Goal: Transaction & Acquisition: Purchase product/service

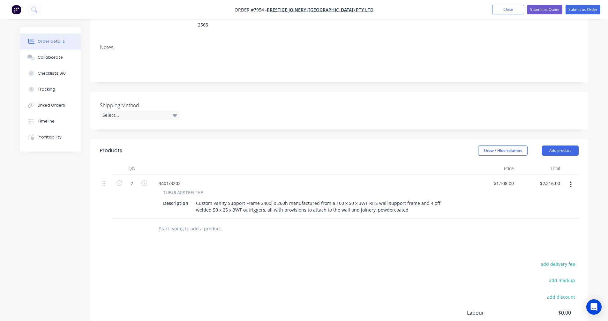
scroll to position [96, 0]
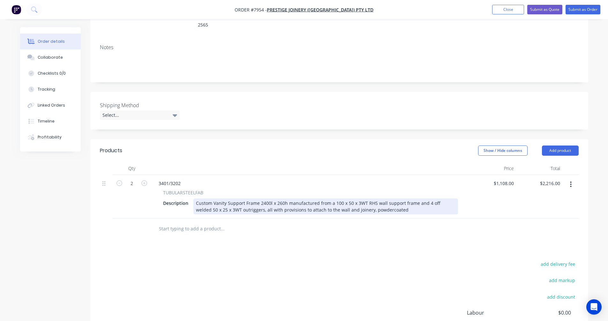
click at [410, 199] on div "Custom Vanity Support Frame 2400l x 260h manufactured from a 100 x 50 x 3WT RHS…" at bounding box center [325, 207] width 265 height 16
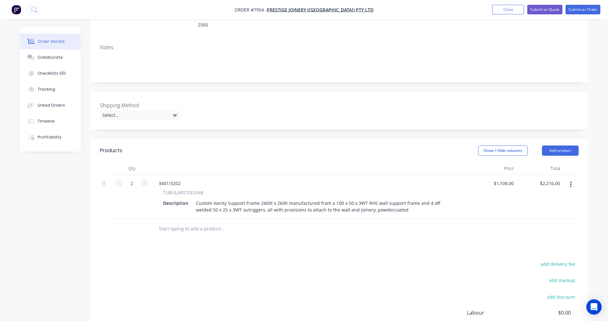
click at [571, 182] on icon "button" at bounding box center [571, 185] width 1 height 6
click at [538, 209] on div "Duplicate" at bounding box center [548, 213] width 49 height 9
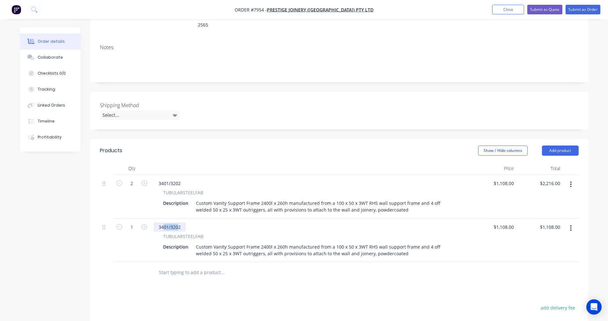
drag, startPoint x: 179, startPoint y: 218, endPoint x: 164, endPoint y: 217, distance: 14.7
click at [164, 223] on div "3401/3202" at bounding box center [170, 227] width 32 height 9
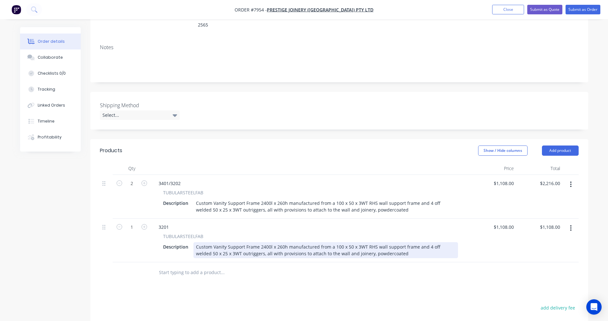
click at [264, 242] on div "Custom Vanity Support Frame 2400l x 260h manufactured from a 100 x 50 x 3WT RHS…" at bounding box center [325, 250] width 265 height 16
type input "$1,097.00"
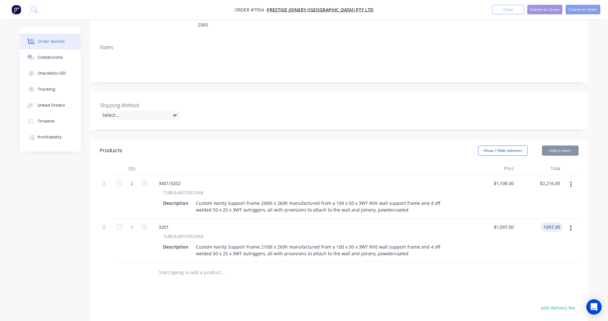
type input "$1,097.00"
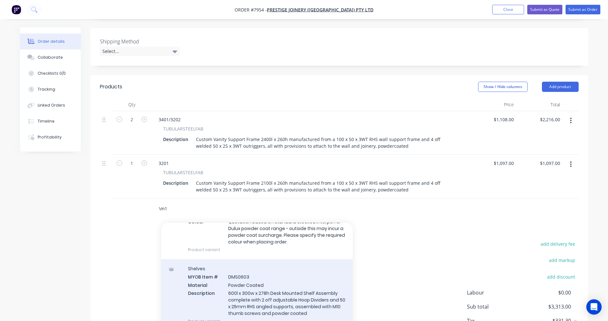
scroll to position [32, 0]
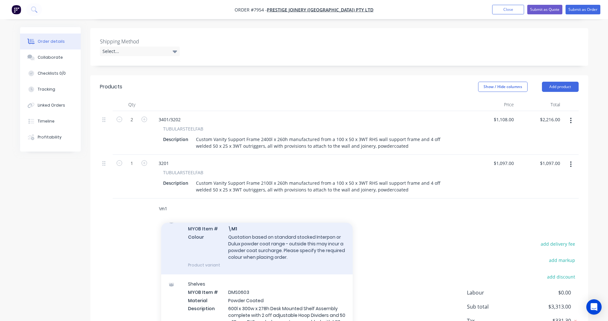
type input "\m1"
click at [268, 232] on div "Powder Coated Finish MYOB Item # \M1 Colour Quotation based on standard stocked…" at bounding box center [257, 242] width 192 height 63
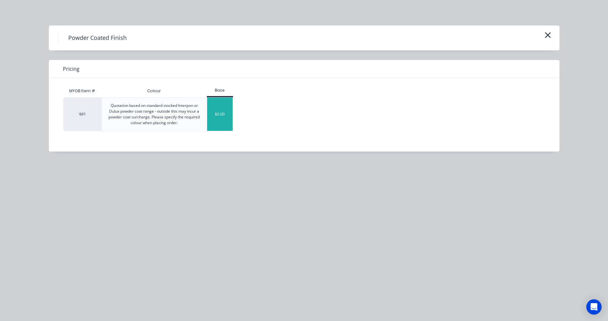
click at [218, 108] on div "$0.00" at bounding box center [220, 114] width 26 height 33
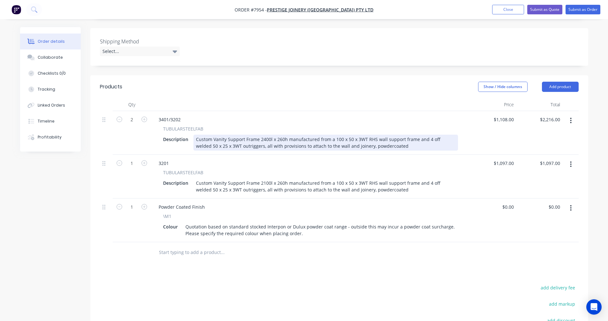
drag, startPoint x: 244, startPoint y: 130, endPoint x: 251, endPoint y: 131, distance: 7.0
click at [244, 135] on div "Custom Vanity Support Frame 2400l x 260h manufactured from a 100 x 50 x 3WT RHS…" at bounding box center [325, 143] width 265 height 16
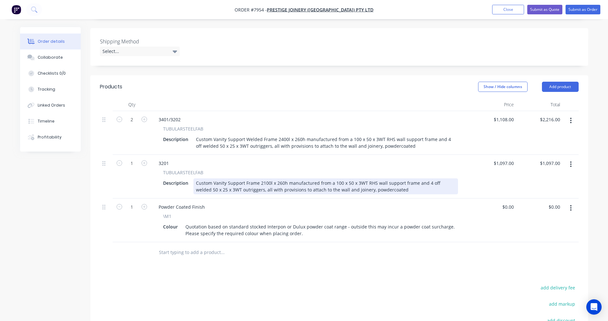
click at [244, 178] on div "Custom Vanity Support Frame 2100l x 260h manufactured from a 100 x 50 x 3WT RHS…" at bounding box center [325, 186] width 265 height 16
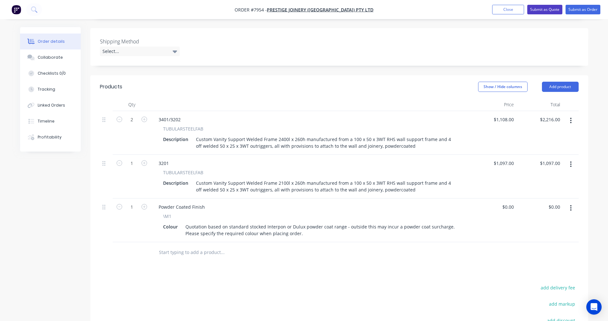
click at [533, 11] on button "Submit as Quote" at bounding box center [544, 10] width 35 height 10
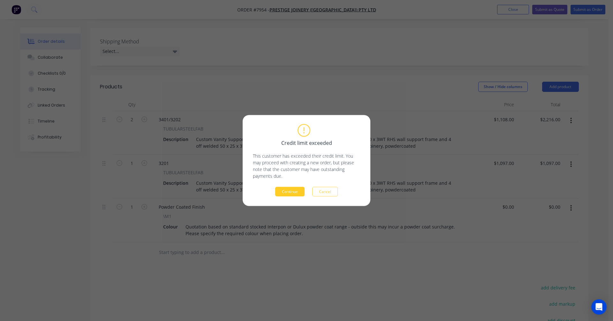
click at [292, 192] on button "Continue" at bounding box center [289, 192] width 29 height 10
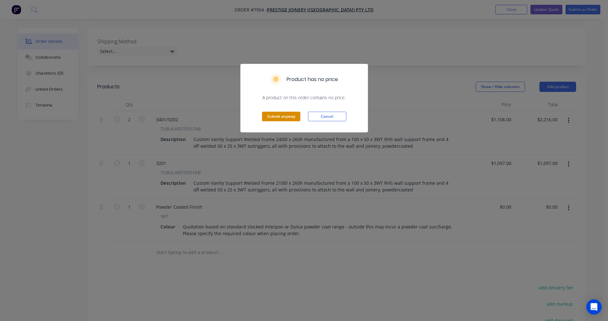
click at [272, 115] on button "Submit anyway" at bounding box center [281, 117] width 38 height 10
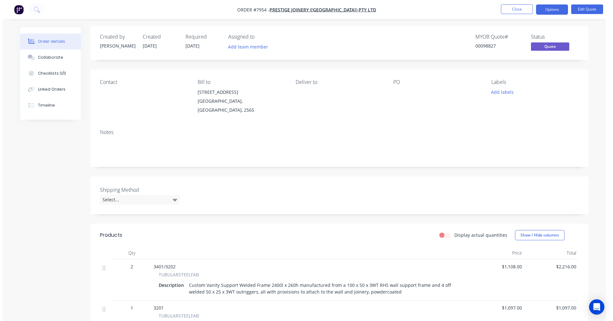
scroll to position [0, 0]
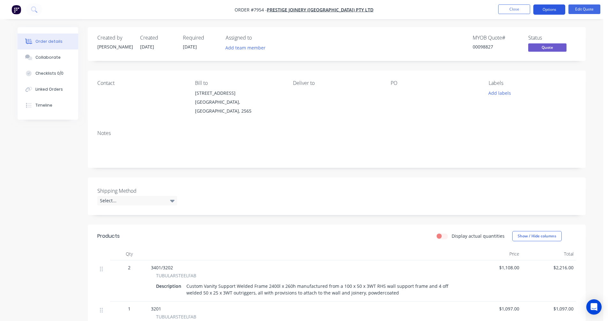
click at [548, 9] on button "Options" at bounding box center [549, 9] width 32 height 10
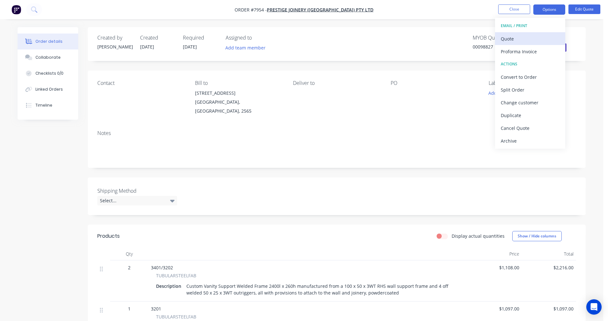
click at [519, 39] on div "Quote" at bounding box center [530, 38] width 59 height 9
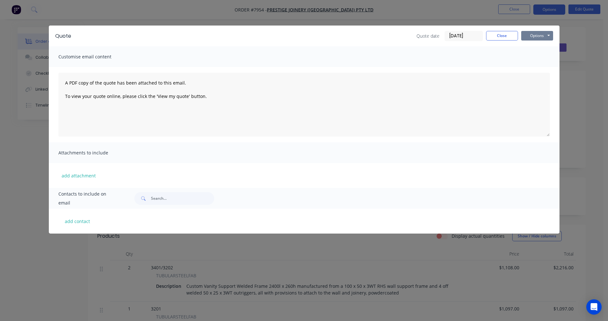
click at [545, 35] on button "Options" at bounding box center [537, 36] width 32 height 10
click at [548, 44] on button "Preview" at bounding box center [541, 47] width 41 height 11
click at [499, 39] on button "Close" at bounding box center [502, 36] width 32 height 10
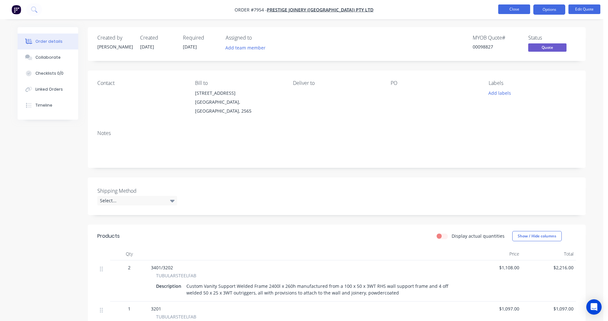
click at [519, 7] on button "Close" at bounding box center [514, 9] width 32 height 10
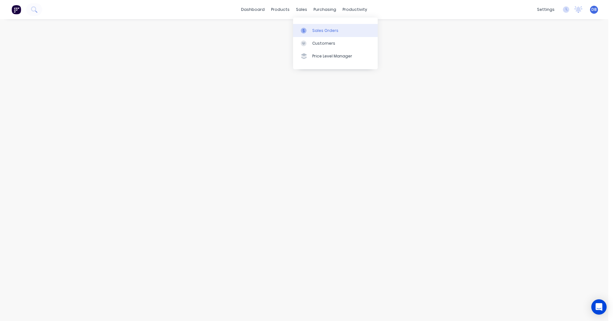
click at [309, 28] on div at bounding box center [306, 31] width 10 height 6
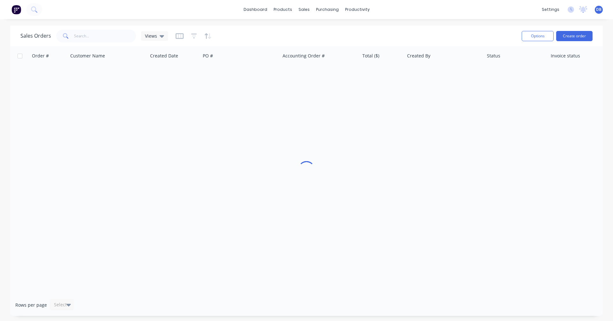
click at [570, 35] on button "Create order" at bounding box center [574, 36] width 36 height 10
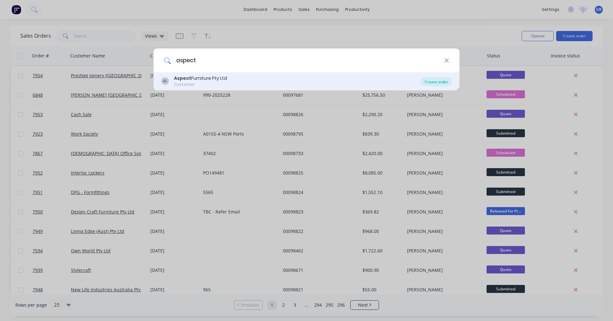
type input "aspect"
click at [437, 82] on div "Create order" at bounding box center [436, 81] width 31 height 9
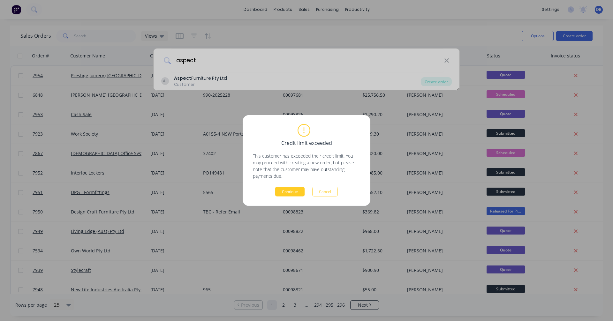
click at [284, 191] on button "Continue" at bounding box center [289, 192] width 29 height 10
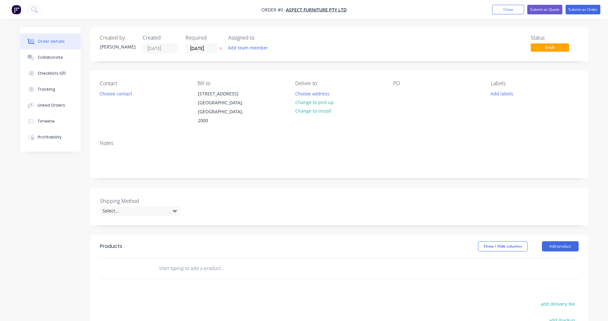
click at [187, 262] on input "text" at bounding box center [223, 268] width 128 height 13
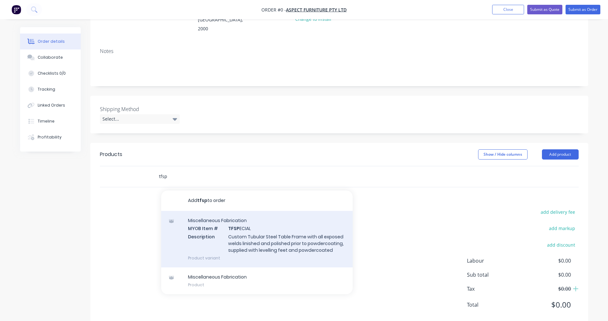
scroll to position [96, 0]
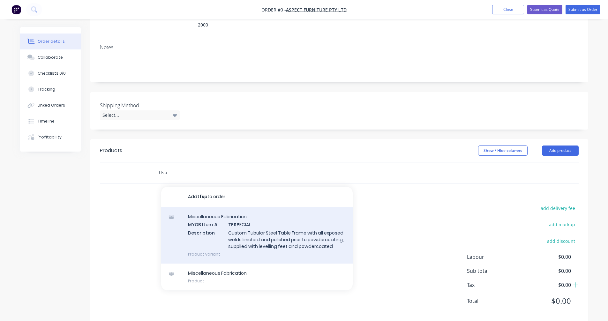
type input "tfsp"
click at [268, 225] on div "Miscellaneous Fabrication MYOB Item # TFSP ECIAL Description Custom Tubular Ste…" at bounding box center [257, 235] width 192 height 57
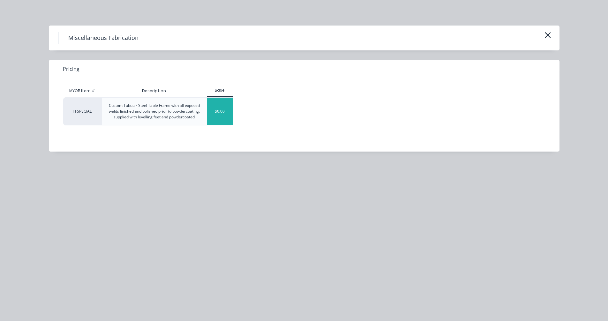
click at [218, 111] on div "$0.00" at bounding box center [220, 111] width 26 height 27
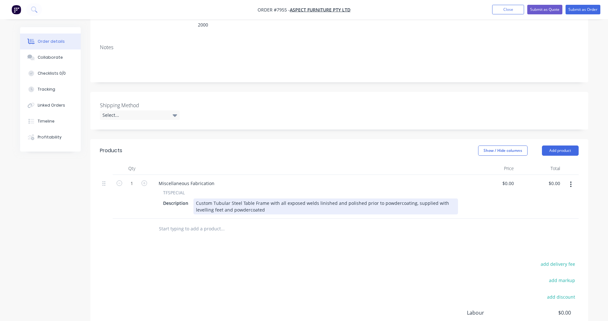
click at [241, 199] on div "Custom Tubular Steel Table Frame with all exposed welds linished and polished p…" at bounding box center [325, 207] width 265 height 16
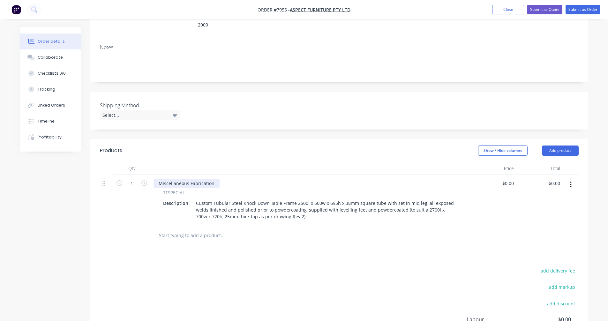
click at [183, 179] on div "Miscellaneous Fabrication" at bounding box center [187, 183] width 66 height 9
drag, startPoint x: 213, startPoint y: 174, endPoint x: 150, endPoint y: 173, distance: 62.3
click at [150, 175] on div "1 Miscellaneous Fabrication TFSPECIAL Description Custom Tubular Steel Knock Do…" at bounding box center [339, 200] width 479 height 50
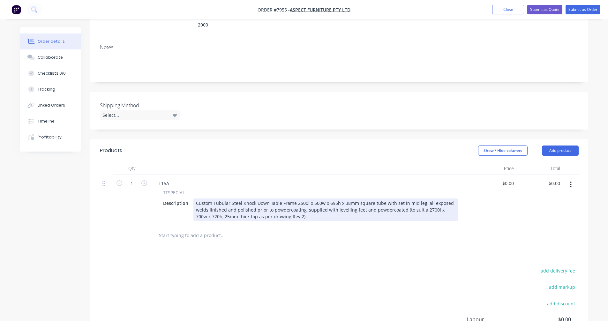
click at [316, 199] on div "Custom Tubular Steel Knock Down Table Frame 2500l x 500w x 695h x 38mm square t…" at bounding box center [325, 210] width 265 height 23
type input "$737.00"
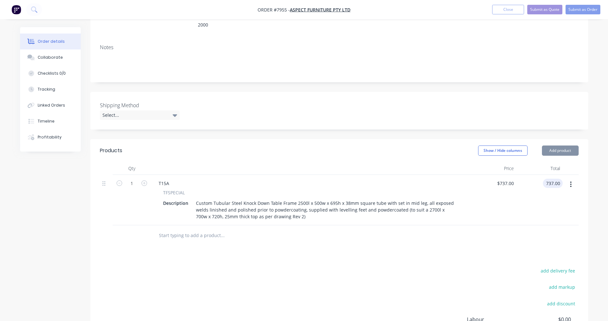
type input "$737.00"
click at [572, 181] on icon "button" at bounding box center [571, 184] width 2 height 7
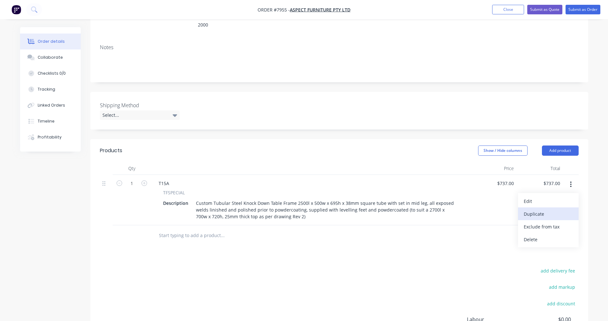
click at [542, 209] on div "Duplicate" at bounding box center [548, 213] width 49 height 9
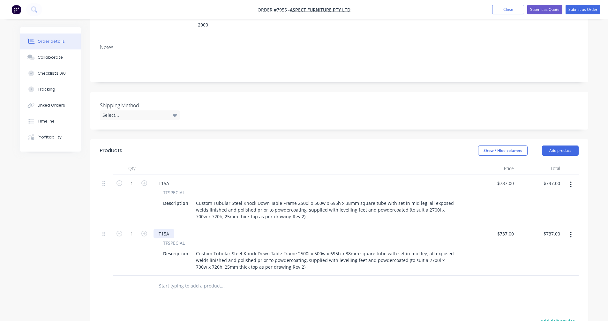
click at [170, 229] on div "T15A" at bounding box center [164, 233] width 21 height 9
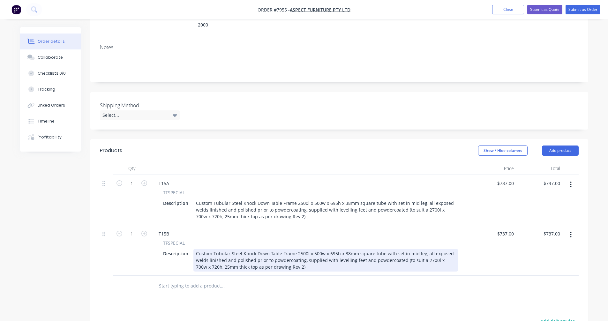
click at [300, 249] on div "Custom Tubular Steel Knock Down Table Frame 2500l x 500w x 695h x 38mm square t…" at bounding box center [325, 260] width 265 height 23
click at [305, 249] on div "Custom Tubular Steel Knock Down Table Frame 2500l x 500w x 695h x 38mm square t…" at bounding box center [325, 260] width 265 height 23
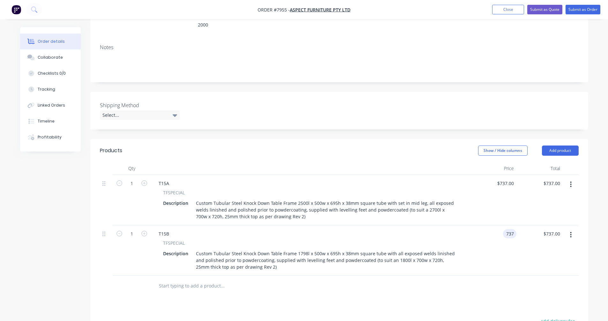
type input "$737.00"
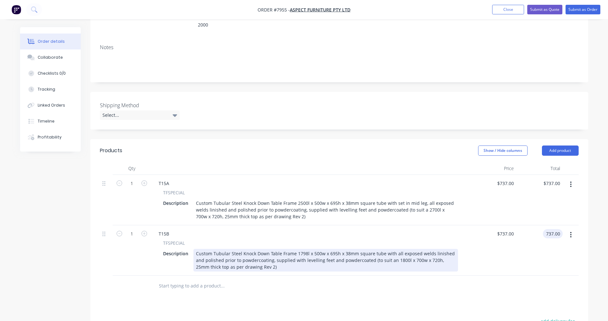
type input "$737.00"
click at [275, 249] on div "Custom Tubular Steel Knock Down Table Frame 1798l x 500w x 695h x 38mm square t…" at bounding box center [325, 260] width 265 height 23
type input "$606.00"
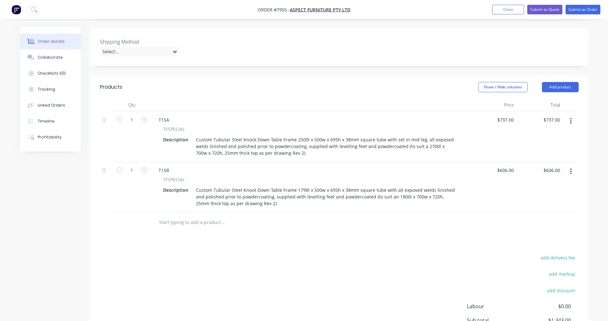
scroll to position [160, 0]
click at [570, 165] on button "button" at bounding box center [570, 170] width 15 height 11
click at [531, 196] on div "Duplicate" at bounding box center [548, 200] width 49 height 9
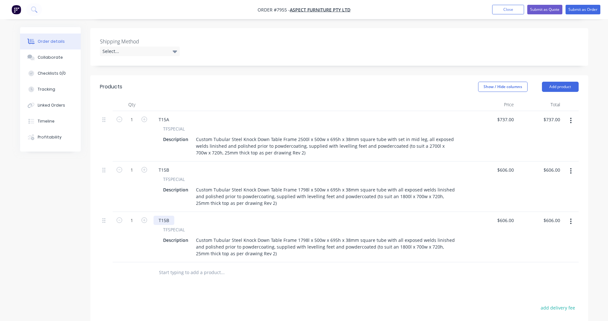
click at [170, 216] on div "T15B" at bounding box center [164, 220] width 21 height 9
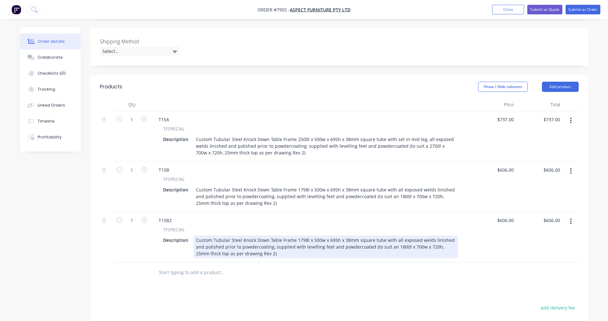
click at [300, 236] on div "Custom Tubular Steel Knock Down Table Frame 1798l x 500w x 695h x 38mm square t…" at bounding box center [325, 247] width 265 height 23
click at [299, 236] on div "Custom Tubular Steel Knock Down Table Frame 1798l x 500w x 695h x 38mm square t…" at bounding box center [325, 247] width 265 height 23
type input "$598.00"
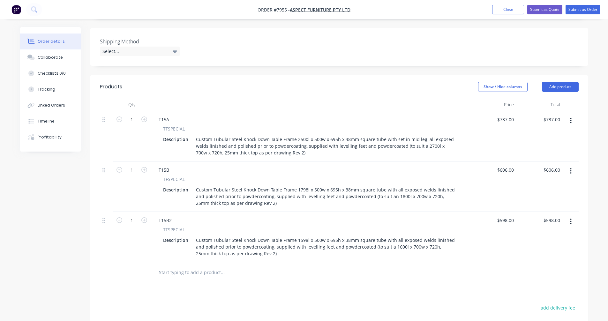
click at [175, 266] on input "text" at bounding box center [223, 272] width 128 height 13
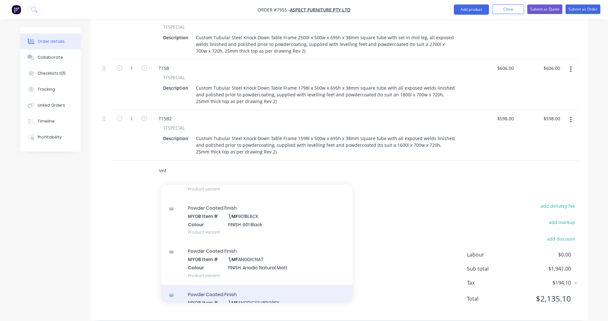
scroll to position [0, 0]
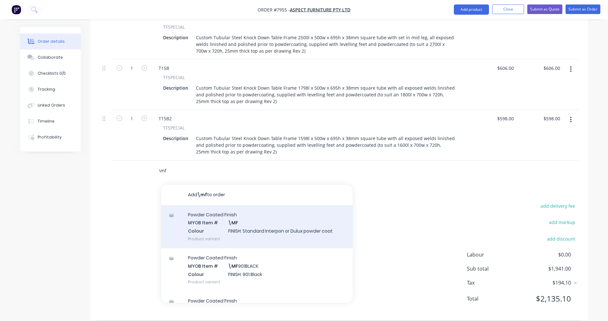
type input "\mf"
click at [248, 219] on div "Powder Coated Finish MYOB Item # \MF Colour FINISH: Standard Interpon or Dulux …" at bounding box center [257, 226] width 192 height 43
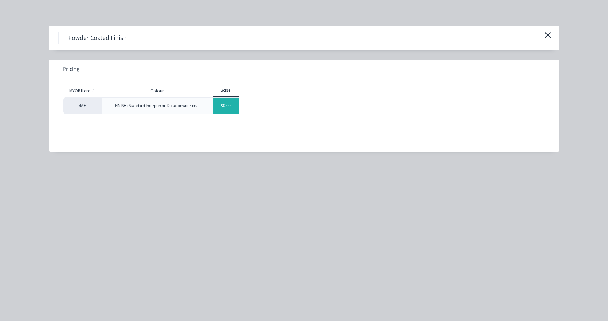
click at [224, 108] on div "$0.00" at bounding box center [226, 106] width 26 height 16
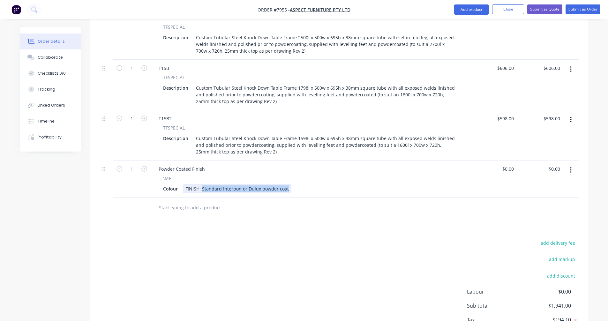
drag, startPoint x: 287, startPoint y: 181, endPoint x: 202, endPoint y: 178, distance: 85.0
click at [202, 184] on div "FINISH: Standard Interpon or Dulux powder coat" at bounding box center [237, 188] width 109 height 9
type input "$0.00"
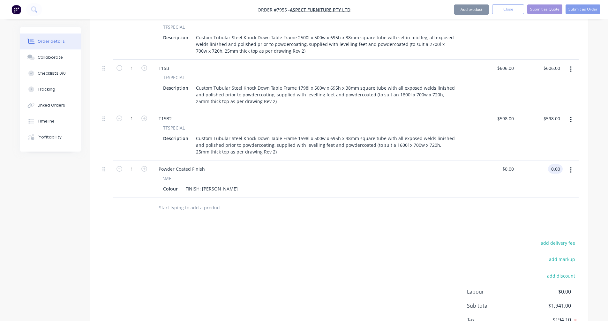
type input "$0.00"
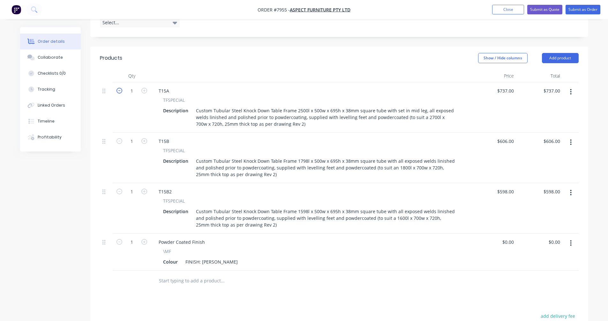
scroll to position [166, 0]
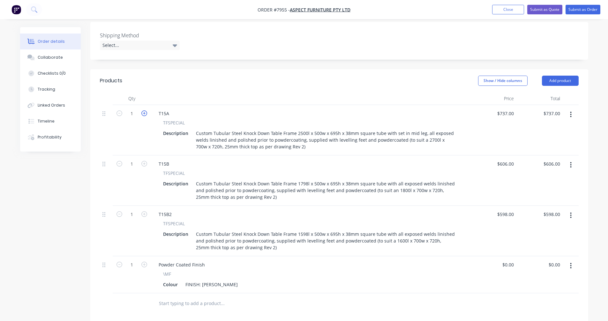
click at [145, 110] on icon "button" at bounding box center [144, 113] width 6 height 6
type input "2"
type input "$1,474.00"
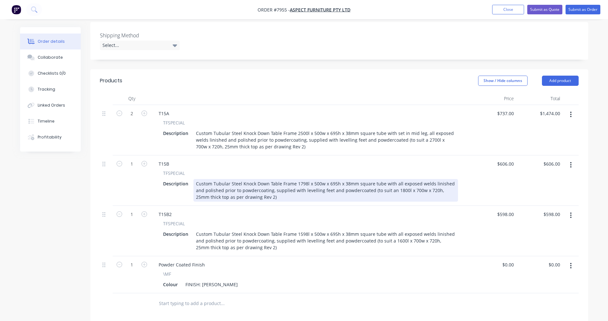
click at [266, 180] on div "Custom Tubular Steel Knock Down Table Frame 1798l x 500w x 695h x 38mm square t…" at bounding box center [325, 190] width 265 height 23
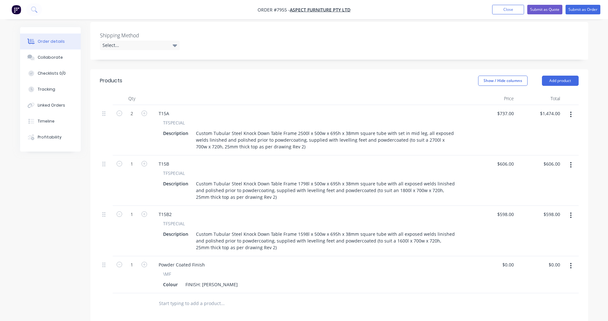
scroll to position [70, 0]
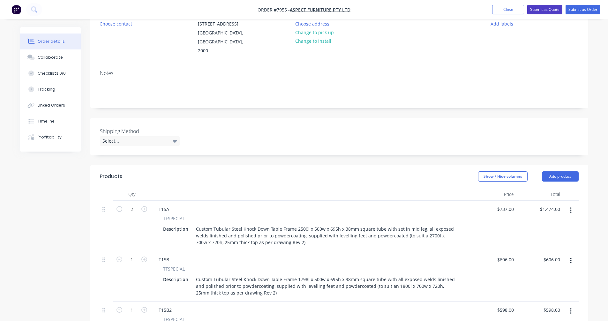
click at [543, 10] on button "Submit as Quote" at bounding box center [544, 10] width 35 height 10
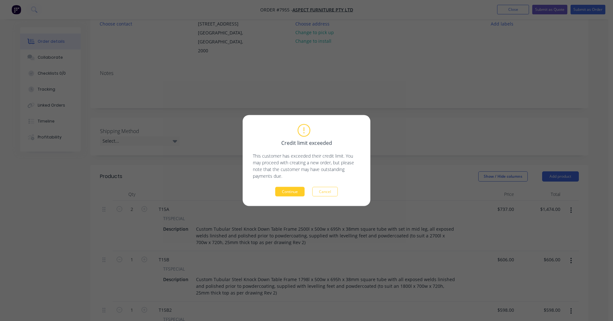
click at [284, 193] on button "Continue" at bounding box center [289, 192] width 29 height 10
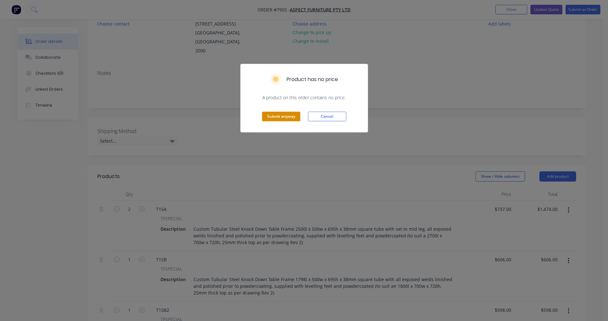
click at [280, 117] on button "Submit anyway" at bounding box center [281, 117] width 38 height 10
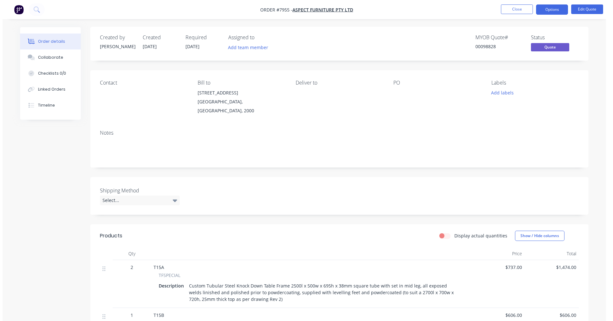
scroll to position [0, 0]
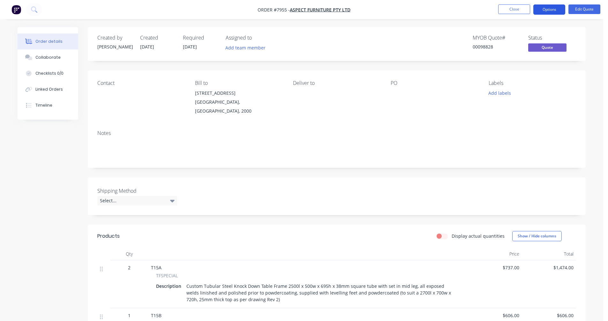
click at [550, 12] on button "Options" at bounding box center [549, 9] width 32 height 10
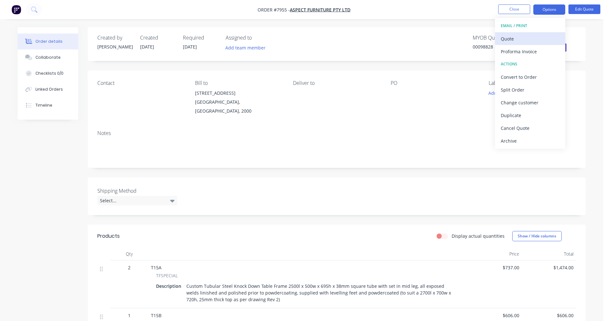
click at [506, 41] on div "Quote" at bounding box center [530, 38] width 59 height 9
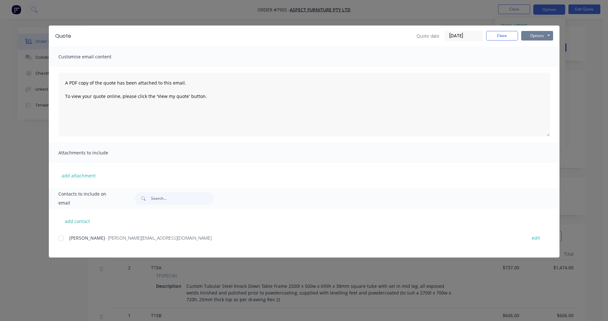
click at [544, 34] on button "Options" at bounding box center [537, 36] width 32 height 10
click at [545, 48] on button "Preview" at bounding box center [541, 47] width 41 height 11
click at [504, 35] on button "Close" at bounding box center [502, 36] width 32 height 10
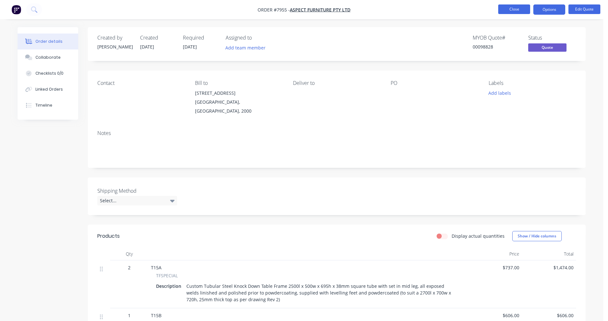
click at [513, 11] on button "Close" at bounding box center [514, 9] width 32 height 10
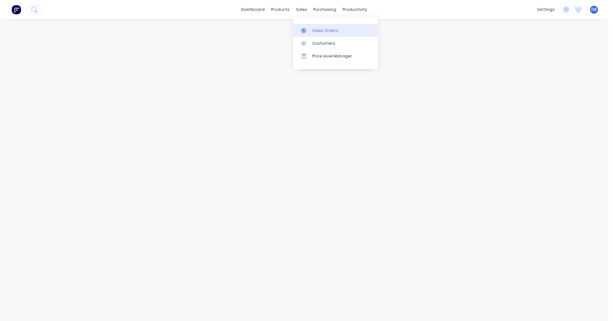
click at [313, 29] on div "Sales Orders" at bounding box center [325, 31] width 26 height 6
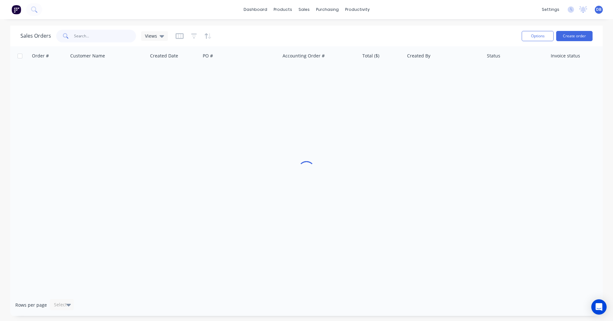
click at [79, 36] on input "text" at bounding box center [105, 36] width 62 height 13
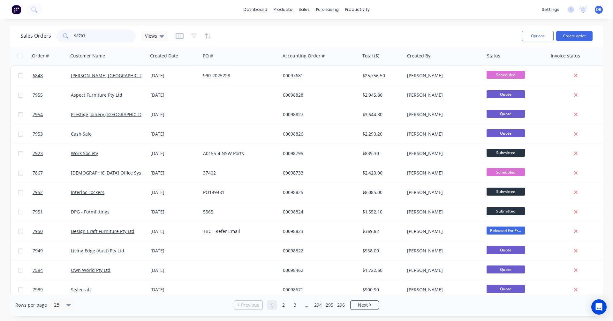
type input "98703"
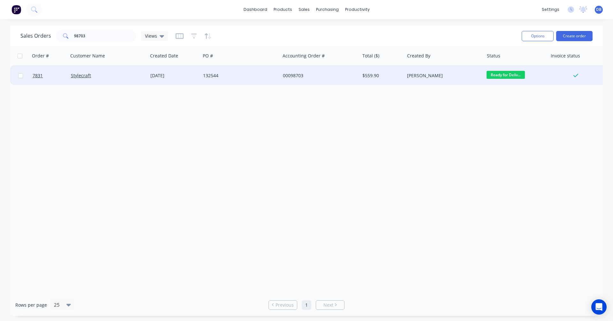
click at [171, 74] on div "[DATE]" at bounding box center [174, 75] width 48 height 6
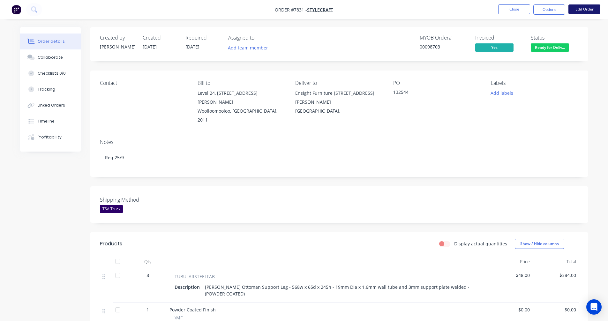
click at [578, 8] on button "Edit Order" at bounding box center [585, 9] width 32 height 10
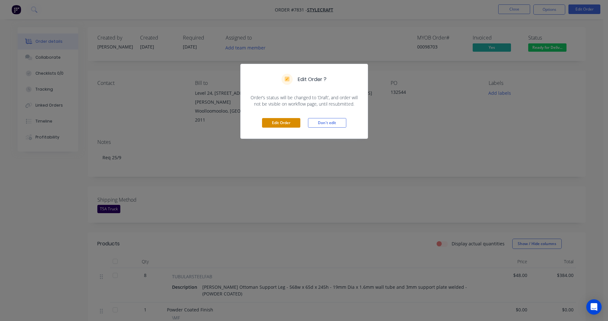
click at [279, 122] on button "Edit Order" at bounding box center [281, 123] width 38 height 10
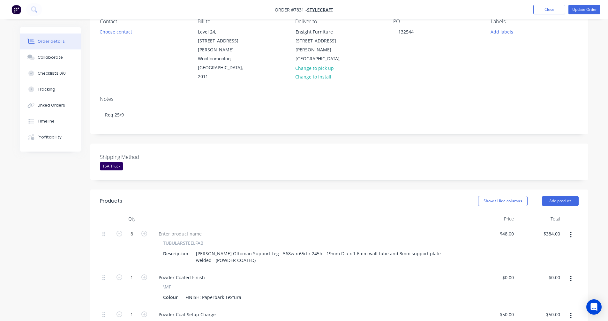
scroll to position [64, 0]
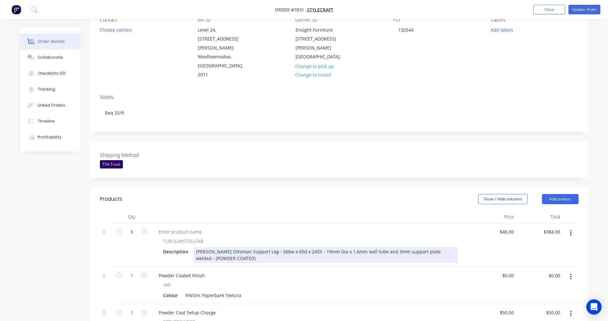
drag, startPoint x: 255, startPoint y: 224, endPoint x: 260, endPoint y: 223, distance: 5.0
click at [256, 247] on div "Nave Ottoman Support Leg - 568w x 65d x 245h - 19mm Dia x 1.6mm wall tube and 3…" at bounding box center [325, 255] width 265 height 16
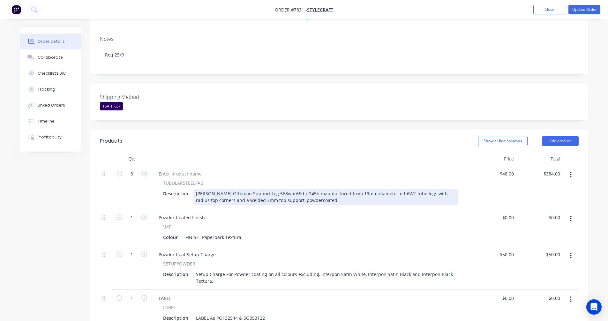
scroll to position [128, 0]
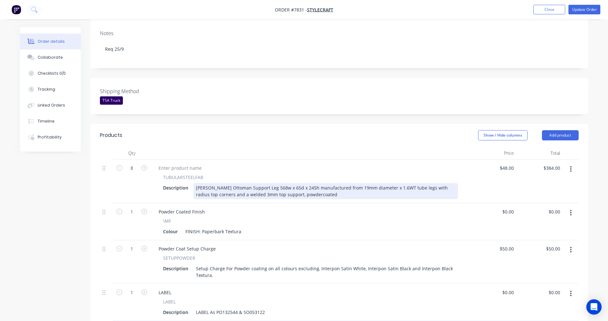
click at [336, 183] on div "Nave Ottoman Support Leg 568w x 65d x 245h manufactured from 19mm diameter x 1.…" at bounding box center [325, 191] width 265 height 16
click at [409, 183] on div "Nave Ottoman Support Leg 568w x 65d x 245h manufactured from a 19mm diameter x …" at bounding box center [325, 191] width 265 height 16
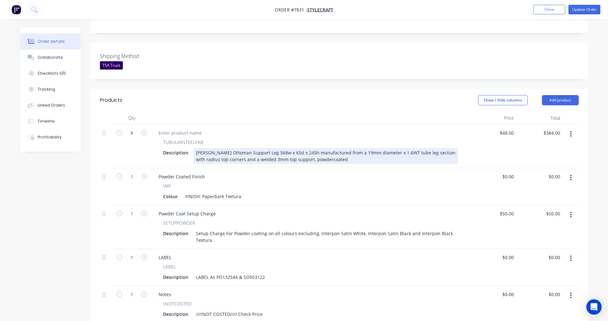
scroll to position [160, 0]
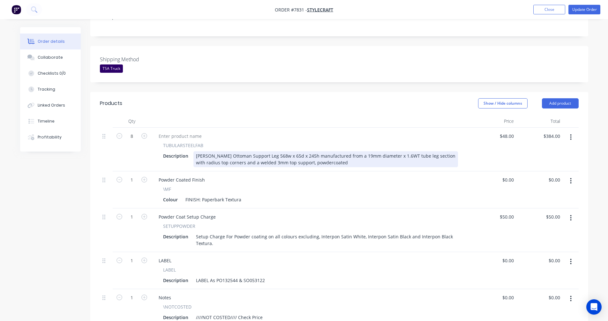
click at [361, 151] on div "Nave Ottoman Support Leg 568w x 65d x 245h manufactured from a 19mm diameter x …" at bounding box center [325, 159] width 265 height 16
type input "$62.20"
type input "$497.60"
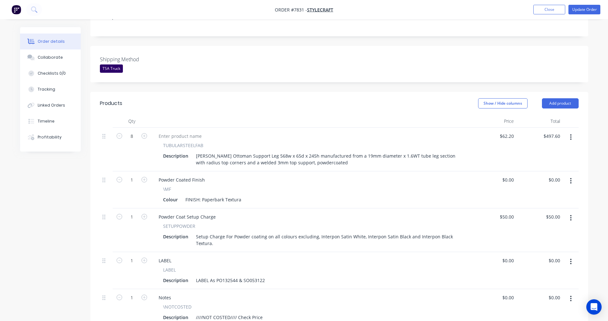
click at [571, 295] on icon "button" at bounding box center [571, 298] width 2 height 7
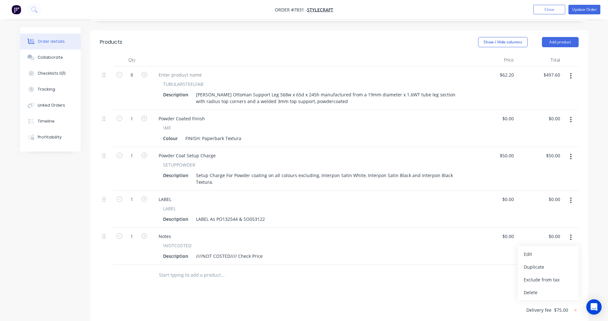
scroll to position [223, 0]
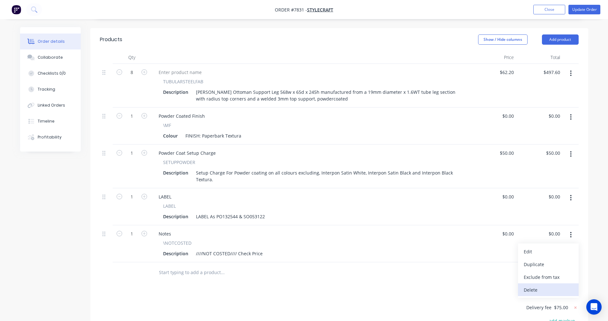
click at [539, 285] on div "Delete" at bounding box center [548, 289] width 49 height 9
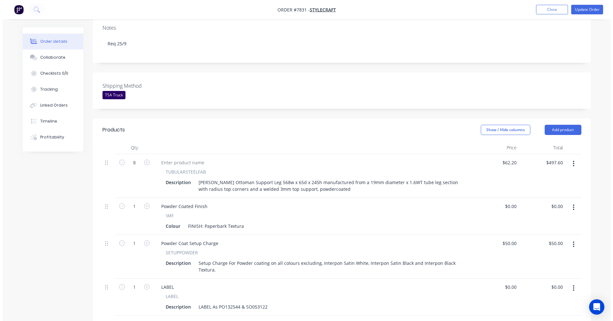
scroll to position [128, 0]
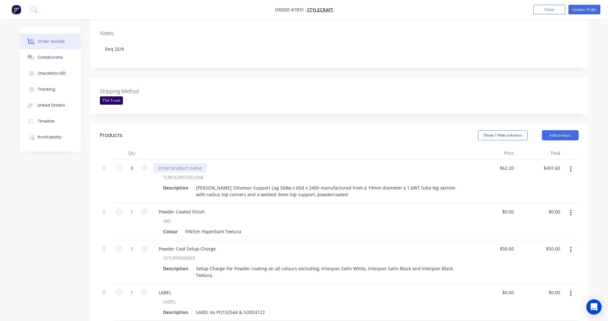
click at [164, 163] on div at bounding box center [180, 167] width 53 height 9
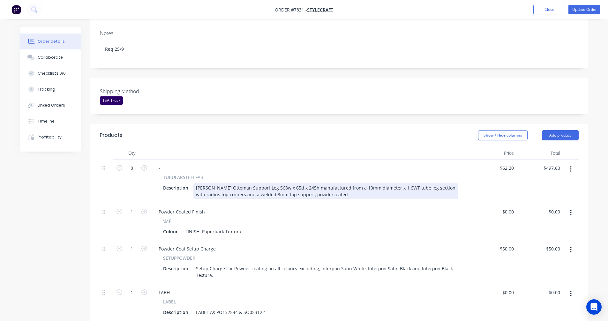
click at [294, 183] on div "Nave Ottoman Support Leg 568w x 65d x 245h manufactured from a 19mm diameter x …" at bounding box center [325, 191] width 265 height 16
click at [219, 183] on div "Nave Ottoman Support Leg 568w x 65d x 245h manufactured from a 19mm diameter x …" at bounding box center [325, 191] width 265 height 16
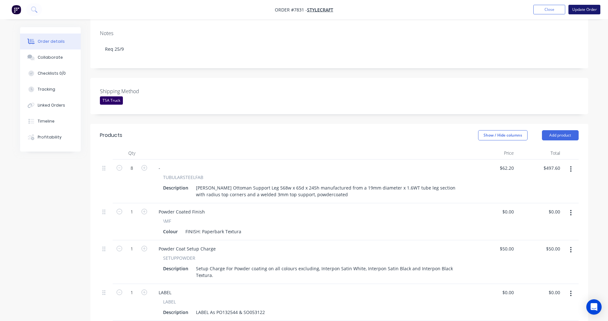
click at [581, 10] on button "Update Order" at bounding box center [585, 10] width 32 height 10
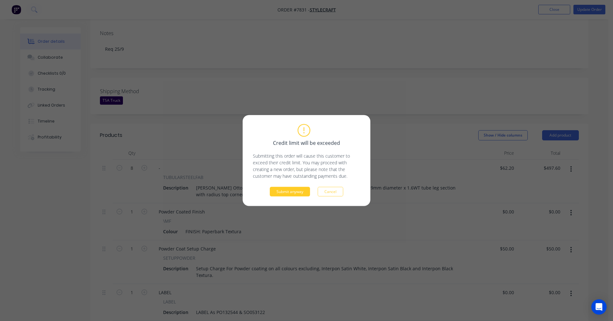
click at [301, 193] on button "Submit anyway" at bounding box center [290, 192] width 40 height 10
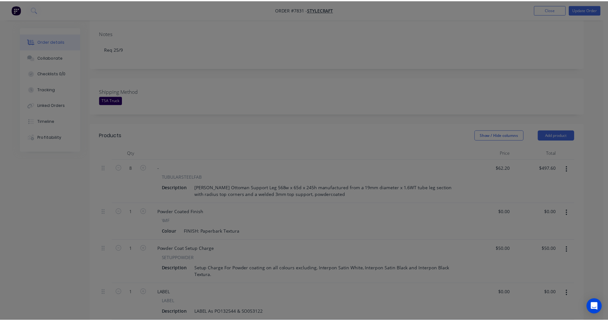
scroll to position [135, 0]
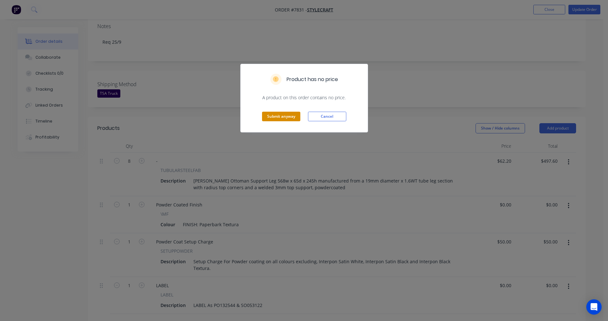
click at [277, 116] on button "Submit anyway" at bounding box center [281, 117] width 38 height 10
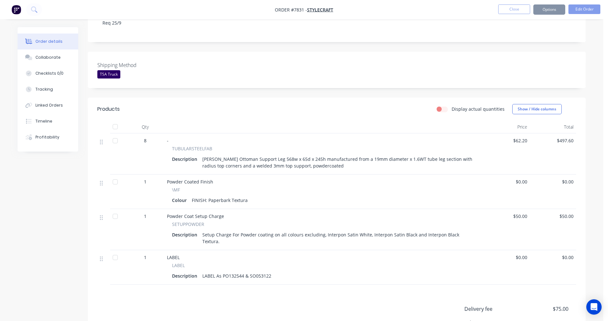
scroll to position [127, 0]
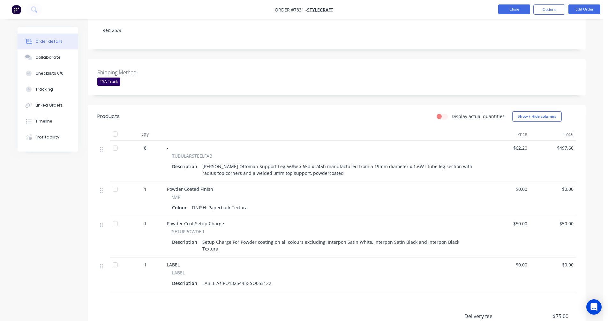
click at [516, 10] on button "Close" at bounding box center [514, 9] width 32 height 10
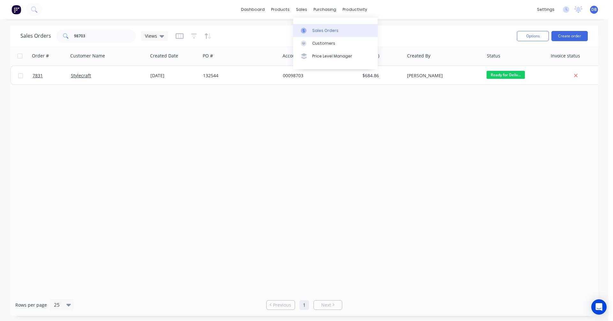
click at [316, 31] on div "Sales Orders" at bounding box center [325, 31] width 26 height 6
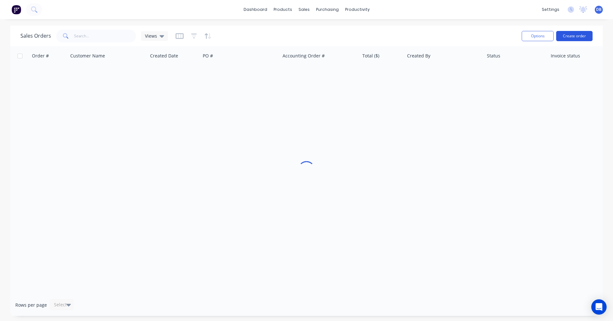
click at [570, 36] on button "Create order" at bounding box center [574, 36] width 36 height 10
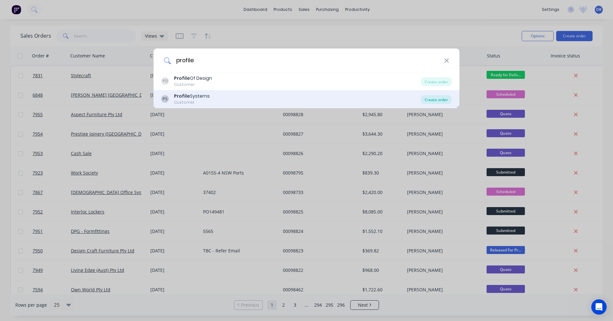
type input "profile"
click at [435, 98] on div "Create order" at bounding box center [436, 99] width 31 height 9
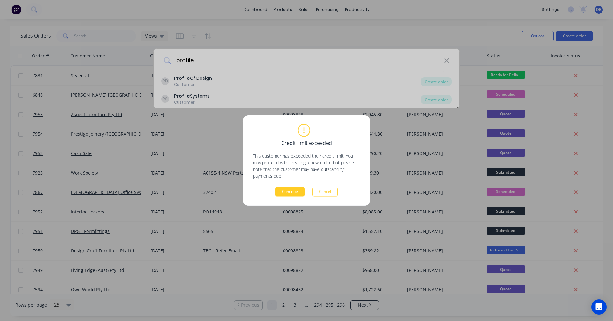
click at [293, 190] on button "Continue" at bounding box center [289, 192] width 29 height 10
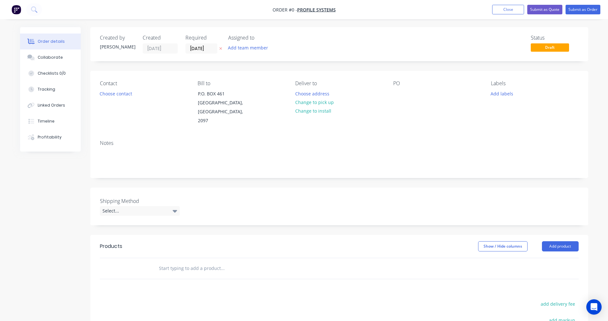
drag, startPoint x: 173, startPoint y: 260, endPoint x: 178, endPoint y: 259, distance: 5.1
click at [173, 262] on input "text" at bounding box center [223, 268] width 128 height 13
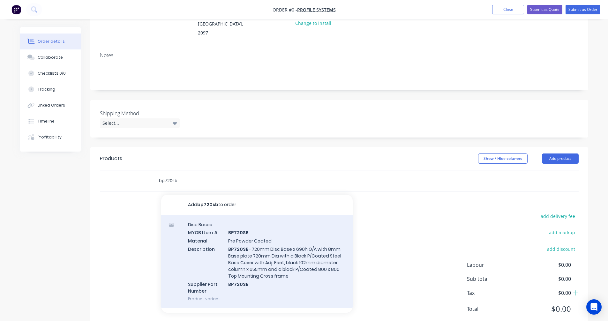
scroll to position [98, 0]
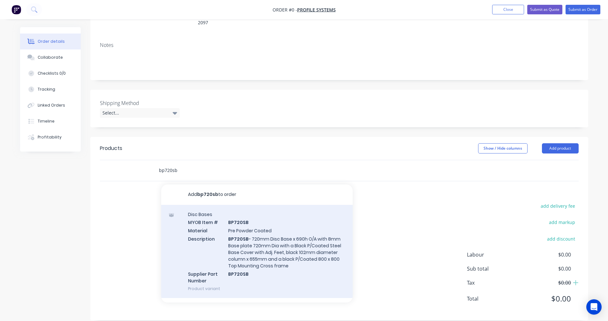
type input "bp720sb"
click at [254, 237] on div "Disc Bases MYOB Item # BP720SB Material Pre Powder Coated Description BP720SB -…" at bounding box center [257, 251] width 192 height 93
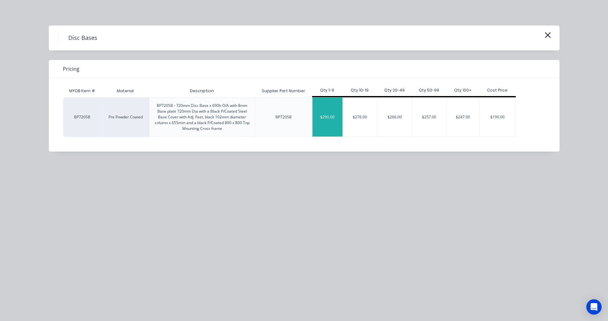
click at [329, 118] on div "$290.00" at bounding box center [328, 117] width 30 height 39
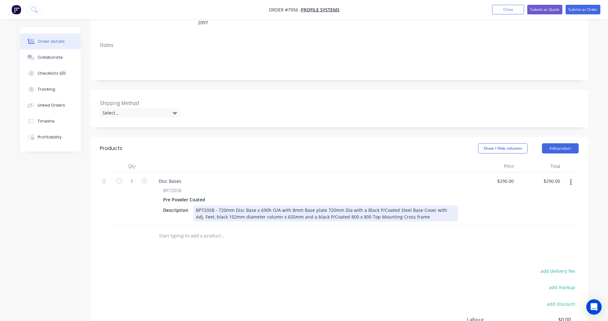
click at [393, 206] on div "BP720SB - 720mm Disc Base x 690h O/A with 8mm Base plate 720mm Dia with a Black…" at bounding box center [325, 214] width 265 height 16
type input "$324.80"
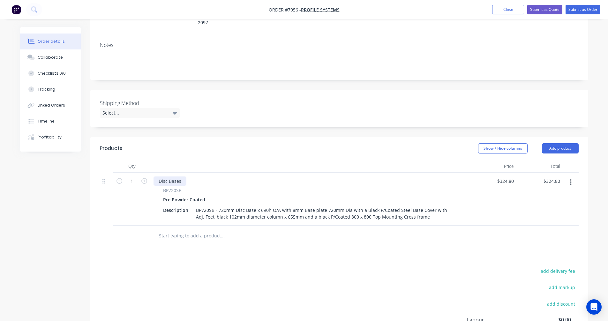
click at [181, 177] on div "Disc Bases" at bounding box center [170, 181] width 33 height 9
click at [171, 230] on input "text" at bounding box center [223, 236] width 128 height 13
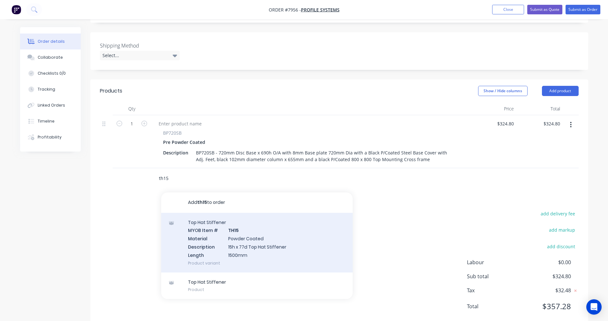
scroll to position [162, 0]
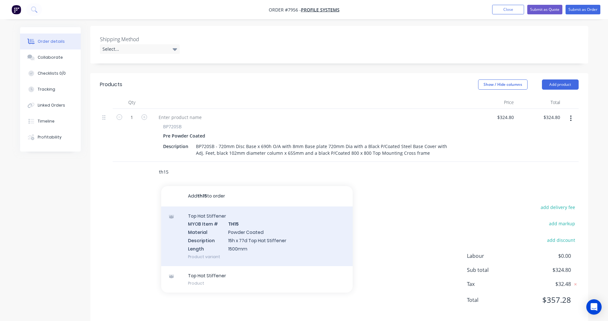
type input "th15"
click at [236, 232] on div "Top Hat Stiffener MYOB Item # TH15 Material Powder Coated Description 15h x 77d…" at bounding box center [257, 237] width 192 height 60
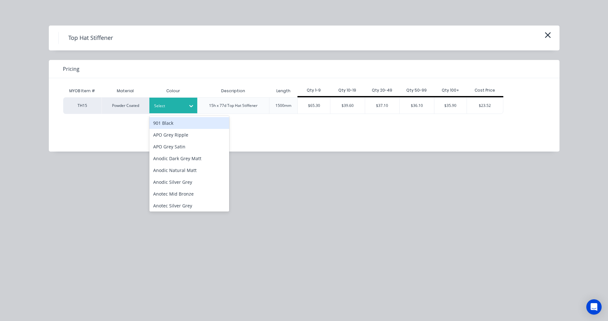
click at [177, 103] on div at bounding box center [168, 105] width 29 height 7
type input "sat"
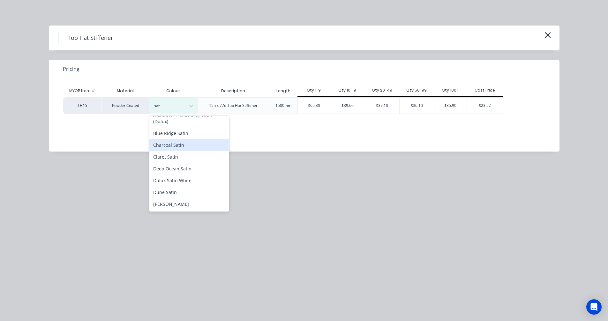
scroll to position [128, 0]
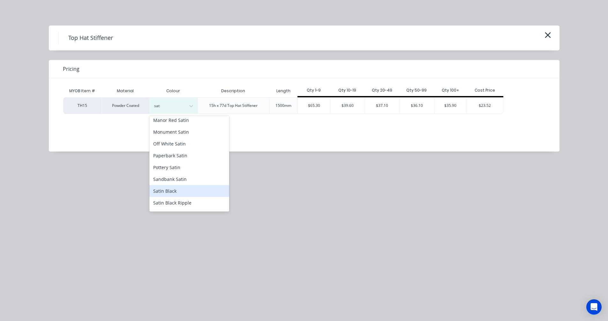
click at [173, 185] on div "Satin Black" at bounding box center [189, 191] width 80 height 12
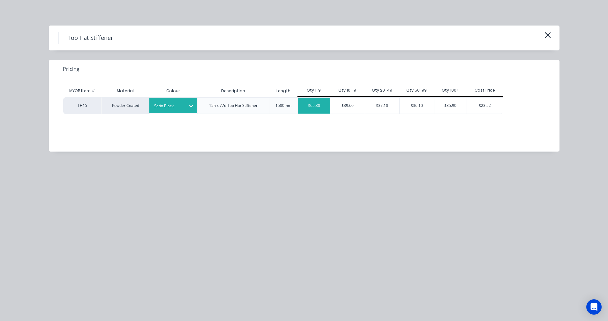
click at [314, 108] on div "$65.30" at bounding box center [314, 106] width 32 height 16
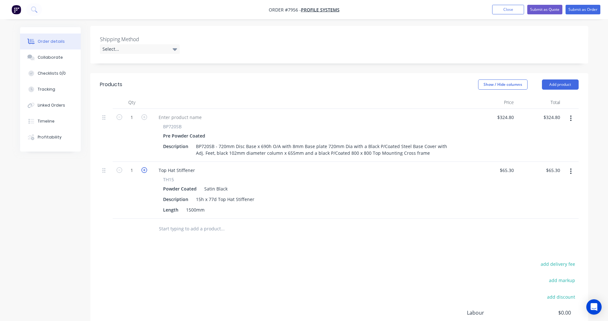
click at [146, 167] on icon "button" at bounding box center [144, 170] width 6 height 6
type input "2"
type input "$130.60"
click at [196, 166] on div "Top Hat Stiffener" at bounding box center [177, 170] width 47 height 9
drag, startPoint x: 194, startPoint y: 161, endPoint x: 155, endPoint y: 161, distance: 38.9
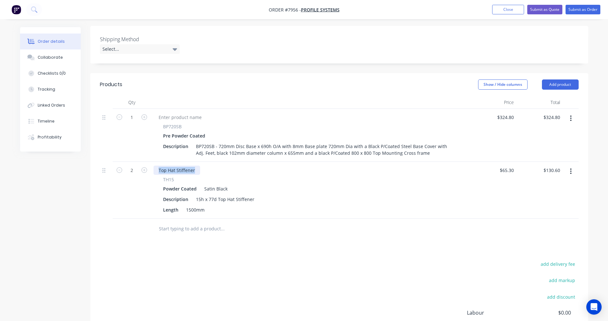
click at [156, 166] on div "Top Hat Stiffener" at bounding box center [177, 170] width 47 height 9
click at [200, 223] on input "text" at bounding box center [223, 229] width 128 height 13
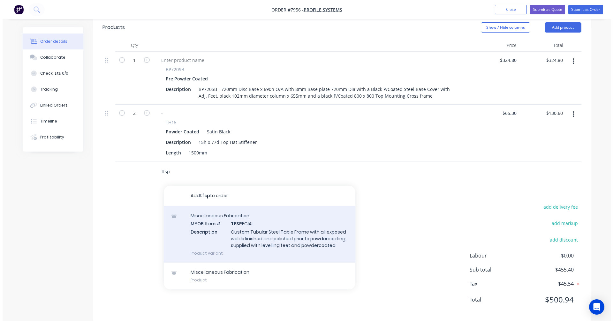
scroll to position [220, 0]
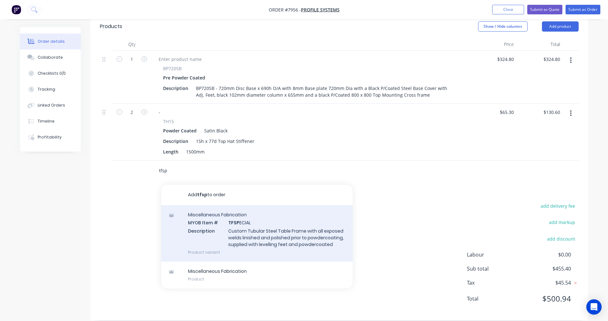
type input "tfsp"
click at [264, 221] on div "Miscellaneous Fabrication MYOB Item # TFSP ECIAL Description Custom Tubular Ste…" at bounding box center [257, 233] width 192 height 57
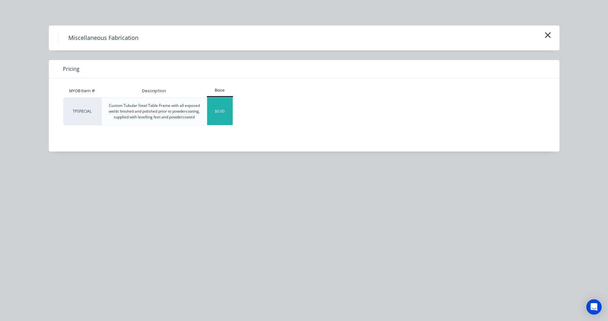
click at [224, 109] on div "$0.00" at bounding box center [220, 111] width 26 height 27
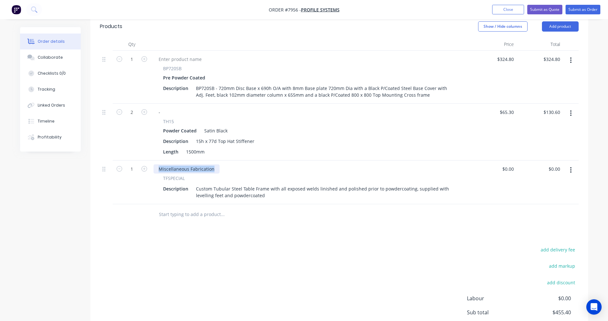
drag, startPoint x: 213, startPoint y: 161, endPoint x: 146, endPoint y: 163, distance: 67.4
click at [146, 163] on div "1 Miscellaneous Fabrication TFSPECIAL Description Custom Tubular Steel Table Fr…" at bounding box center [339, 183] width 479 height 44
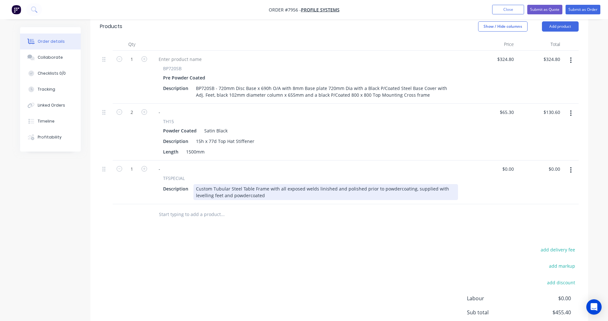
click at [264, 188] on div "Custom Tubular Steel Table Frame with all exposed welds linished and polished p…" at bounding box center [325, 192] width 265 height 16
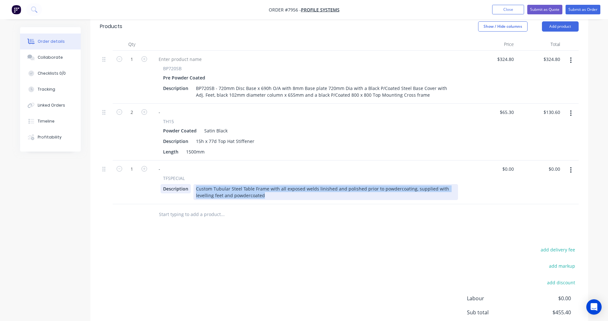
drag, startPoint x: 267, startPoint y: 187, endPoint x: 189, endPoint y: 178, distance: 78.4
click at [190, 184] on div "Description Custom Tubular Steel Table Frame with all exposed welds linished an…" at bounding box center [310, 192] width 298 height 16
paste div
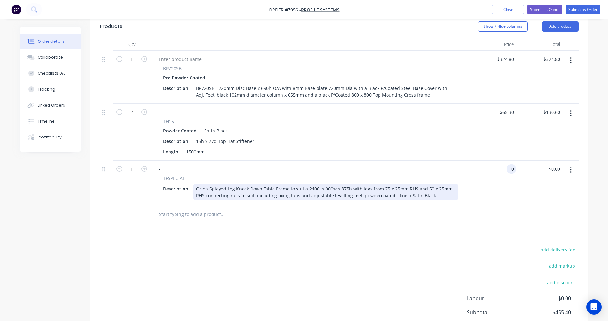
type input "$0.00"
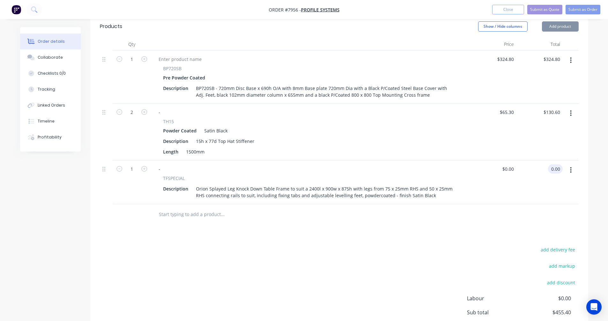
type input "$0.00"
click at [572, 164] on button "button" at bounding box center [570, 169] width 15 height 11
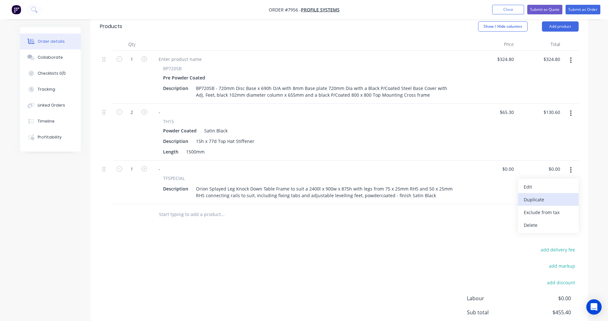
click at [538, 195] on div "Duplicate" at bounding box center [548, 199] width 49 height 9
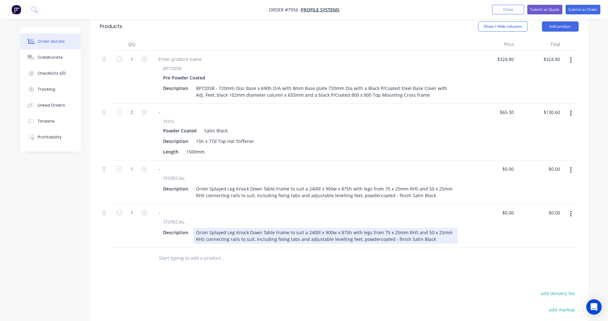
click at [436, 230] on div "Orion Splayed Leg Knock Down Table Frame to suit a 2400l x 900w x 875h with leg…" at bounding box center [325, 236] width 265 height 16
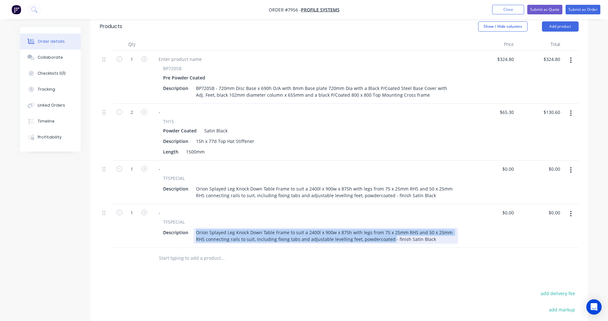
drag, startPoint x: 389, startPoint y: 231, endPoint x: 187, endPoint y: 215, distance: 202.1
click at [187, 219] on div "TFSPECIAL Description Orion Splayed Leg Knock Down Table Frame to suit a 2400l …" at bounding box center [311, 231] width 314 height 25
paste div
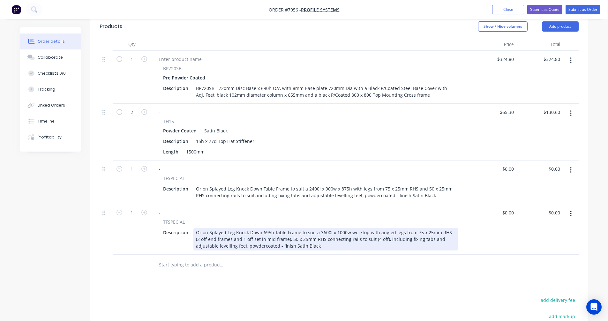
click at [321, 228] on div "Orion Splayed Leg Knock Down 695h Table Frame to suit a 3600l x 1000w worktop w…" at bounding box center [325, 239] width 265 height 23
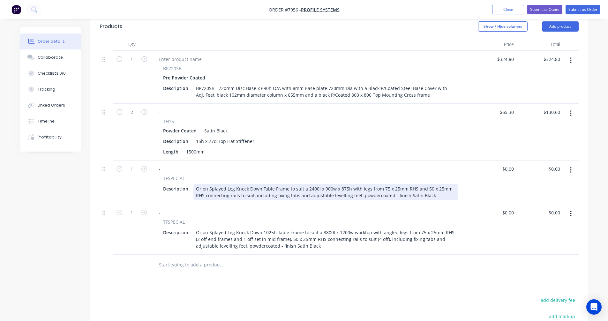
click at [261, 184] on div "Orion Splayed Leg Knock Down Table Frame to suit a 2400l x 900w x 875h with leg…" at bounding box center [325, 192] width 265 height 16
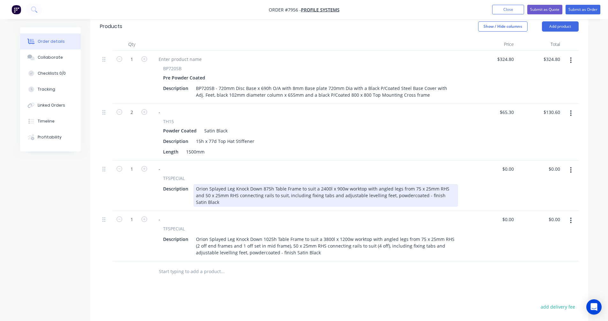
click at [277, 184] on div "Orion Splayed Leg Knock Down 875h Table Frame to suit a 2400l x 900w worktop wi…" at bounding box center [325, 195] width 265 height 23
type input "$722.00"
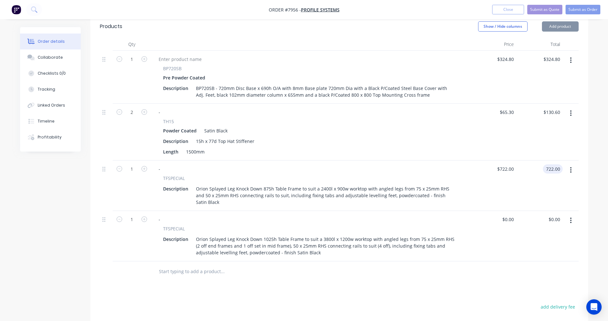
type input "$722.00"
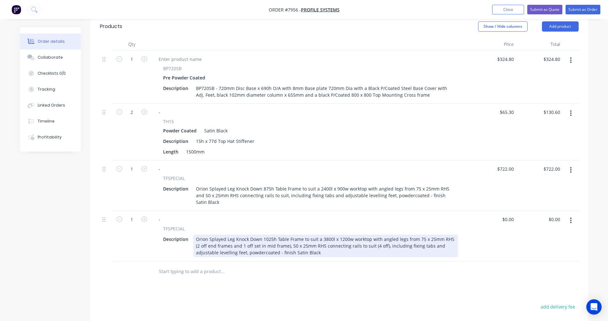
click at [299, 235] on div "Orion Splayed Leg Knock Down 1025h Table Frame to suit a 3800l x 1200w worktop …" at bounding box center [325, 246] width 265 height 23
type input "$1,125.00"
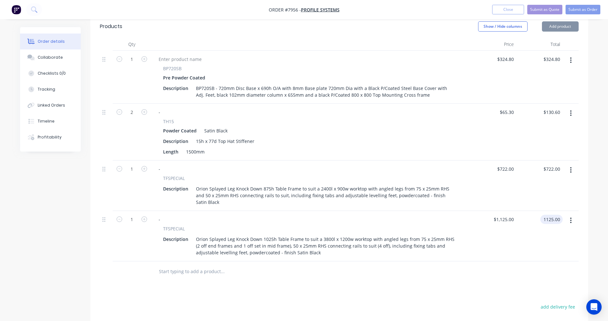
type input "$1,125.00"
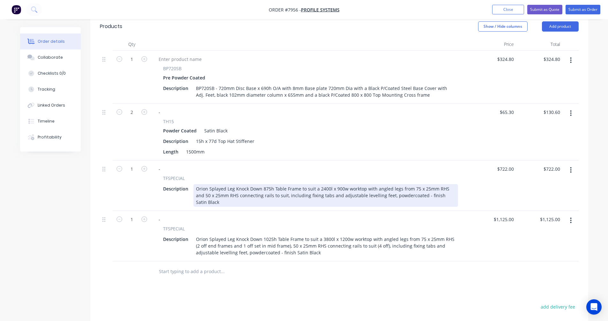
click at [357, 184] on div "Orion Splayed Leg Knock Down 875h Table Frame to suit a 2400l x 900w worktop wi…" at bounding box center [325, 195] width 265 height 23
type input "$710.00"
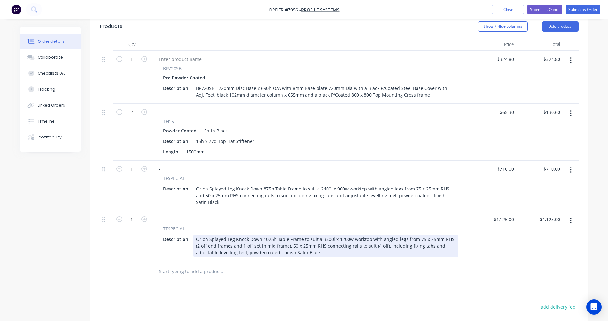
click at [228, 235] on div "Orion Splayed Leg Knock Down 1025h Table Frame to suit a 3800l x 1200w worktop …" at bounding box center [325, 246] width 265 height 23
type input "$1,099.00"
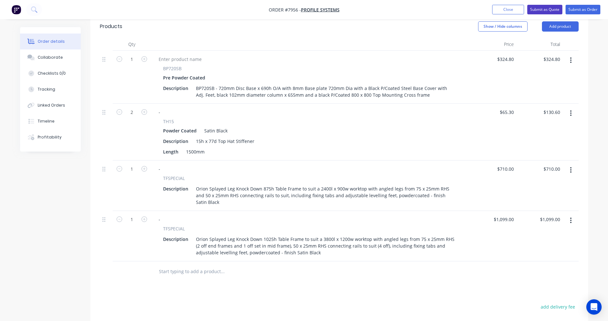
click at [546, 10] on button "Submit as Quote" at bounding box center [544, 10] width 35 height 10
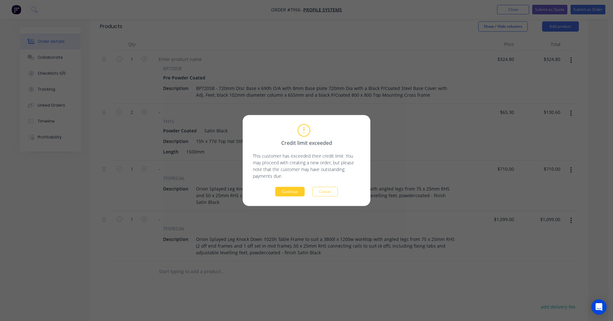
click at [287, 193] on button "Continue" at bounding box center [289, 192] width 29 height 10
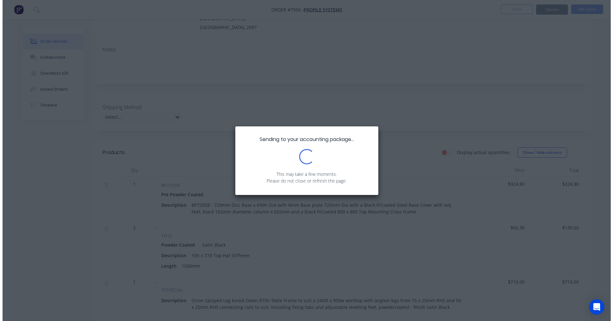
scroll to position [0, 0]
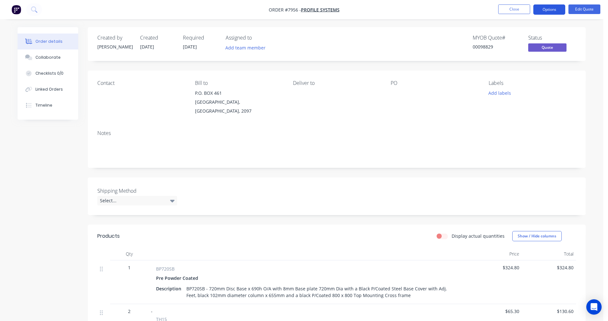
click at [551, 9] on button "Options" at bounding box center [549, 9] width 32 height 10
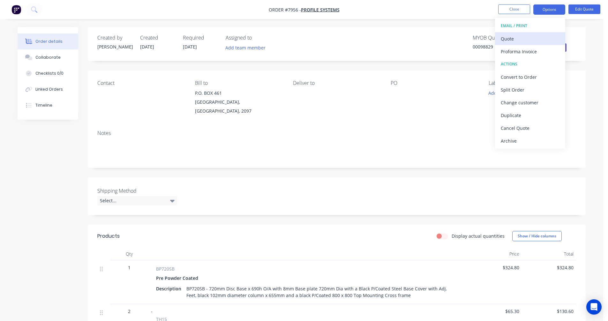
click at [524, 41] on div "Quote" at bounding box center [530, 38] width 59 height 9
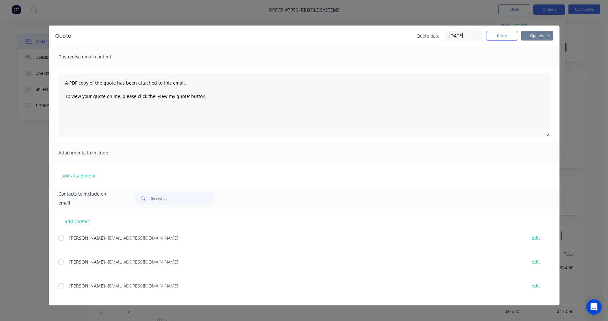
click at [543, 34] on button "Options" at bounding box center [537, 36] width 32 height 10
click at [545, 47] on button "Preview" at bounding box center [541, 47] width 41 height 11
click at [503, 39] on button "Close" at bounding box center [502, 36] width 32 height 10
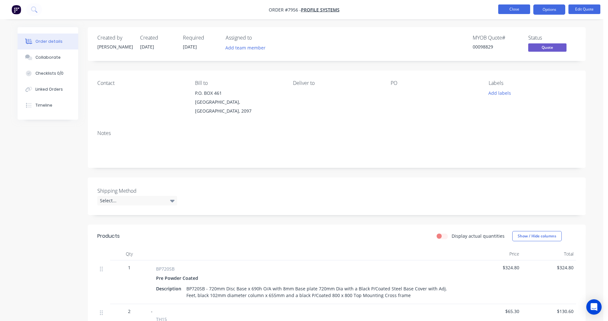
click at [519, 10] on button "Close" at bounding box center [514, 9] width 32 height 10
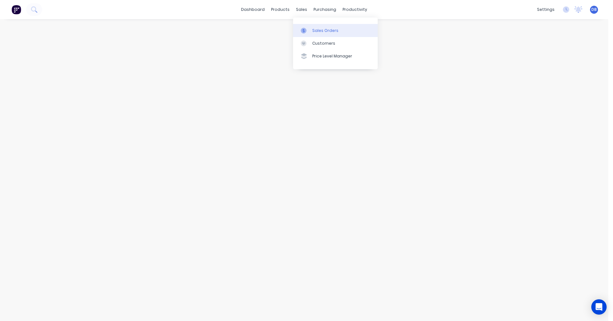
click at [312, 29] on div "Sales Orders" at bounding box center [325, 31] width 26 height 6
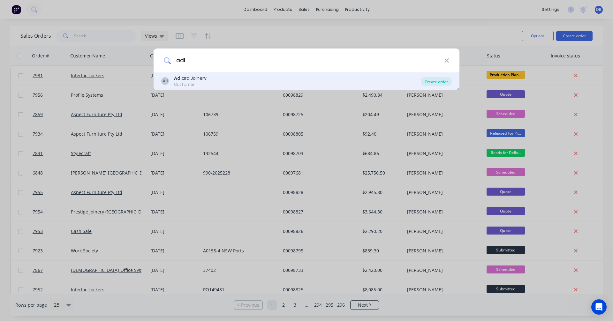
type input "adl"
click at [443, 80] on div "Create order" at bounding box center [436, 81] width 31 height 9
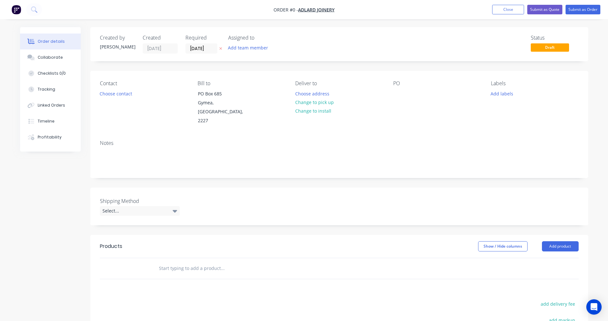
click at [172, 262] on input "text" at bounding box center [223, 268] width 128 height 13
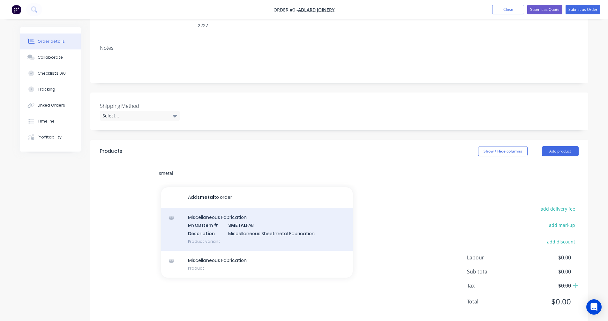
scroll to position [98, 0]
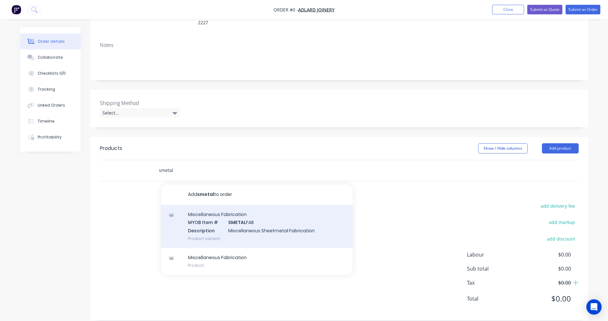
type input "smetal"
click at [241, 214] on div "Miscellaneous Fabrication MYOB Item # SMETAL FAB Description Miscellaneous Shee…" at bounding box center [257, 226] width 192 height 43
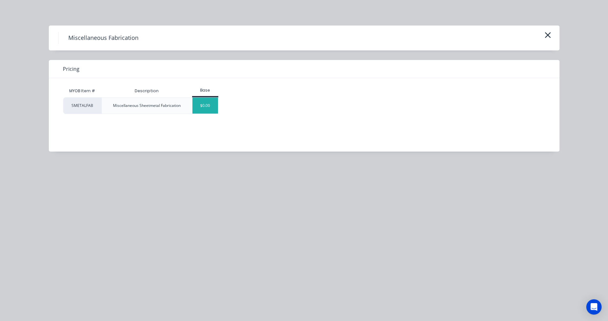
click at [204, 109] on div "$0.00" at bounding box center [206, 106] width 26 height 16
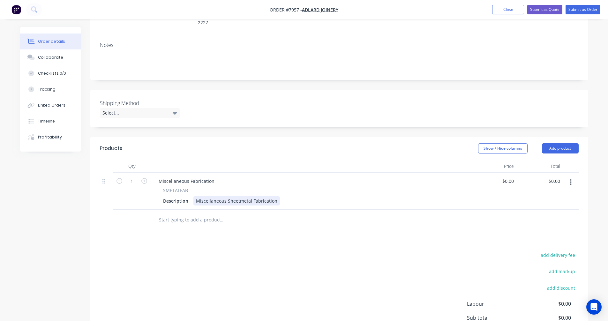
click at [252, 196] on div "Miscellaneous Sheetmetal Fabrication" at bounding box center [236, 200] width 87 height 9
drag, startPoint x: 270, startPoint y: 192, endPoint x: 194, endPoint y: 192, distance: 76.3
click at [194, 196] on div "Miscellaneous Sheetmetal Fabrication" at bounding box center [236, 200] width 87 height 9
click at [275, 196] on div "LH Lift Reveal A 2050l x 340w x 12mm" at bounding box center [235, 200] width 85 height 9
type input "$0.00"
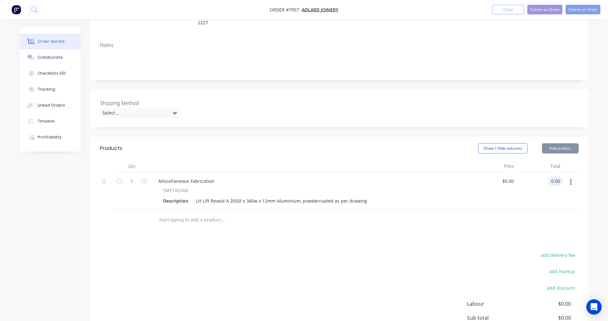
type input "$0.00"
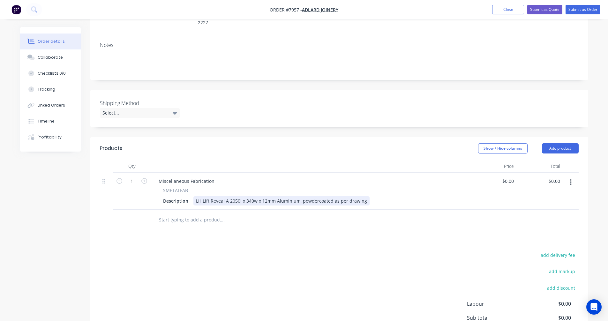
click at [269, 196] on div "LH Lift Reveal A 2050l x 340w x 12mm Aluminium, powdercoated as per drawing" at bounding box center [281, 200] width 176 height 9
type input "$597.00"
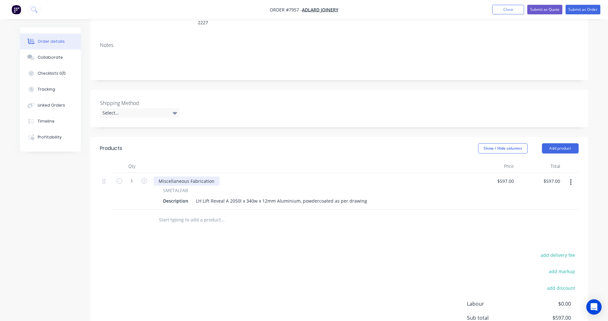
click at [174, 177] on div "Miscellaneous Fabrication" at bounding box center [187, 181] width 66 height 9
drag, startPoint x: 212, startPoint y: 172, endPoint x: 154, endPoint y: 175, distance: 58.2
click at [154, 177] on div "Miscellaneous Fabrication" at bounding box center [187, 181] width 66 height 9
click at [570, 179] on icon "button" at bounding box center [571, 182] width 2 height 7
click at [550, 207] on div "Duplicate" at bounding box center [548, 211] width 49 height 9
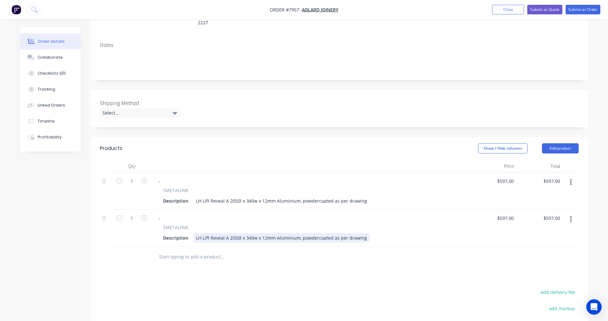
click at [226, 234] on div "- SMETALFAB Description LH Lift Reveal A 2050l x 340w x 12mm Aluminium, powderc…" at bounding box center [310, 228] width 319 height 37
click at [337, 233] on div "LH Lift Reveal B 1402l x 302/340w x 12mm Aluminium, powdercoated as per drawing" at bounding box center [285, 237] width 185 height 9
type input "$342.00"
click at [570, 177] on button "button" at bounding box center [570, 182] width 15 height 11
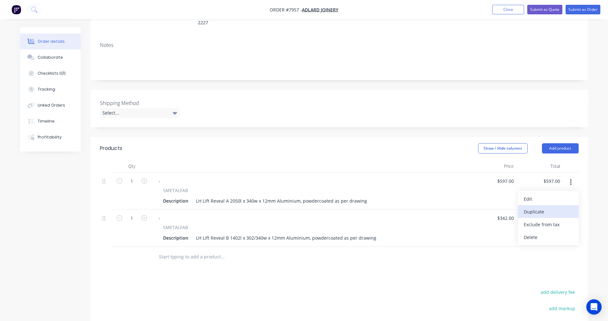
click at [536, 207] on div "Duplicate" at bounding box center [548, 211] width 49 height 9
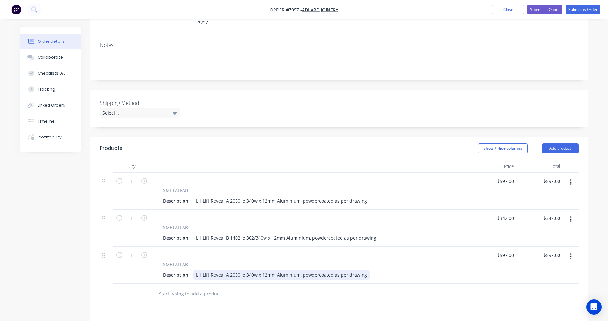
click at [227, 270] on div "LH Lift Reveal A 2050l x 340w x 12mm Aluminium, powdercoated as per drawing" at bounding box center [281, 274] width 176 height 9
type input "$597.00"
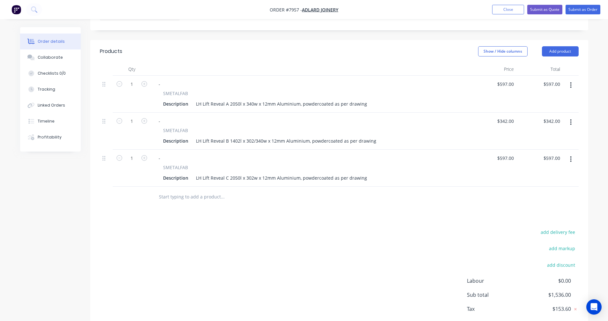
scroll to position [197, 0]
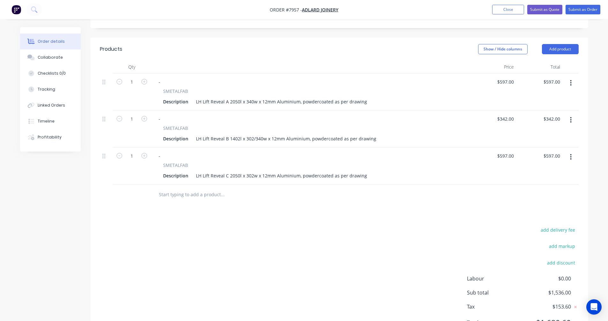
click at [571, 154] on icon "button" at bounding box center [571, 157] width 2 height 7
click at [553, 182] on div "Duplicate" at bounding box center [548, 186] width 49 height 9
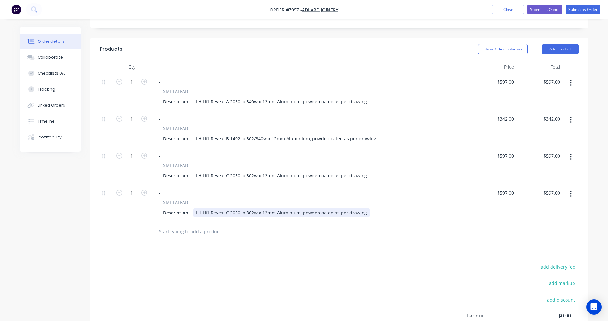
click at [200, 208] on div "LH Lift Reveal C 2050l x 302w x 12mm Aluminium, powdercoated as per drawing" at bounding box center [281, 212] width 176 height 9
click at [356, 208] on div "RH Lift Reveal A 2050l x 282w x 12mm Aluminium, powdercoated as per drawing" at bounding box center [281, 212] width 177 height 9
type input "$591.00"
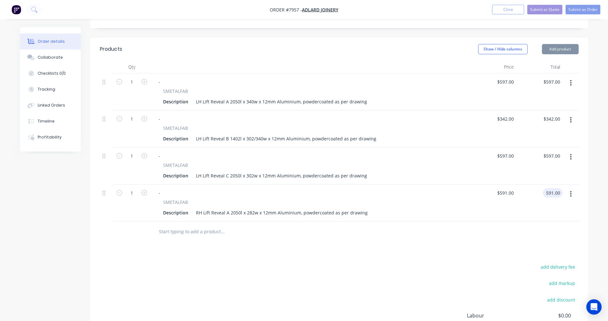
type input "$591.00"
click at [572, 191] on icon "button" at bounding box center [571, 194] width 2 height 7
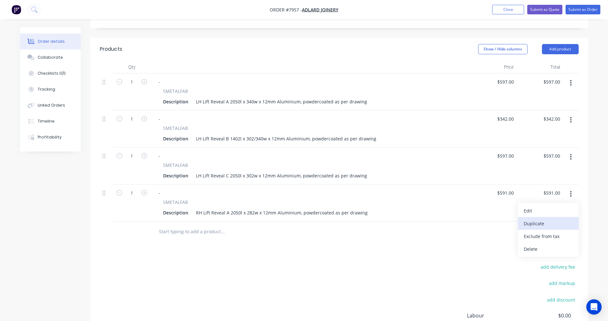
click at [550, 219] on div "Duplicate" at bounding box center [548, 223] width 49 height 9
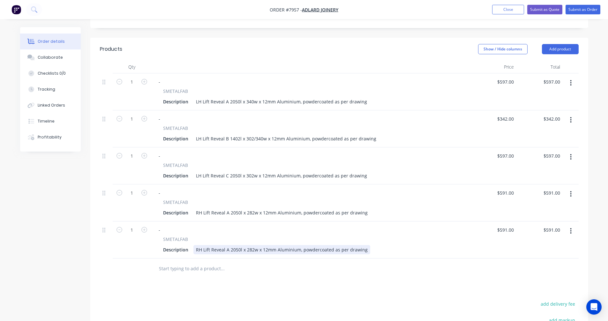
click at [227, 245] on div "RH Lift Reveal A 2050l x 282w x 12mm Aluminium, powdercoated as per drawing" at bounding box center [281, 249] width 177 height 9
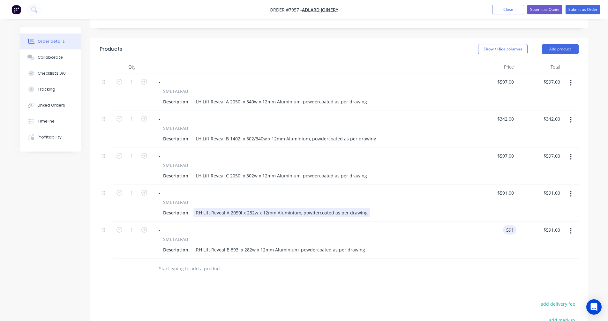
type input "$591.00"
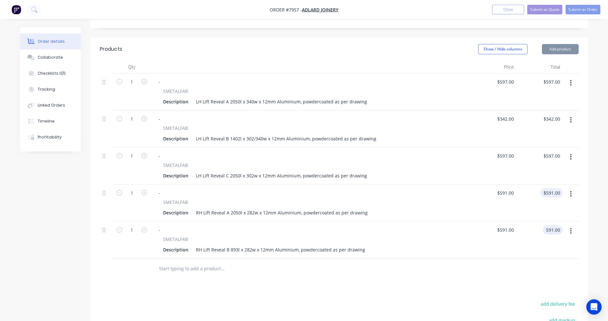
type input "$591.00"
click at [570, 191] on icon "button" at bounding box center [571, 194] width 2 height 7
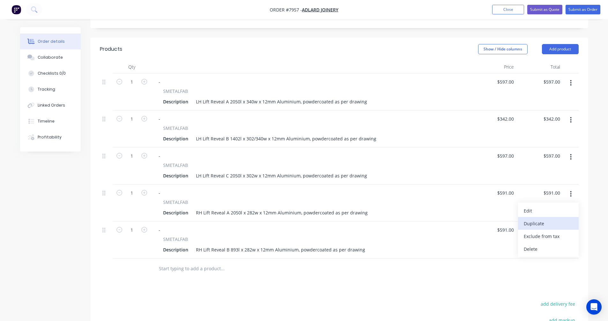
click at [548, 219] on div "Duplicate" at bounding box center [548, 223] width 49 height 9
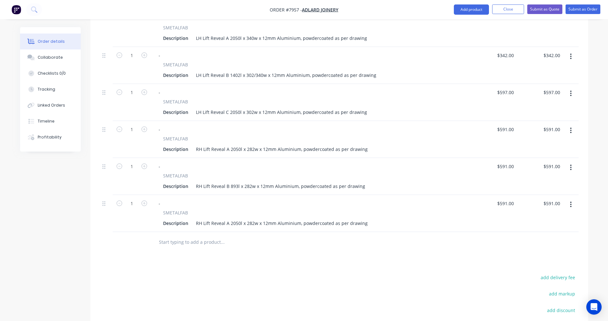
scroll to position [261, 0]
click at [227, 218] on div "RH Lift Reveal A 2050l x 282w x 12mm Aluminium, powdercoated as per drawing" at bounding box center [281, 222] width 177 height 9
type input "$591.00"
click at [332, 181] on div "RH Lift Reveal B 893l x 282w x 12mm Aluminium, powdercoated as per drawing" at bounding box center [280, 185] width 174 height 9
type input "$323.00"
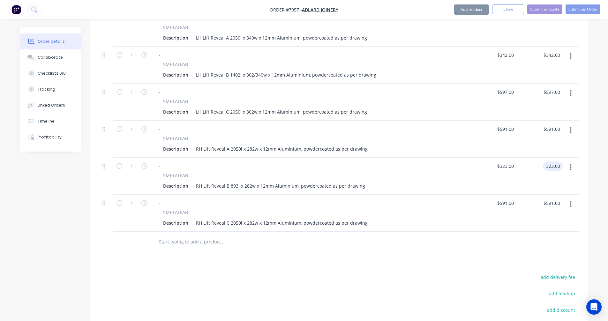
type input "$323.00"
click at [571, 127] on icon "button" at bounding box center [571, 130] width 2 height 7
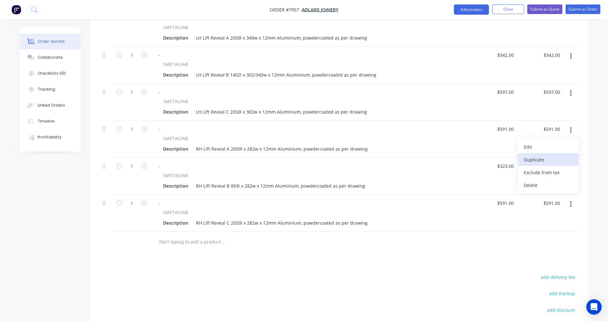
click at [546, 155] on div "Duplicate" at bounding box center [548, 159] width 49 height 9
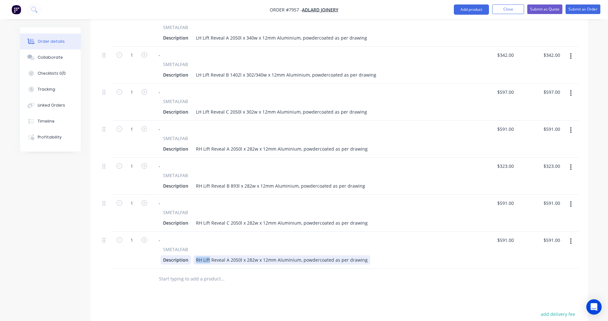
drag, startPoint x: 209, startPoint y: 252, endPoint x: 186, endPoint y: 249, distance: 23.1
click at [186, 255] on div "Description RH Lift Reveal A 2050l x 282w x 12mm Aluminium, powdercoated as per…" at bounding box center [310, 259] width 298 height 9
type input "$591.00"
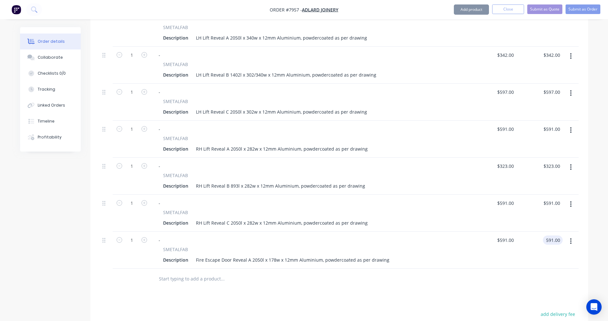
type input "$591.00"
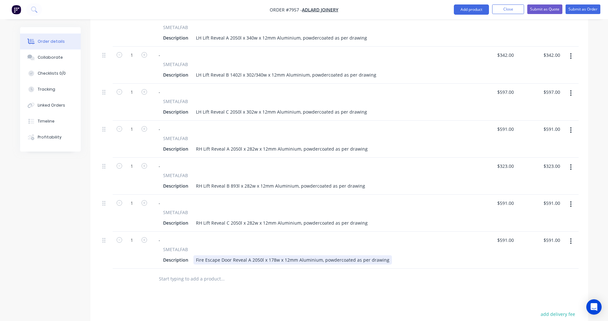
click at [271, 255] on div "Fire Escape Door Reveal A 2050l x 178w x 12mm Aluminium, powdercoated as per dr…" at bounding box center [292, 259] width 199 height 9
type input "$394.00"
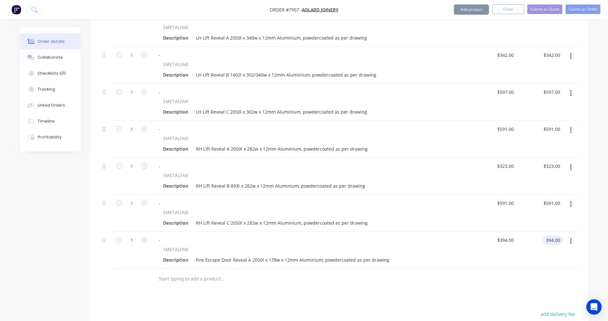
type input "$394.00"
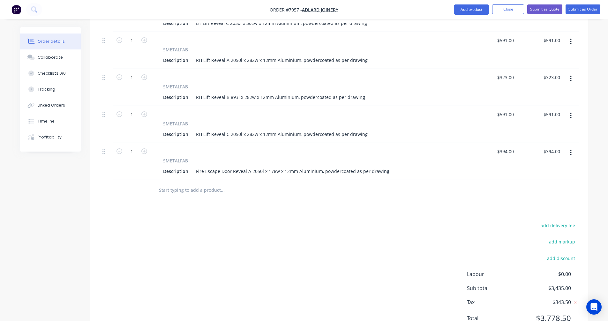
scroll to position [357, 0]
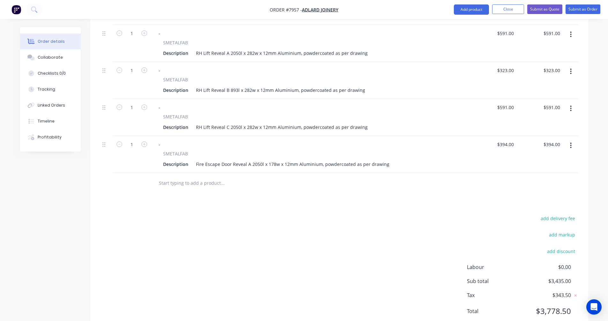
click at [571, 142] on icon "button" at bounding box center [571, 145] width 2 height 7
click at [549, 170] on div "Duplicate" at bounding box center [548, 174] width 49 height 9
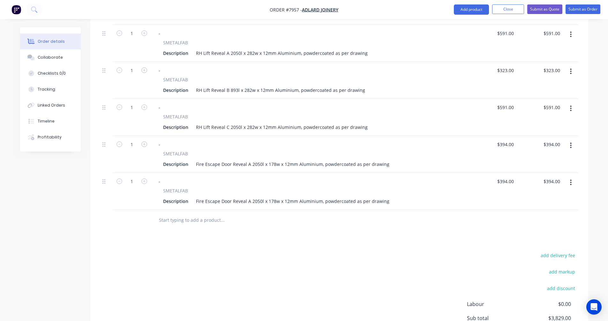
click at [570, 177] on button "button" at bounding box center [570, 182] width 15 height 11
click at [551, 208] on div "Duplicate" at bounding box center [548, 212] width 49 height 9
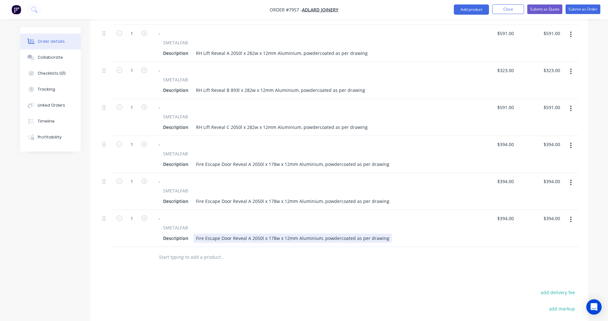
drag, startPoint x: 246, startPoint y: 231, endPoint x: 250, endPoint y: 230, distance: 3.9
click at [247, 234] on div "Fire Escape Door Reveal A 2050l x 178w x 12mm Aluminium, powdercoated as per dr…" at bounding box center [292, 238] width 199 height 9
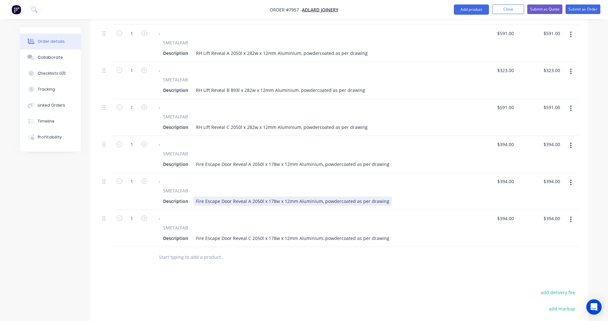
click at [250, 197] on div "Fire Escape Door Reveal A 2050l x 178w x 12mm Aluminium, powdercoated as per dr…" at bounding box center [292, 201] width 199 height 9
type input "$223.00"
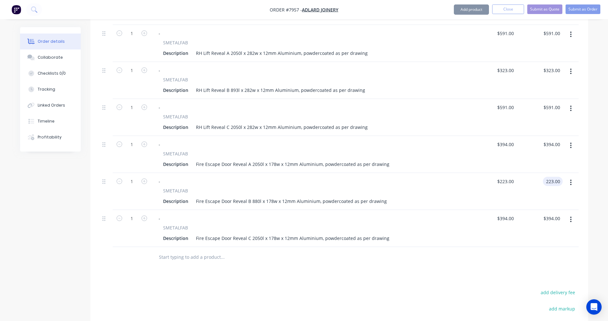
type input "$223.00"
click at [174, 251] on input "text" at bounding box center [223, 257] width 128 height 13
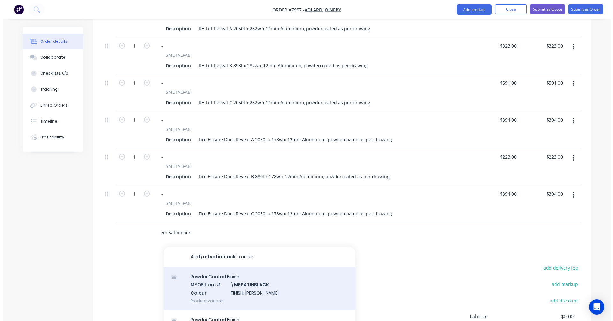
scroll to position [389, 0]
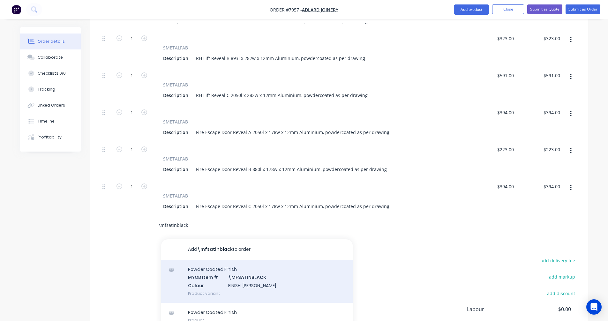
type input "\mfsatinblack"
click at [245, 267] on div "Powder Coated Finish MYOB Item # \MFSATINBLACK Colour FINISH: Satin Black Produ…" at bounding box center [257, 281] width 192 height 43
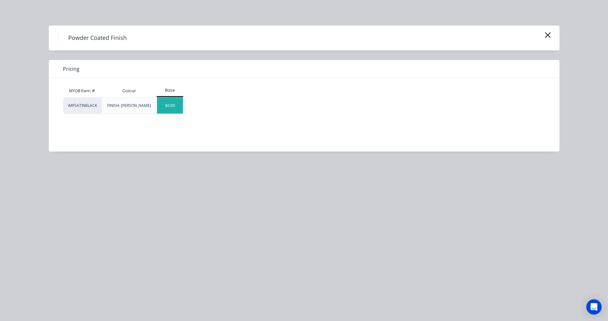
click at [169, 112] on div "$0.00" at bounding box center [170, 106] width 26 height 16
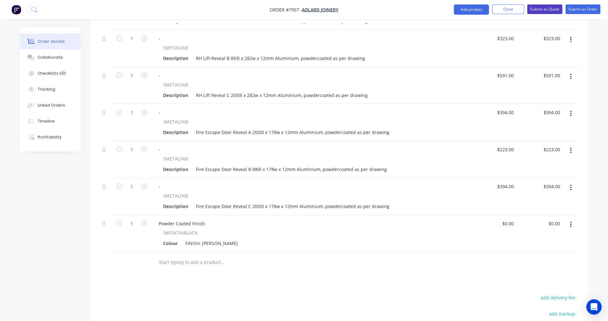
click at [543, 11] on button "Submit as Quote" at bounding box center [544, 9] width 35 height 10
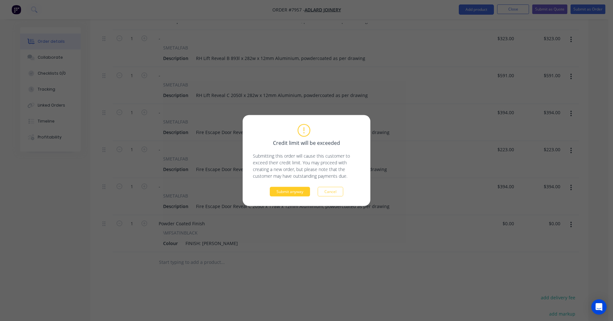
click at [288, 192] on button "Submit anyway" at bounding box center [290, 192] width 40 height 10
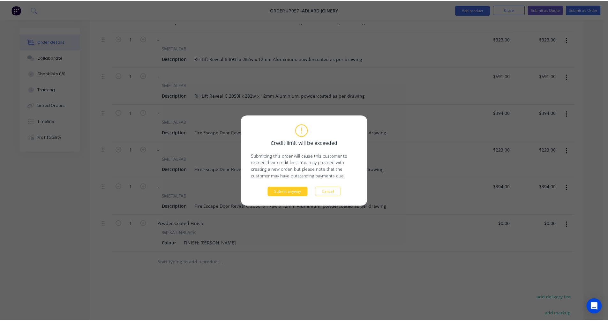
scroll to position [385, 0]
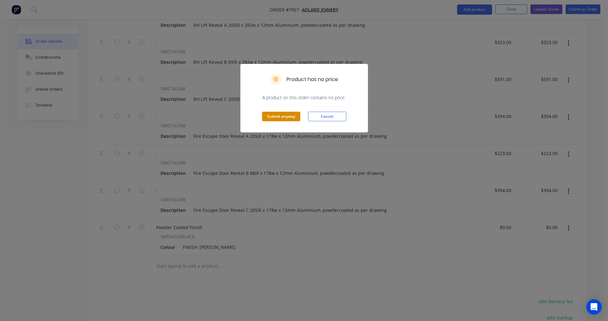
click at [279, 116] on button "Submit anyway" at bounding box center [281, 117] width 38 height 10
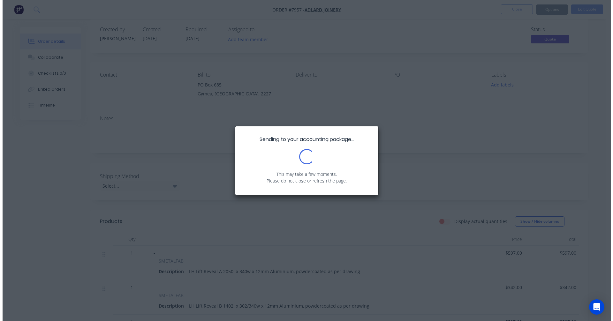
scroll to position [0, 0]
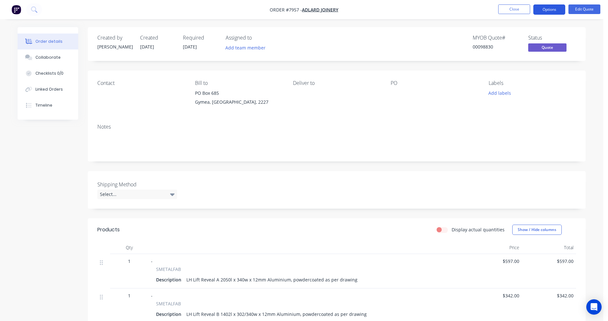
click at [544, 8] on button "Options" at bounding box center [549, 9] width 32 height 10
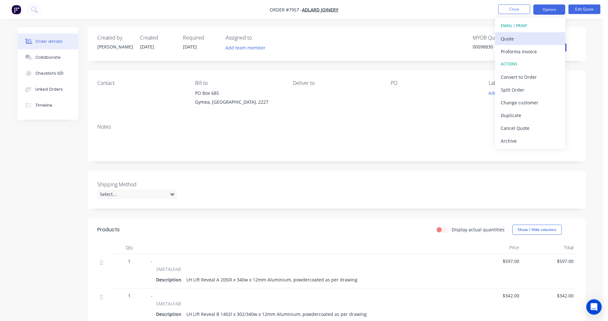
click at [516, 39] on div "Quote" at bounding box center [530, 38] width 59 height 9
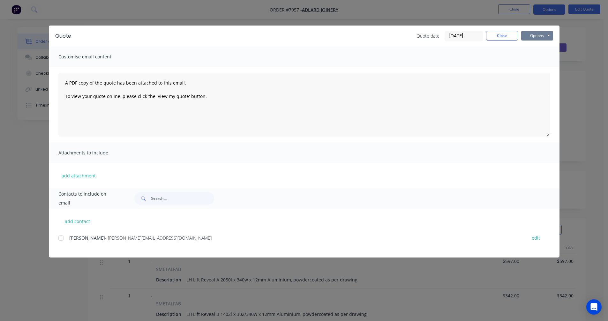
click at [541, 34] on button "Options" at bounding box center [537, 36] width 32 height 10
click at [542, 44] on button "Preview" at bounding box center [541, 47] width 41 height 11
click at [12, 177] on div "Quote Quote date 03/09/25 Close Options Preview Print Email Customise email con…" at bounding box center [304, 160] width 608 height 321
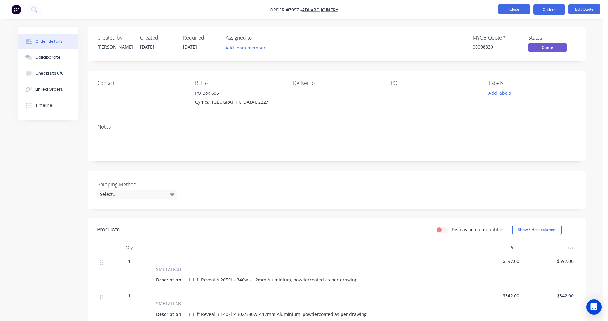
click at [512, 6] on button "Close" at bounding box center [514, 9] width 32 height 10
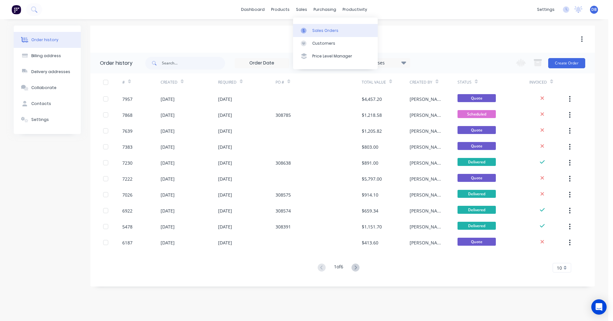
click at [318, 31] on div "Sales Orders" at bounding box center [325, 31] width 26 height 6
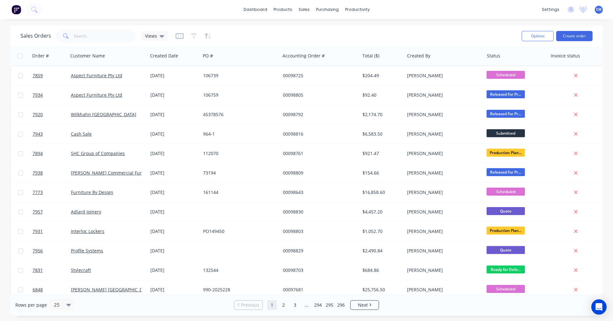
click at [571, 35] on button "Create order" at bounding box center [574, 36] width 36 height 10
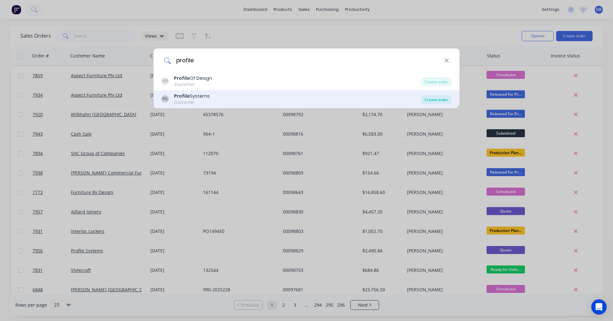
type input "profile"
click at [439, 98] on div "Create order" at bounding box center [436, 99] width 31 height 9
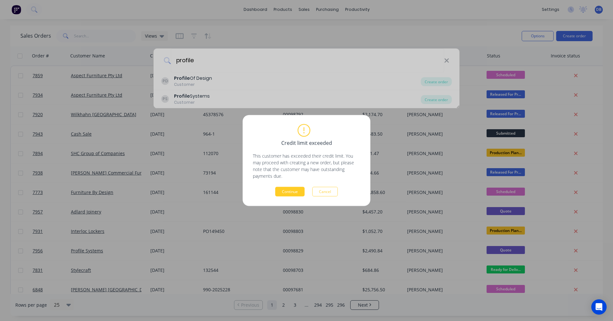
click at [288, 192] on button "Continue" at bounding box center [289, 192] width 29 height 10
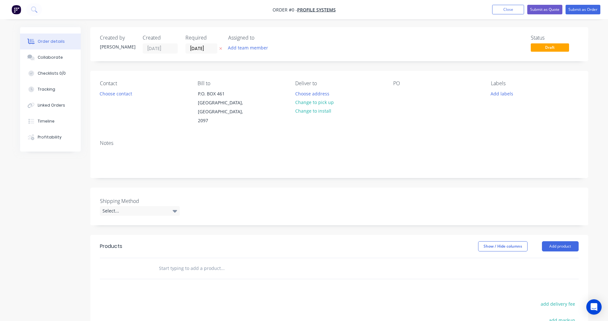
click at [170, 262] on input "text" at bounding box center [223, 268] width 128 height 13
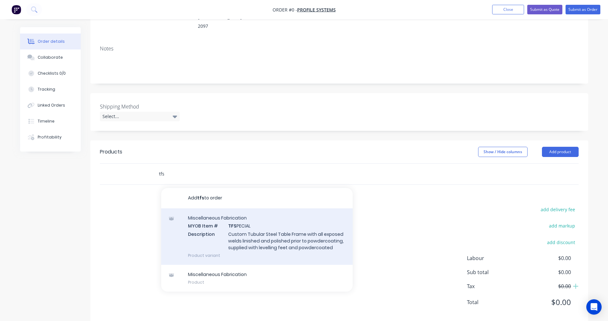
scroll to position [96, 0]
type input "tfs"
click at [249, 227] on div "Miscellaneous Fabrication MYOB Item # TFS PECIAL Description Custom Tubular Ste…" at bounding box center [257, 235] width 192 height 57
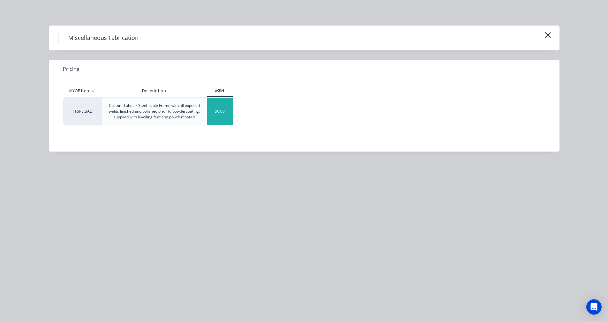
click at [223, 113] on div "$0.00" at bounding box center [220, 111] width 26 height 27
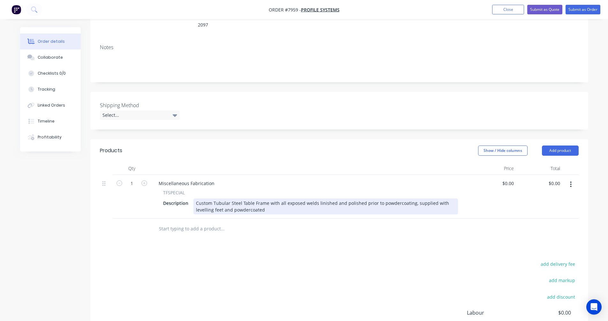
click at [230, 205] on div "Custom Tubular Steel Table Frame with all exposed welds linished and polished p…" at bounding box center [325, 207] width 265 height 16
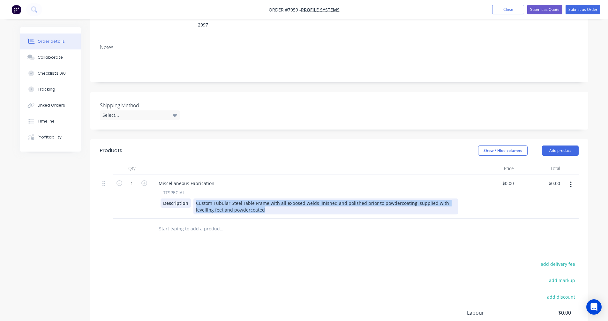
drag, startPoint x: 268, startPoint y: 201, endPoint x: 189, endPoint y: 193, distance: 79.3
click at [190, 199] on div "Description Custom Tubular Steel Table Frame with all exposed welds linished an…" at bounding box center [310, 207] width 298 height 16
paste div
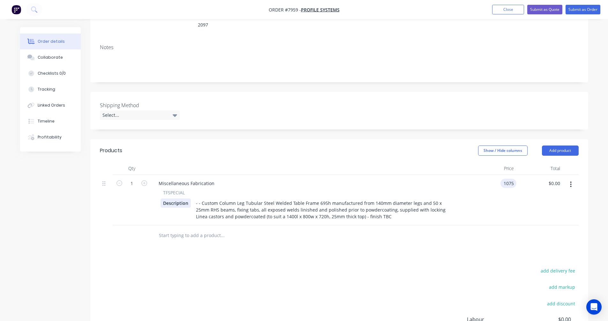
type input "$1,075.00"
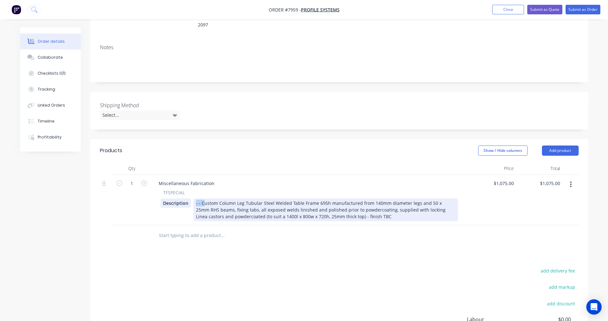
drag, startPoint x: 202, startPoint y: 193, endPoint x: 188, endPoint y: 194, distance: 14.1
click at [188, 199] on div "Description - - Custom Column Leg Tubular Steel Welded Table Frame 695h manufac…" at bounding box center [310, 210] width 298 height 23
click at [252, 208] on div "Custom Column Leg Tubular Steel Welded Table Frame 695h manufactured from 140mm…" at bounding box center [325, 210] width 265 height 23
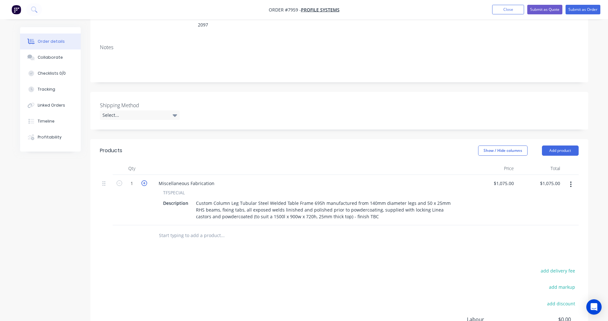
click at [145, 180] on icon "button" at bounding box center [144, 183] width 6 height 6
type input "2"
type input "$2,150.00"
click at [145, 180] on icon "button" at bounding box center [144, 183] width 6 height 6
type input "3"
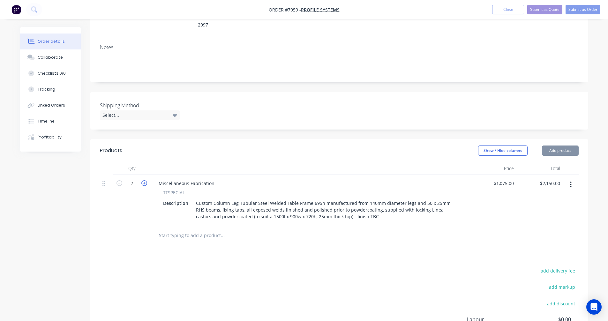
type input "$3,225.00"
click at [145, 180] on icon "button" at bounding box center [144, 183] width 6 height 6
type input "4"
type input "$4,300.00"
click at [145, 180] on icon "button" at bounding box center [144, 183] width 6 height 6
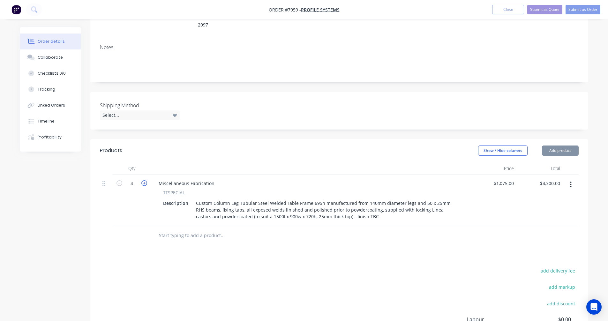
type input "5"
type input "$5,375.00"
click at [145, 180] on icon "button" at bounding box center [144, 183] width 6 height 6
type input "6"
type input "$6,450.00"
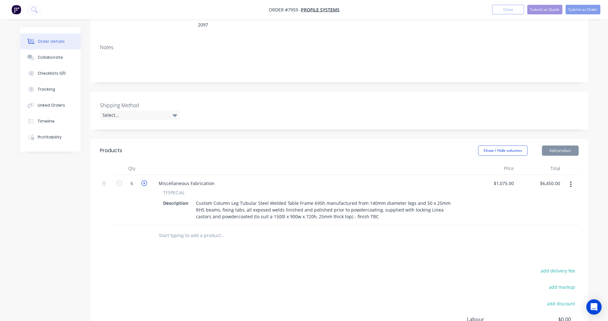
click at [145, 180] on icon "button" at bounding box center [144, 183] width 6 height 6
type input "7"
type input "$7,525.00"
click at [145, 180] on icon "button" at bounding box center [144, 183] width 6 height 6
type input "8"
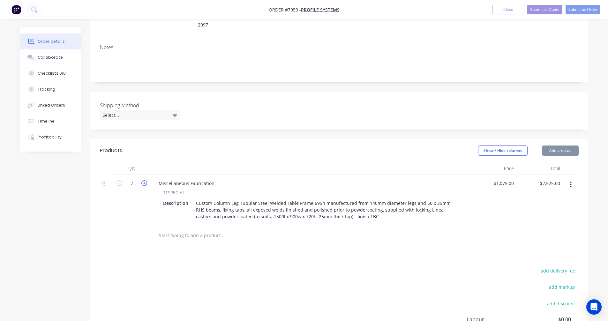
type input "$8,600.00"
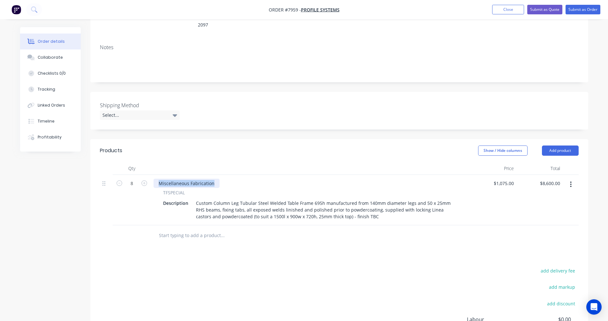
drag, startPoint x: 214, startPoint y: 175, endPoint x: 154, endPoint y: 173, distance: 60.0
click at [154, 179] on div "Miscellaneous Fabrication" at bounding box center [187, 183] width 66 height 9
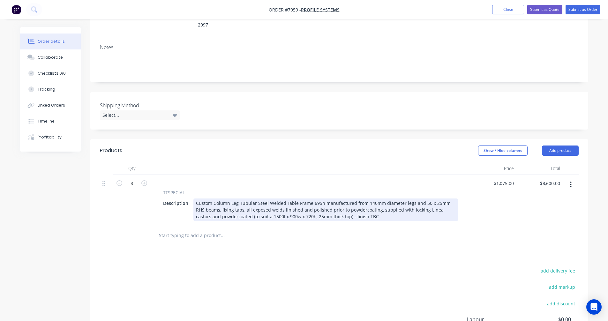
click at [282, 199] on div "Custom Column Leg Tubular Steel Welded Table Frame 695h manufactured from 140mm…" at bounding box center [325, 210] width 265 height 23
type input "$950.00"
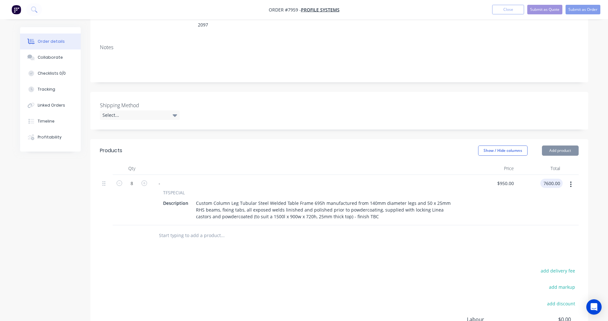
type input "$7,600.00"
click at [571, 181] on icon "button" at bounding box center [571, 184] width 2 height 7
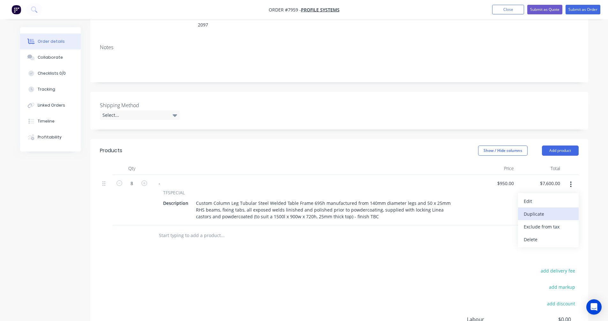
click at [548, 209] on div "Duplicate" at bounding box center [548, 213] width 49 height 9
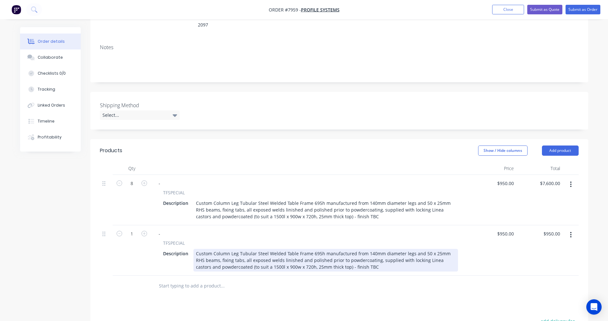
click at [358, 259] on div "Custom Column Leg Tubular Steel Welded Table Frame 695h manufactured from 140mm…" at bounding box center [325, 260] width 265 height 23
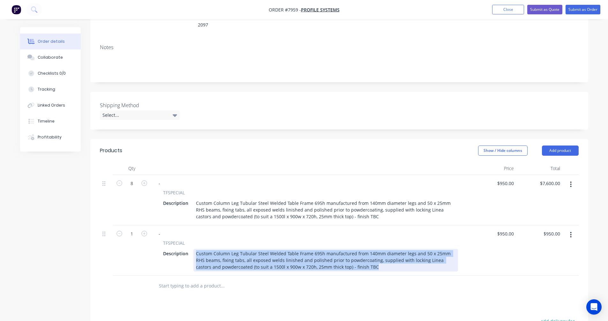
drag, startPoint x: 359, startPoint y: 259, endPoint x: 191, endPoint y: 242, distance: 168.4
click at [191, 249] on div "Description Custom Column Leg Tubular Steel Welded Table Frame 695h manufacture…" at bounding box center [310, 260] width 298 height 23
paste div
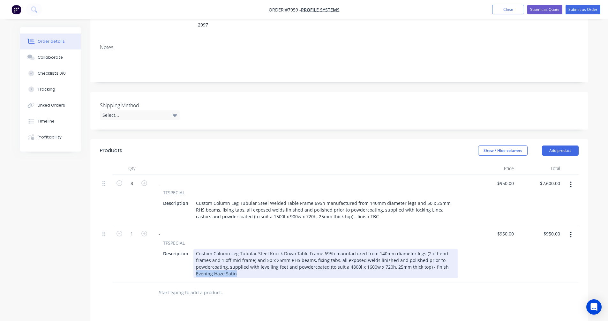
drag, startPoint x: 240, startPoint y: 263, endPoint x: 194, endPoint y: 264, distance: 45.7
click at [194, 264] on div "Custom Column Leg Tubular Steel Knock Down Table Frame 695h manufactured from 1…" at bounding box center [325, 263] width 265 height 29
click at [349, 258] on div "Custom Column Leg Tubular Steel Knock Down Table Frame 695h manufactured from 1…" at bounding box center [325, 263] width 265 height 29
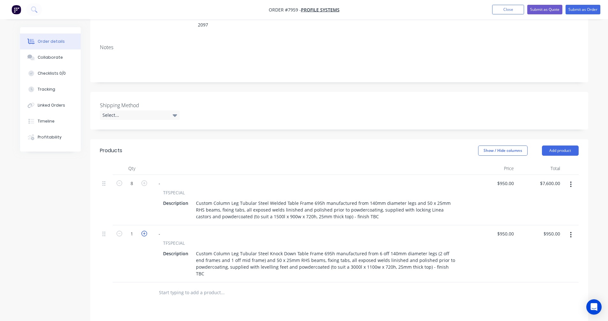
click at [144, 231] on icon "button" at bounding box center [144, 234] width 6 height 6
type input "2"
type input "$1,900.00"
click at [144, 231] on icon "button" at bounding box center [144, 234] width 6 height 6
type input "3"
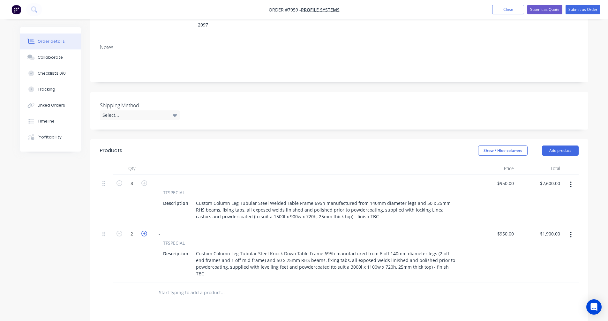
type input "$2,850.00"
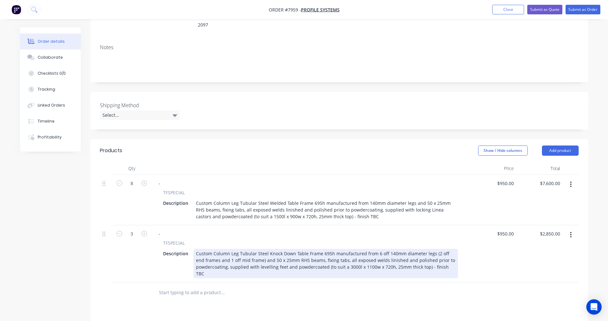
click at [272, 251] on div "Custom Column Leg Tubular Steel Knock Down Table Frame 695h manufactured from 6…" at bounding box center [325, 263] width 265 height 29
type input "$1,480.00"
type input "$4,440.00"
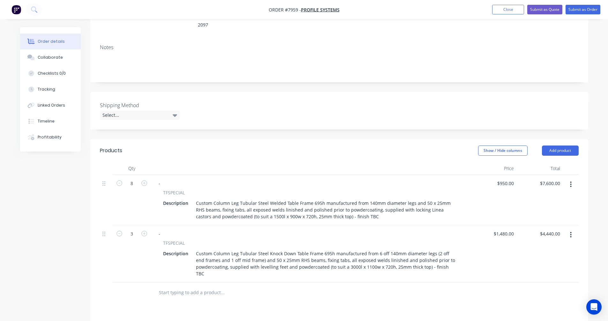
click at [572, 229] on button "button" at bounding box center [570, 234] width 15 height 11
click at [551, 258] on button "Duplicate" at bounding box center [548, 264] width 61 height 13
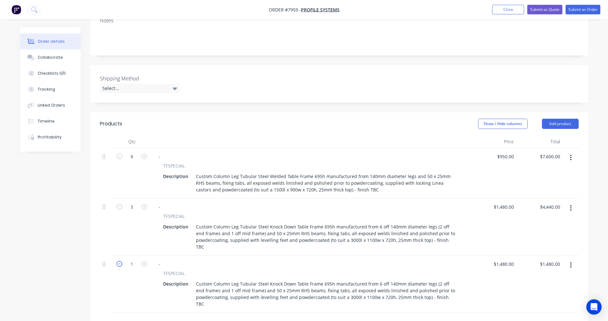
scroll to position [160, 0]
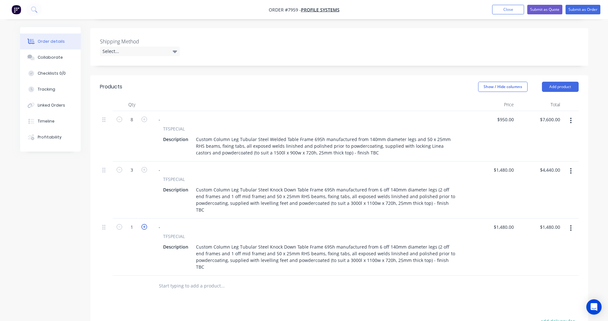
click at [146, 224] on icon "button" at bounding box center [144, 227] width 6 height 6
type input "2"
type input "$2,960.00"
click at [146, 224] on icon "button" at bounding box center [144, 227] width 6 height 6
type input "3"
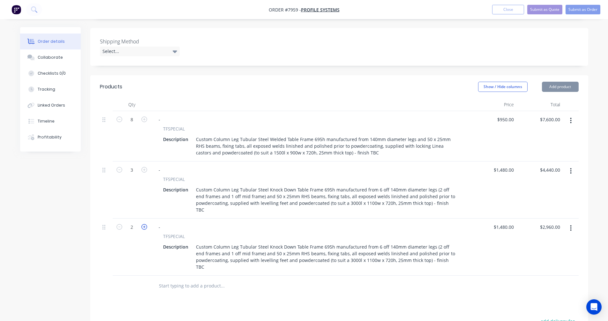
type input "$4,440.00"
click at [146, 224] on icon "button" at bounding box center [144, 227] width 6 height 6
type input "4"
type input "$5,920.00"
click at [146, 224] on icon "button" at bounding box center [144, 227] width 6 height 6
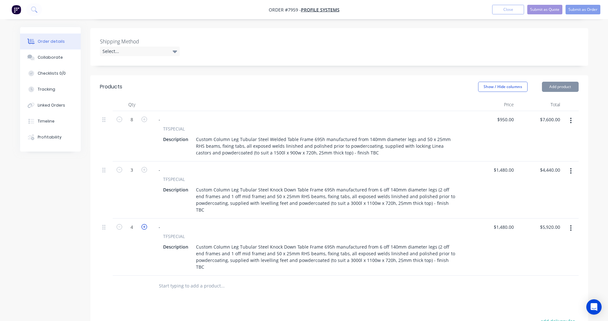
type input "5"
type input "$7,400.00"
click at [146, 224] on icon "button" at bounding box center [144, 227] width 6 height 6
type input "6"
type input "$8,880.00"
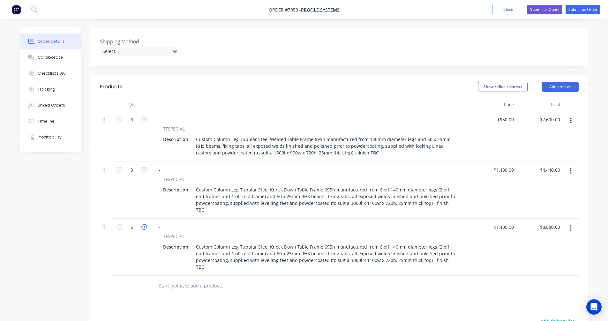
click at [146, 224] on icon "button" at bounding box center [144, 227] width 6 height 6
type input "7"
type input "$10,360.00"
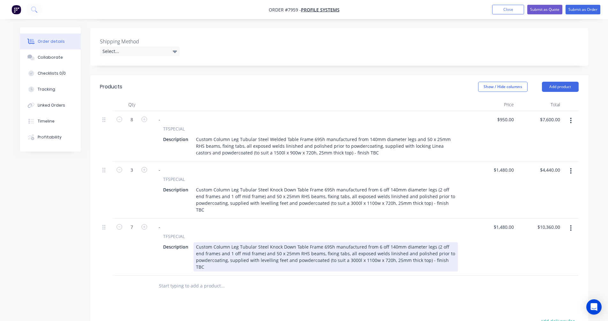
click at [327, 242] on div "Custom Column Leg Tubular Steel Knock Down Table Frame 695h manufactured from 6…" at bounding box center [325, 256] width 265 height 29
click at [383, 245] on div "Custom Column Leg Tubular Steel Knock Down Table Frame 1025h manufactured from …" at bounding box center [325, 256] width 265 height 29
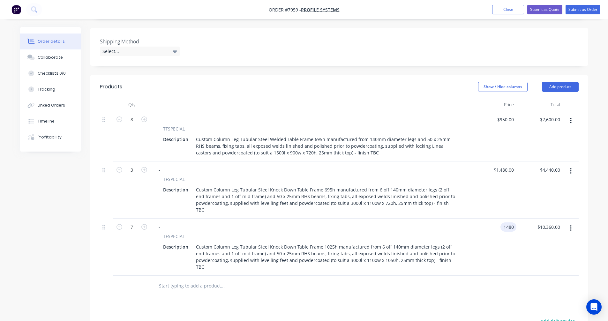
type input "$1,480.00"
type input "$10,360.00"
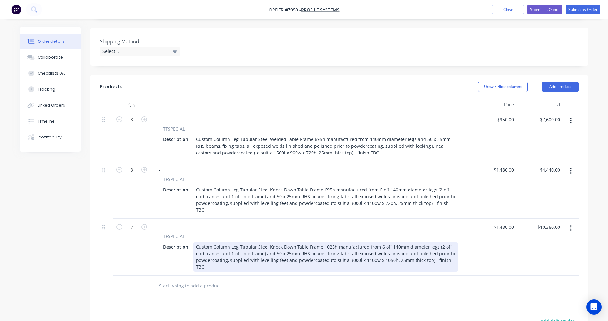
click at [342, 242] on div "Custom Column Leg Tubular Steel Knock Down Table Frame 1025h manufactured from …" at bounding box center [325, 256] width 265 height 29
type input "$1,799.00"
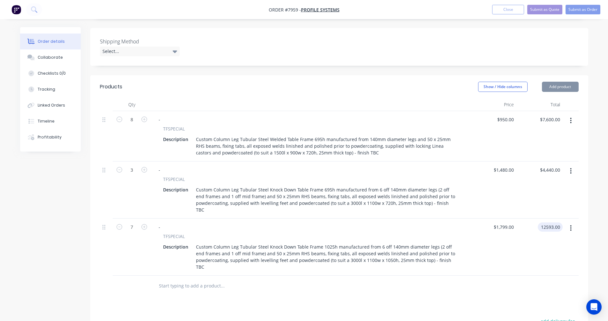
type input "$12,593.00"
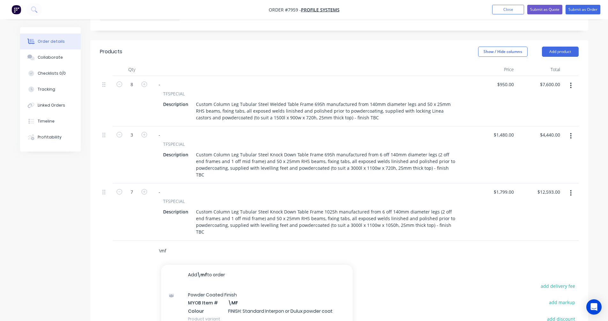
scroll to position [223, 0]
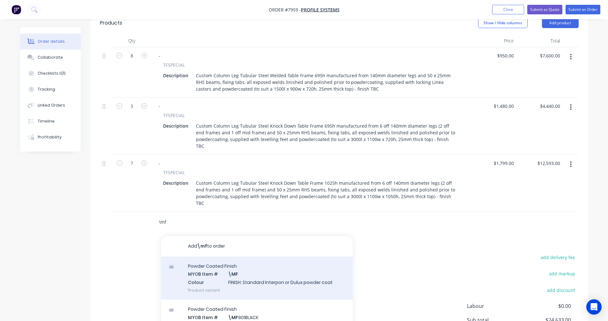
type input "\mf"
click at [246, 259] on div "Powder Coated Finish MYOB Item # \MF Colour FINISH: Standard Interpon or Dulux …" at bounding box center [257, 278] width 192 height 43
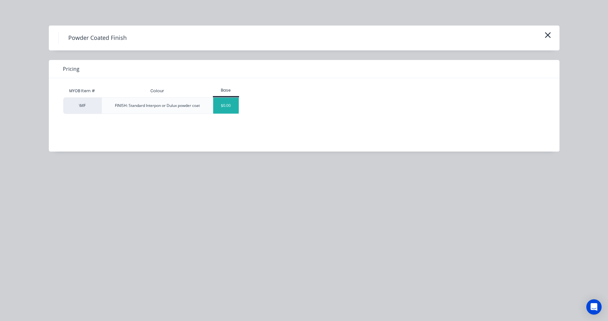
click at [221, 109] on div "$0.00" at bounding box center [226, 106] width 26 height 16
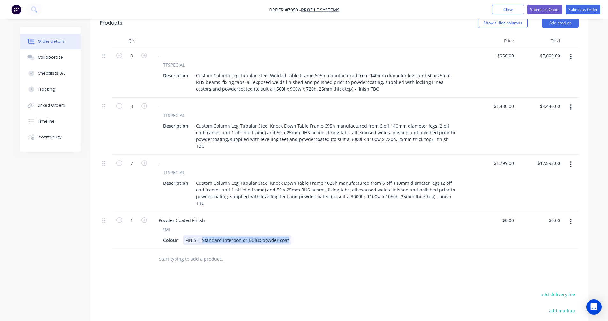
drag, startPoint x: 286, startPoint y: 219, endPoint x: 202, endPoint y: 217, distance: 84.3
click at [202, 236] on div "FINISH: Standard Interpon or Dulux powder coat" at bounding box center [237, 240] width 109 height 9
type input "$0.00"
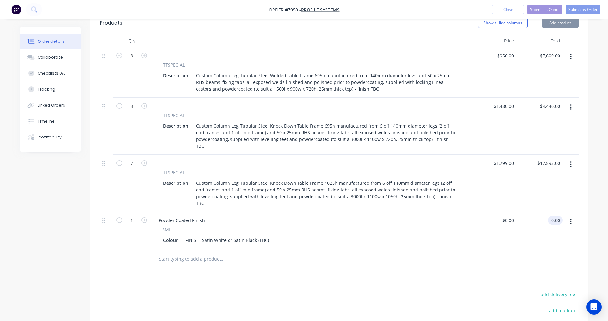
type input "$0.00"
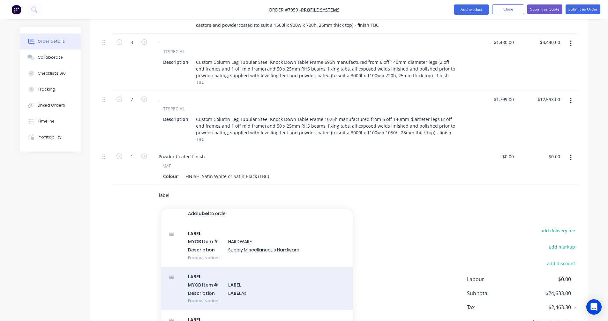
scroll to position [15, 0]
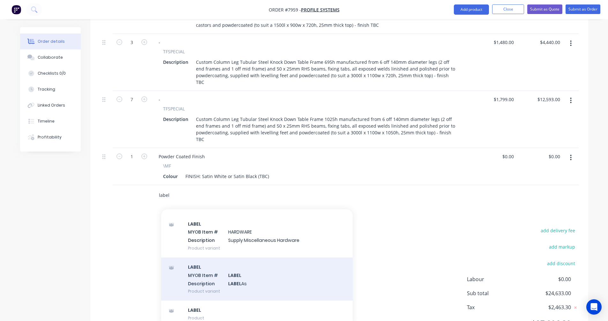
type input "label"
click at [229, 260] on div "LABEL MYOB Item # LABEL Description LABEL As Product variant" at bounding box center [257, 279] width 192 height 43
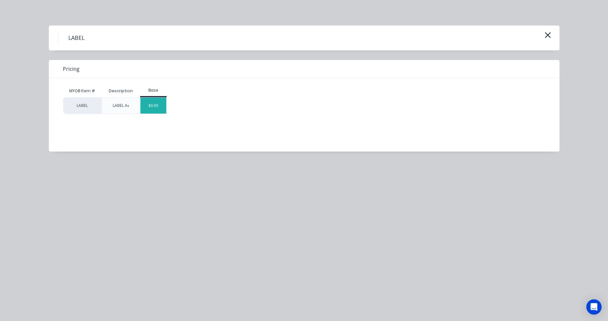
click at [157, 105] on div "$0.00" at bounding box center [153, 106] width 26 height 16
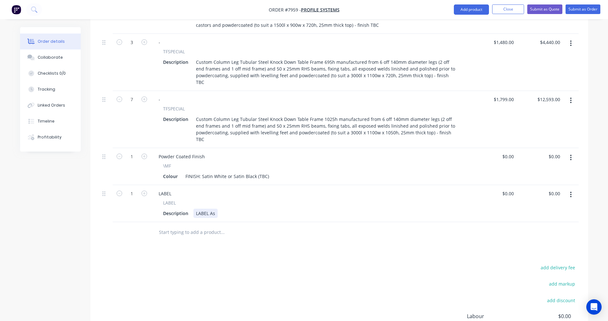
click at [215, 209] on div "LABEL As" at bounding box center [205, 213] width 24 height 9
type input "$0.00"
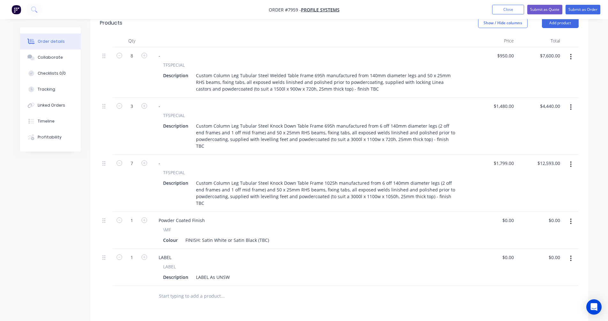
scroll to position [192, 0]
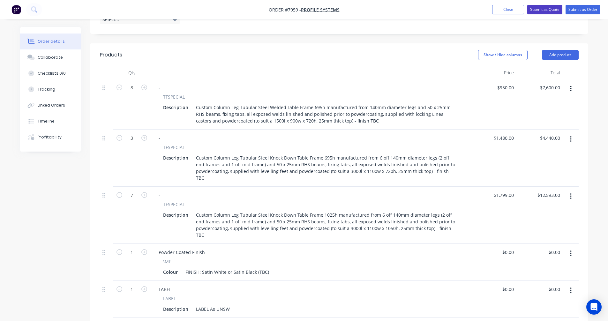
click at [543, 10] on button "Submit as Quote" at bounding box center [544, 10] width 35 height 10
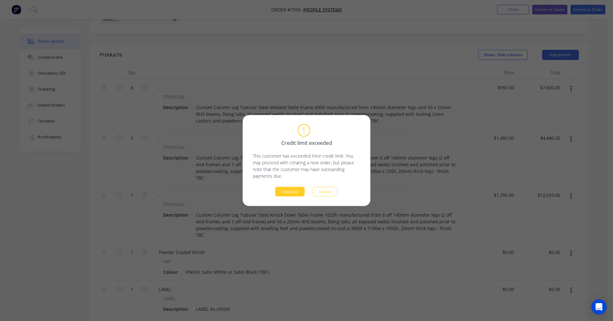
click at [288, 195] on button "Continue" at bounding box center [289, 192] width 29 height 10
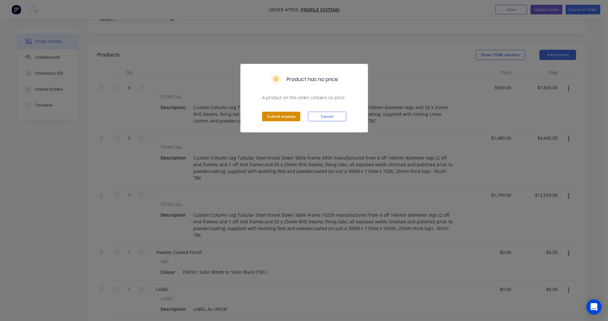
click at [287, 116] on button "Submit anyway" at bounding box center [281, 117] width 38 height 10
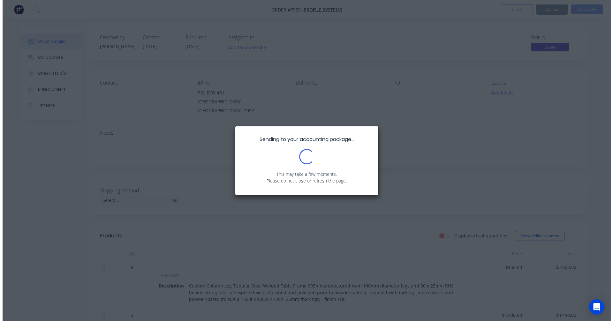
scroll to position [0, 0]
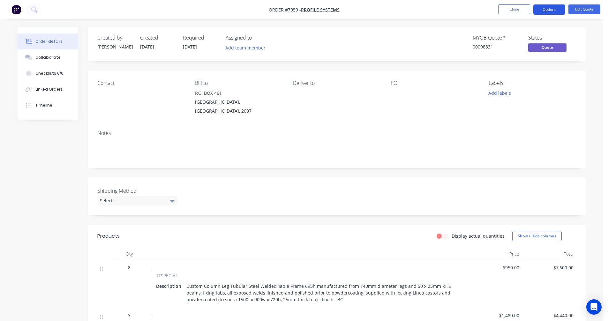
click at [553, 7] on button "Options" at bounding box center [549, 9] width 32 height 10
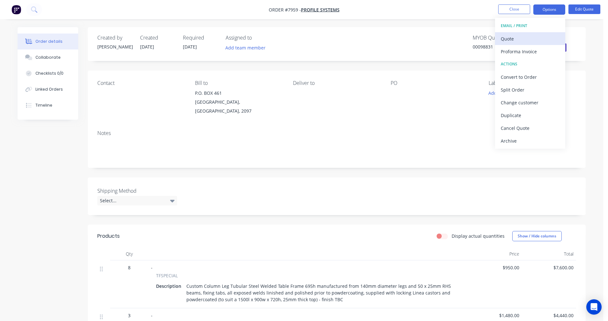
click at [519, 35] on div "Quote" at bounding box center [530, 38] width 59 height 9
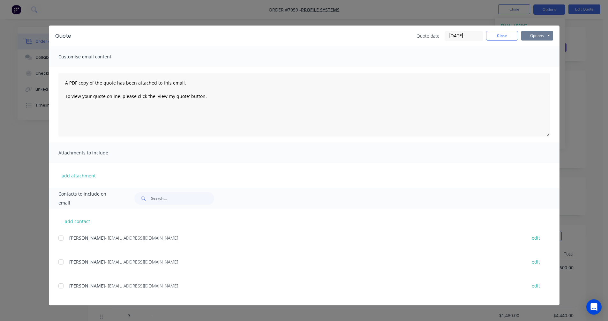
click at [544, 34] on button "Options" at bounding box center [537, 36] width 32 height 10
click at [543, 47] on button "Preview" at bounding box center [541, 47] width 41 height 11
click at [500, 36] on button "Close" at bounding box center [502, 36] width 32 height 10
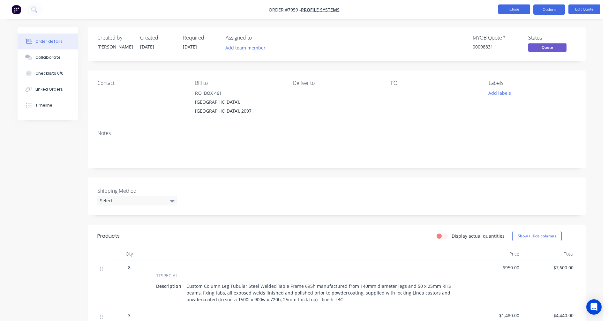
click at [518, 8] on button "Close" at bounding box center [514, 9] width 32 height 10
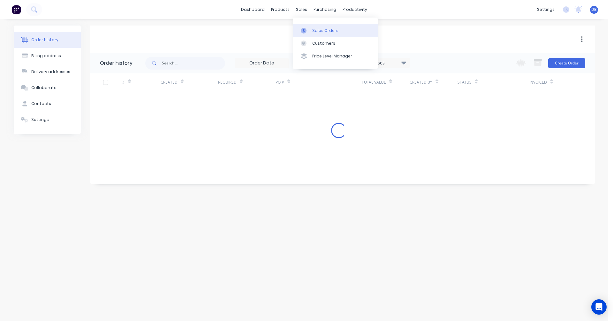
click at [308, 28] on div at bounding box center [306, 31] width 10 height 6
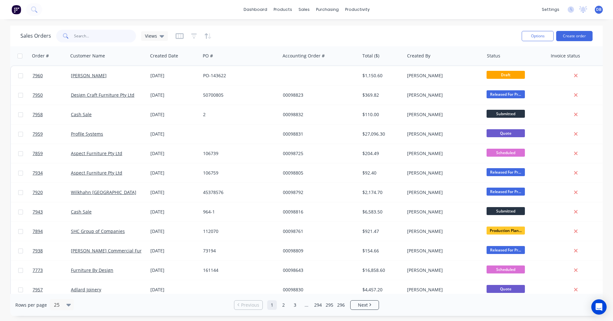
click at [97, 35] on input "text" at bounding box center [105, 36] width 62 height 13
type input "106739"
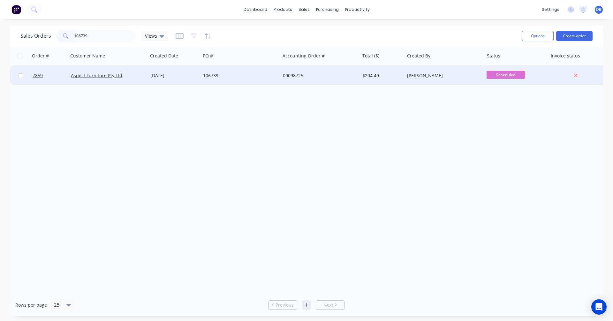
click at [169, 74] on div "[DATE]" at bounding box center [174, 75] width 48 height 6
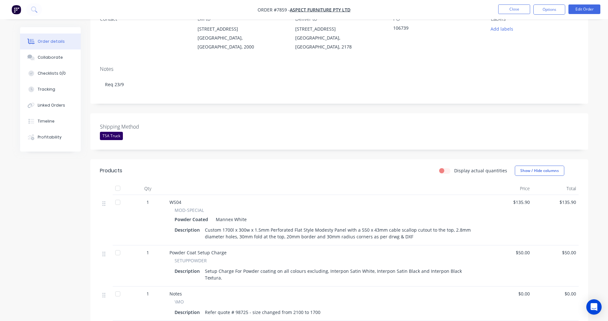
scroll to position [96, 0]
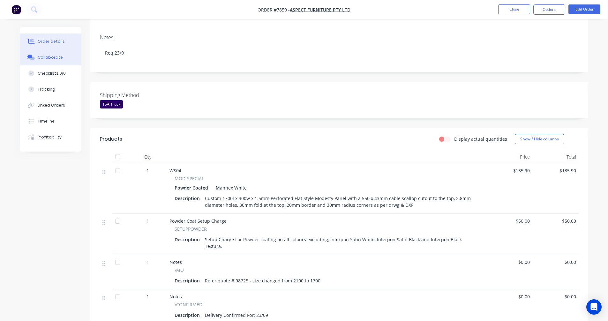
click at [48, 57] on div "Collaborate" at bounding box center [50, 58] width 25 height 6
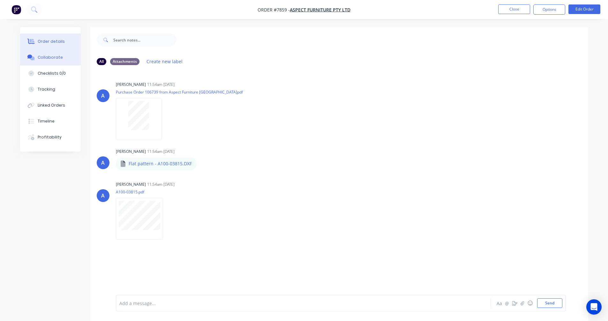
click at [47, 44] on div "Order details" at bounding box center [51, 42] width 27 height 6
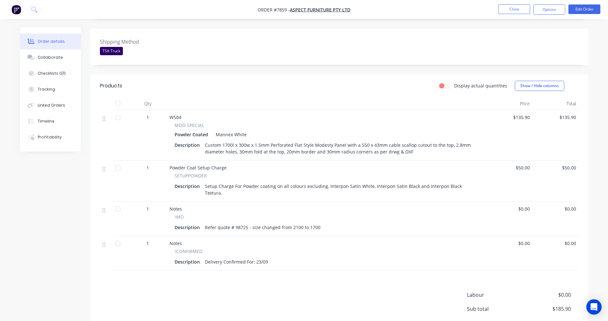
scroll to position [153, 0]
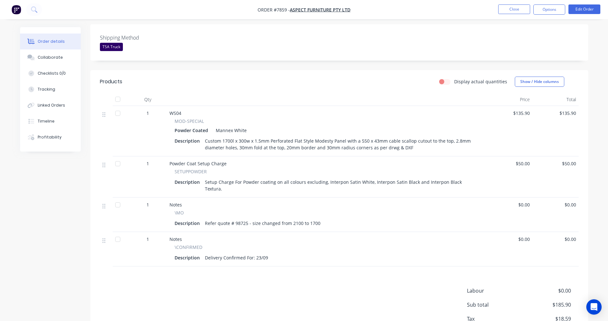
click at [389, 136] on div "Custom 1700l x 300w x 1.5mm Perforated Flat Style Modesty Panel with a 550 x 43…" at bounding box center [340, 144] width 276 height 16
click at [587, 8] on button "Edit Order" at bounding box center [585, 9] width 32 height 10
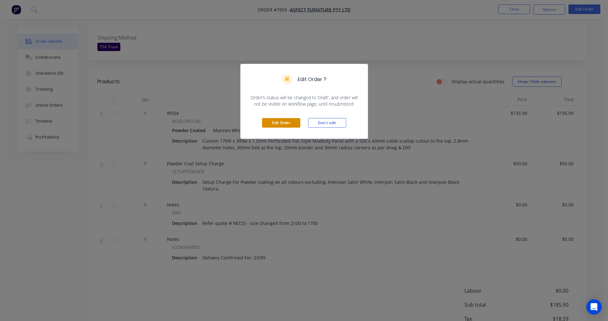
click at [284, 122] on button "Edit Order" at bounding box center [281, 123] width 38 height 10
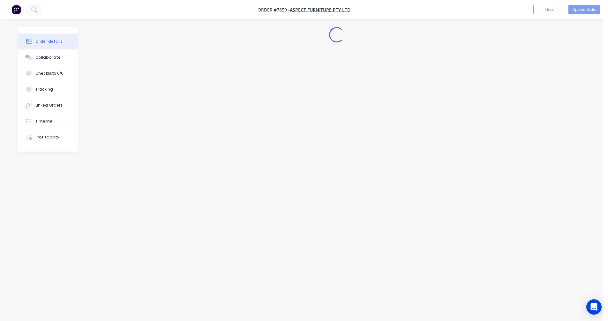
scroll to position [0, 0]
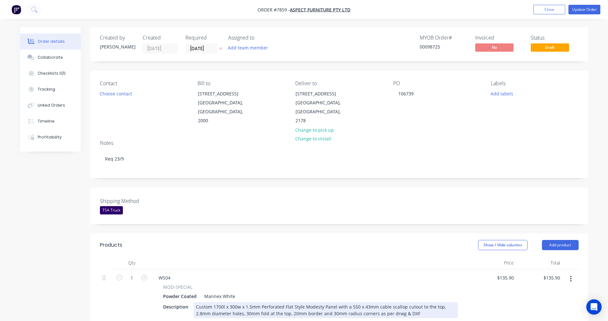
click at [342, 302] on div "Custom 1700l x 300w x 1.5mm Perforated Flat Style Modesty Panel with a 550 x 43…" at bounding box center [325, 310] width 265 height 16
type input "$169.20"
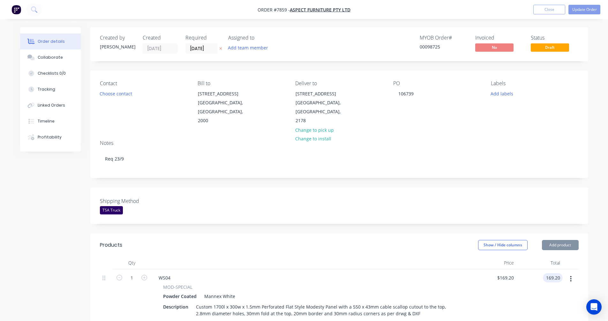
type input "$169.20"
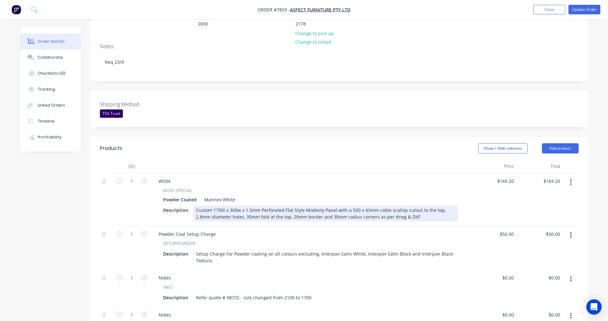
scroll to position [101, 0]
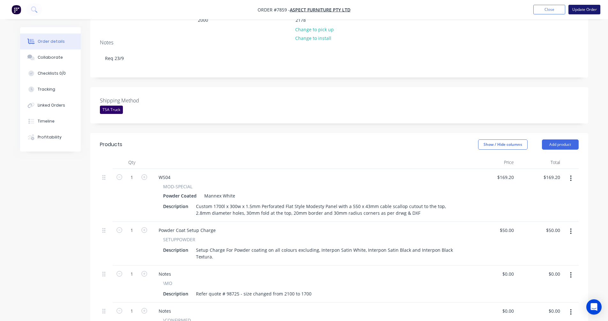
click at [585, 9] on button "Update Order" at bounding box center [585, 10] width 32 height 10
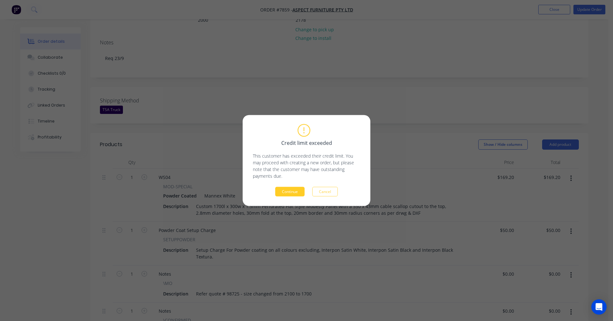
click at [294, 193] on button "Continue" at bounding box center [289, 192] width 29 height 10
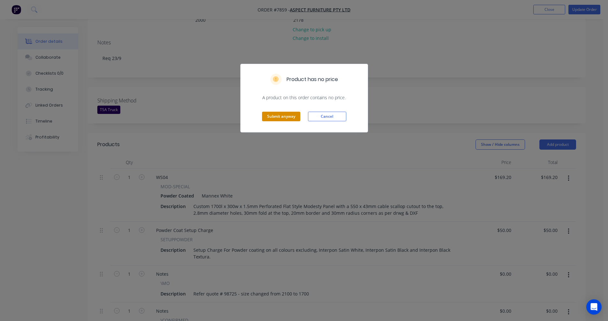
click at [286, 117] on button "Submit anyway" at bounding box center [281, 117] width 38 height 10
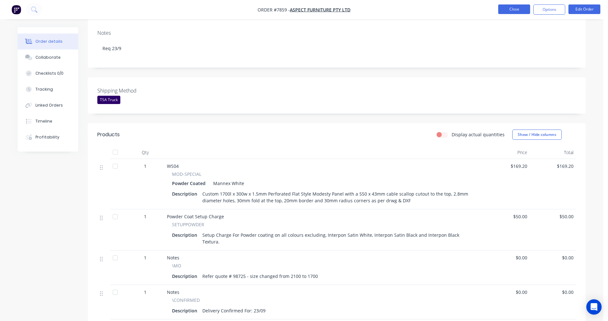
click at [513, 10] on button "Close" at bounding box center [514, 9] width 32 height 10
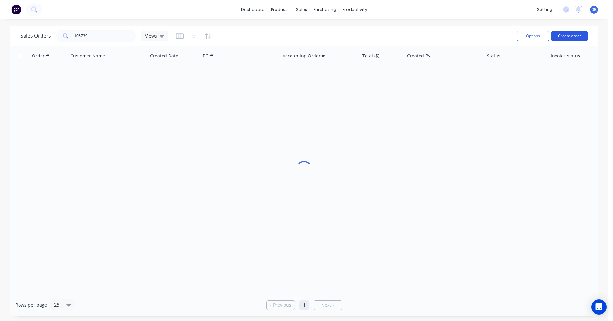
click at [566, 35] on button "Create order" at bounding box center [569, 36] width 36 height 10
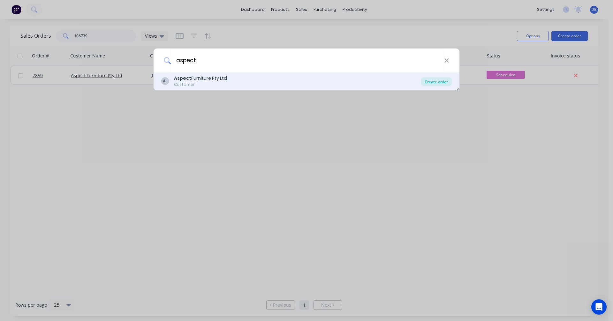
type input "aspect"
click at [432, 80] on div "Create order" at bounding box center [436, 81] width 31 height 9
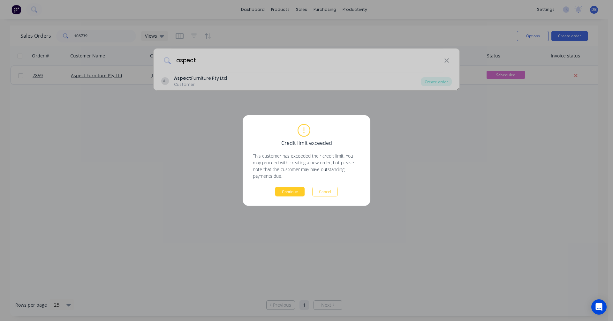
click at [291, 193] on button "Continue" at bounding box center [289, 192] width 29 height 10
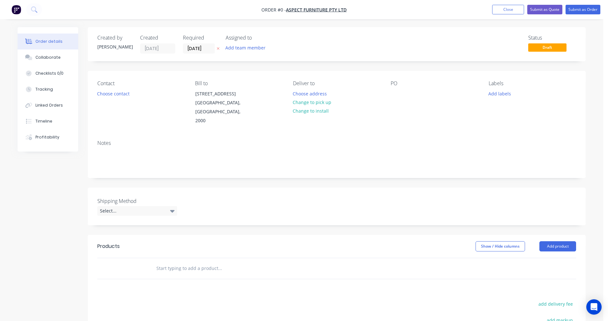
click at [180, 262] on input "text" at bounding box center [220, 268] width 128 height 13
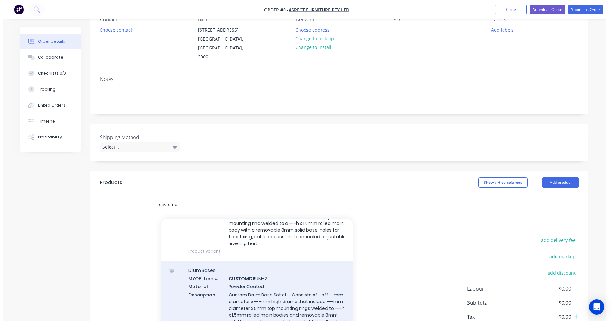
scroll to position [64, 0]
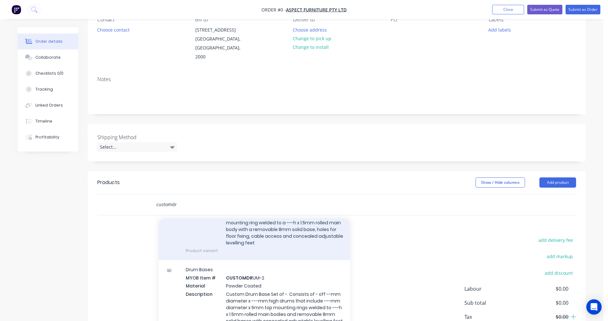
type input "customdr"
click at [271, 229] on div "Drum Bases MYOB Item # CUSTOMDR UM Material Powder Coated Description Custom Dr…" at bounding box center [255, 217] width 192 height 85
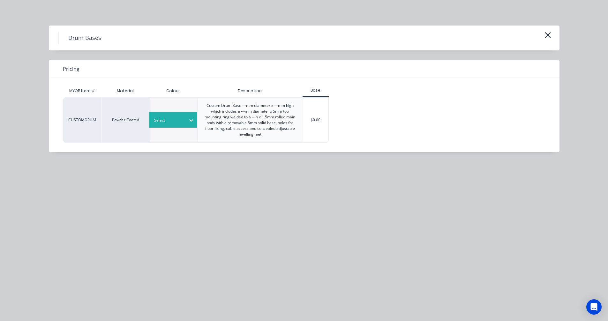
click at [169, 117] on div at bounding box center [168, 120] width 29 height 7
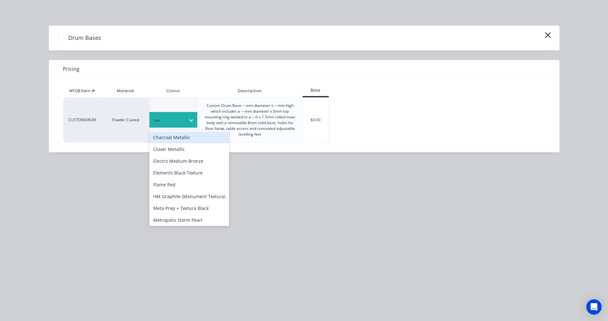
type input "med"
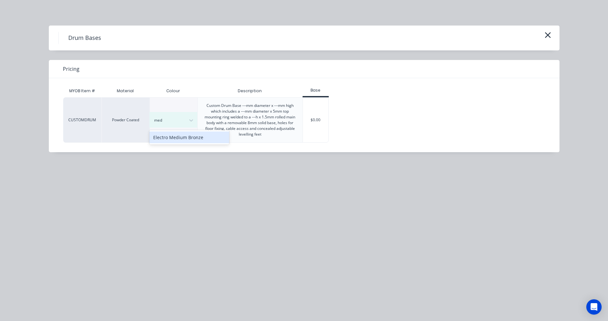
click at [184, 139] on div "Electro Medium Bronze" at bounding box center [189, 138] width 80 height 12
drag, startPoint x: 323, startPoint y: 118, endPoint x: 319, endPoint y: 118, distance: 3.9
click at [322, 117] on div "$0.00" at bounding box center [316, 120] width 26 height 45
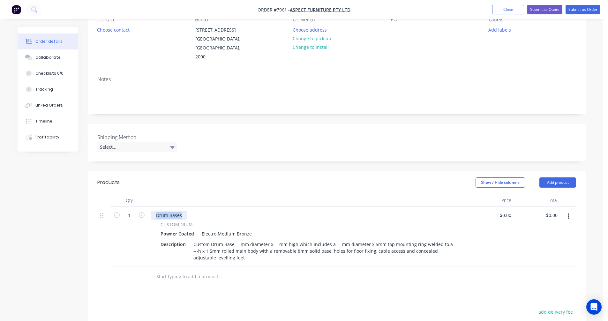
drag, startPoint x: 180, startPoint y: 205, endPoint x: 145, endPoint y: 205, distance: 35.8
click at [145, 207] on div "1 Drum Bases CUSTOMDRUM Powder Coated Electro Medium Bronze Description Custom …" at bounding box center [336, 237] width 479 height 60
click at [193, 270] on input "text" at bounding box center [220, 276] width 128 height 13
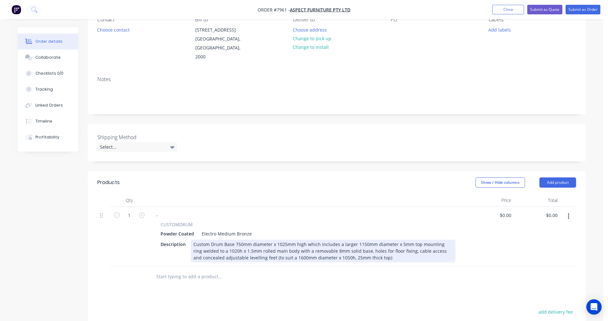
click at [240, 240] on div "Custom Drum Base 750mm diameter x 1025mm high which includes a larger 1150mm di…" at bounding box center [323, 251] width 265 height 23
click at [342, 243] on div "Custom Drum Base 800mm diameter x 1025mm high which includes a larger 1150mm di…" at bounding box center [323, 251] width 265 height 23
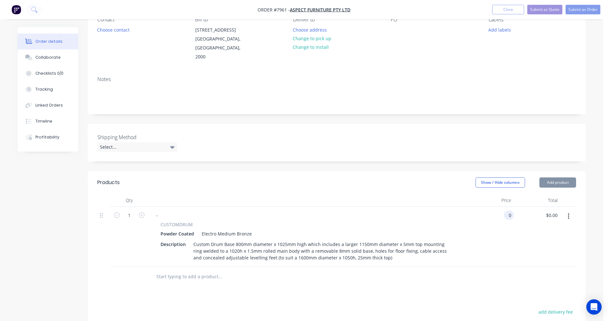
type input "$0.00"
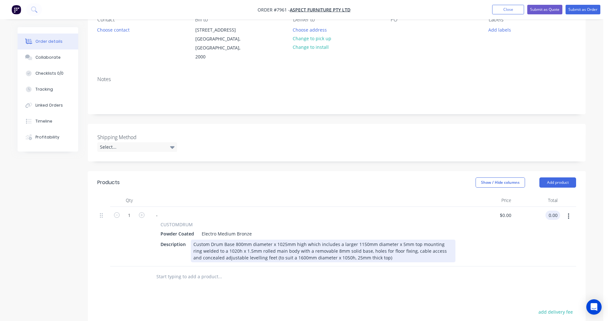
type input "$0.00"
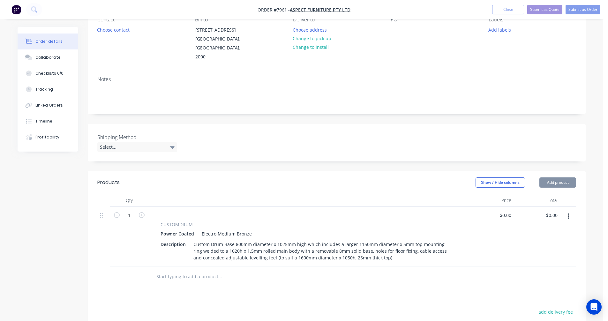
click at [348, 242] on div "Custom Drum Base 800mm diameter x 1025mm high which includes a larger 1150mm di…" at bounding box center [323, 251] width 265 height 23
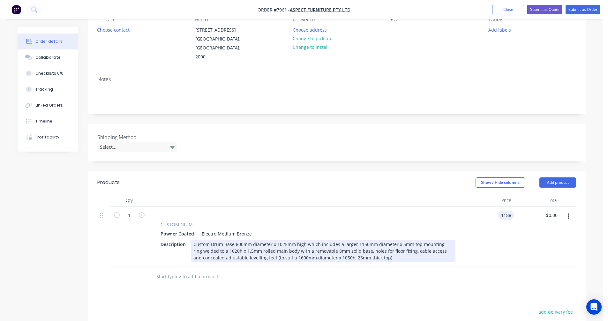
type input "$1,188.00"
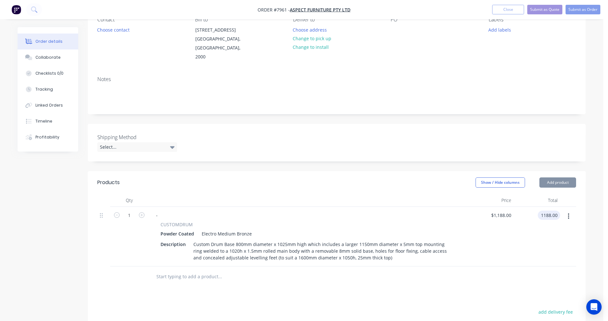
type input "$1,188.00"
click at [543, 8] on button "Submit as Quote" at bounding box center [544, 10] width 35 height 10
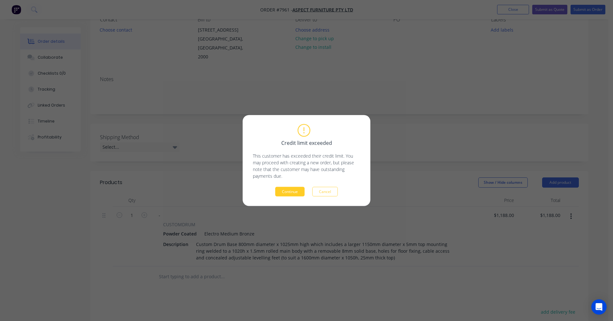
click at [291, 195] on button "Continue" at bounding box center [289, 192] width 29 height 10
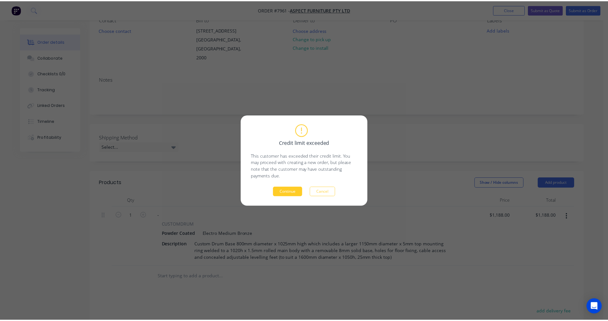
scroll to position [64, 0]
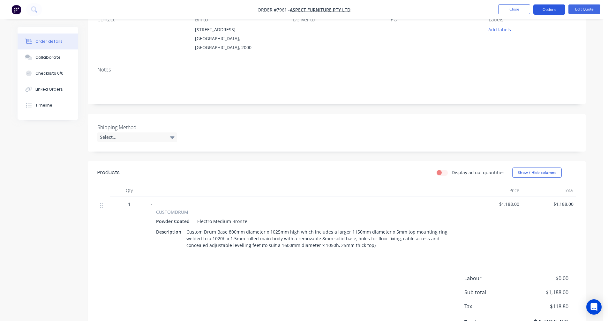
click at [545, 8] on button "Options" at bounding box center [549, 9] width 32 height 10
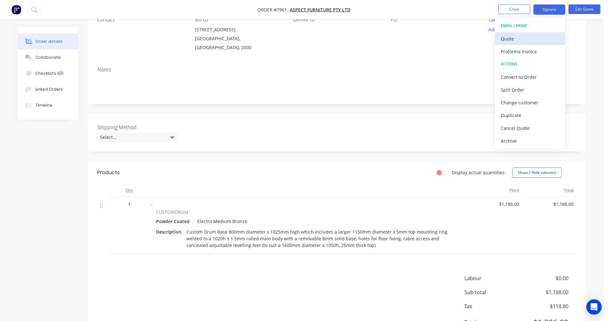
click at [506, 36] on div "Quote" at bounding box center [530, 38] width 59 height 9
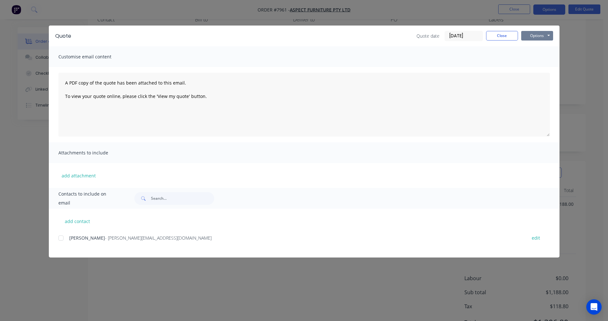
click at [536, 35] on button "Options" at bounding box center [537, 36] width 32 height 10
click at [536, 47] on button "Preview" at bounding box center [541, 47] width 41 height 11
click at [509, 39] on button "Close" at bounding box center [502, 36] width 32 height 10
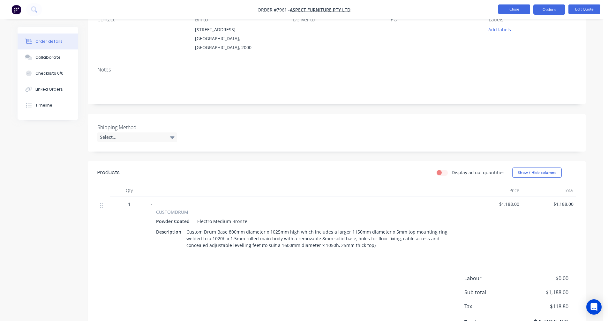
click at [517, 11] on button "Close" at bounding box center [514, 9] width 32 height 10
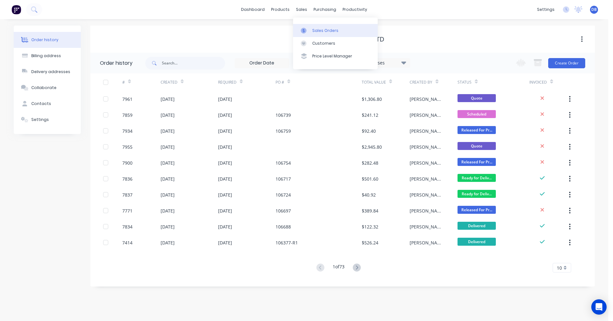
click at [314, 32] on div "Sales Orders" at bounding box center [325, 31] width 26 height 6
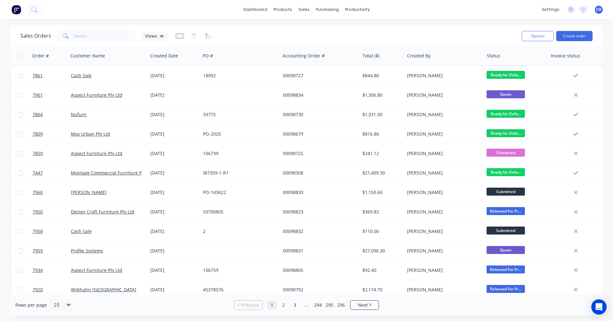
click at [570, 38] on button "Create order" at bounding box center [574, 36] width 36 height 10
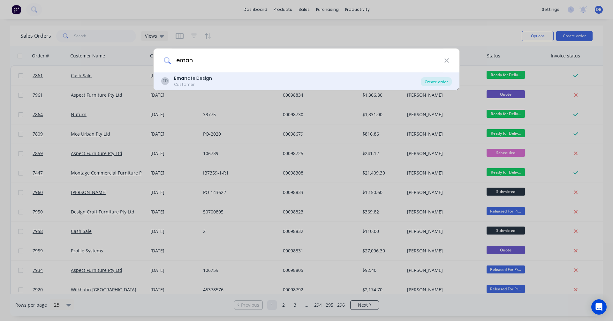
type input "eman"
click at [433, 82] on div "Create order" at bounding box center [436, 81] width 31 height 9
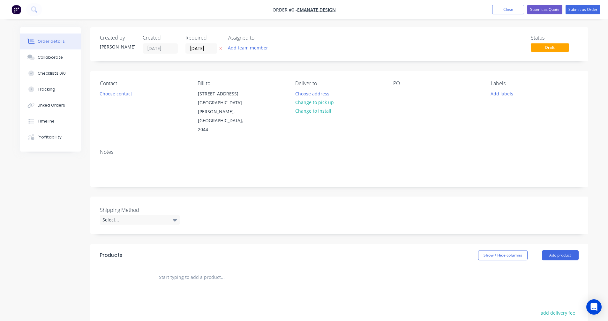
click at [179, 271] on input "text" at bounding box center [223, 277] width 128 height 13
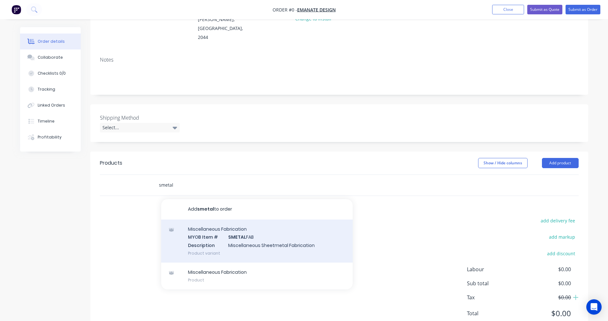
scroll to position [96, 0]
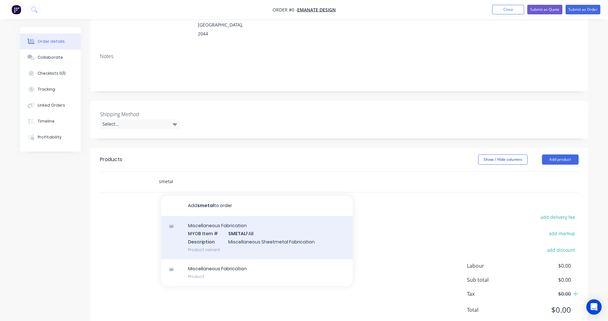
type input "smetal"
click at [229, 231] on div "Miscellaneous Fabrication MYOB Item # SMETAL FAB Description Miscellaneous Shee…" at bounding box center [257, 237] width 192 height 43
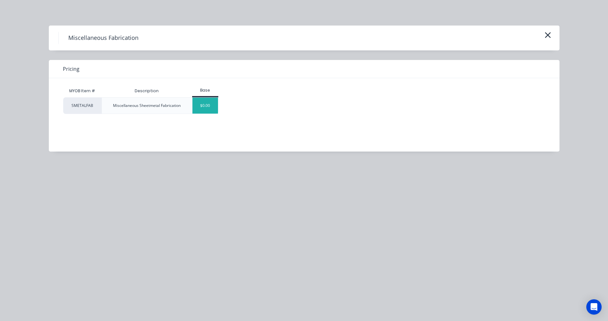
click at [208, 110] on div "$0.00" at bounding box center [206, 106] width 26 height 16
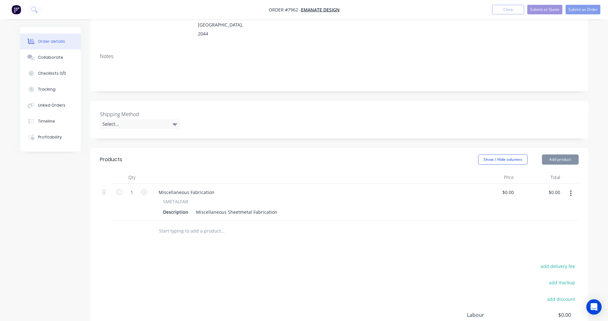
click at [215, 208] on div "Miscellaneous Fabrication SMETALFAB Description Miscellaneous Sheetmetal Fabric…" at bounding box center [310, 202] width 319 height 37
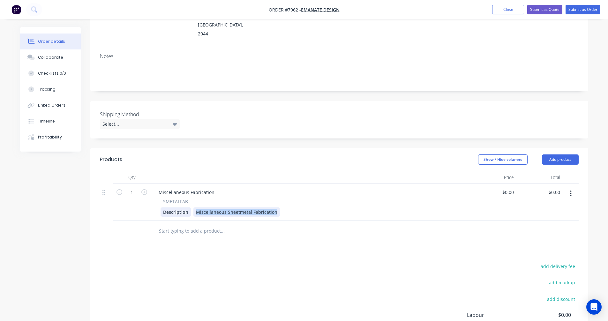
drag, startPoint x: 274, startPoint y: 203, endPoint x: 181, endPoint y: 202, distance: 92.9
click at [181, 208] on div "Description Miscellaneous Sheetmetal Fabrication" at bounding box center [310, 212] width 298 height 9
click at [231, 208] on div "Custom Drip Tray" at bounding box center [214, 212] width 42 height 9
click at [143, 189] on icon "button" at bounding box center [144, 192] width 6 height 6
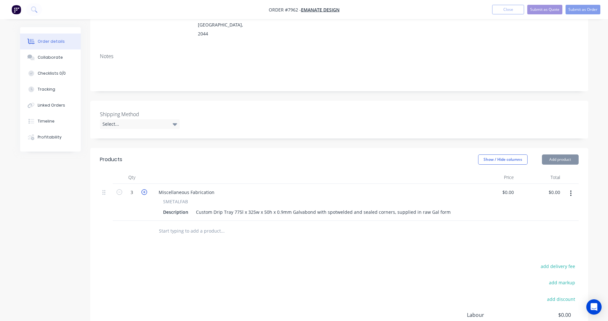
click at [143, 189] on icon "button" at bounding box center [144, 192] width 6 height 6
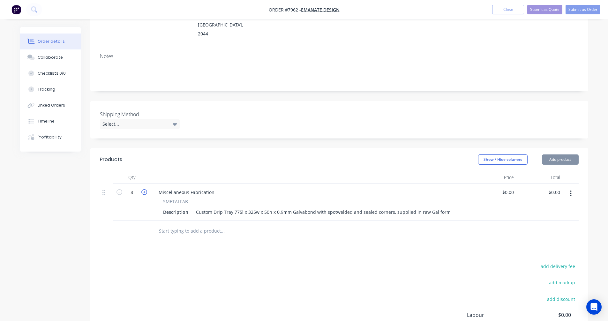
click at [143, 189] on icon "button" at bounding box center [144, 192] width 6 height 6
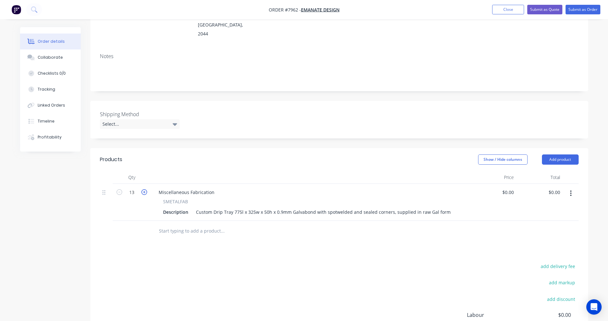
click at [143, 189] on icon "button" at bounding box center [144, 192] width 6 height 6
type input "14"
click at [332, 208] on div "Custom Drip Tray 775l x 325w x 50h x 0.9mm Galvabond with spotwelded and sealed…" at bounding box center [323, 212] width 260 height 9
type input "$60.60"
type input "$848.40"
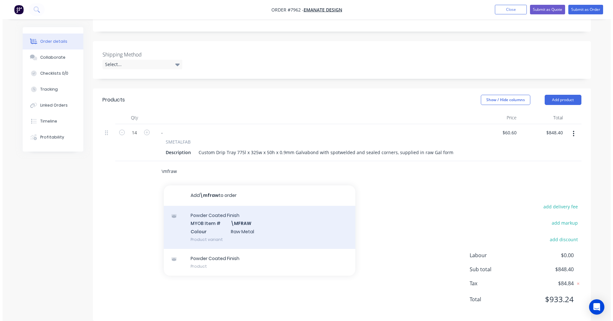
scroll to position [156, 0]
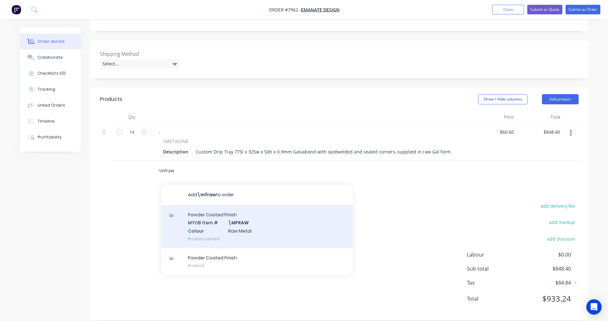
type input "\mfraw"
click at [237, 221] on div "Powder Coated Finish MYOB Item # \MFRAW Colour Raw Metal Product variant" at bounding box center [257, 226] width 192 height 43
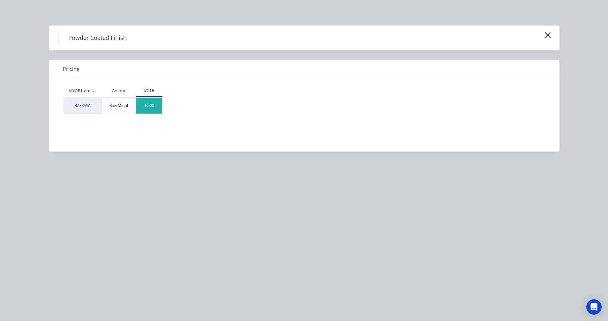
click at [145, 107] on div "$0.00" at bounding box center [149, 106] width 26 height 16
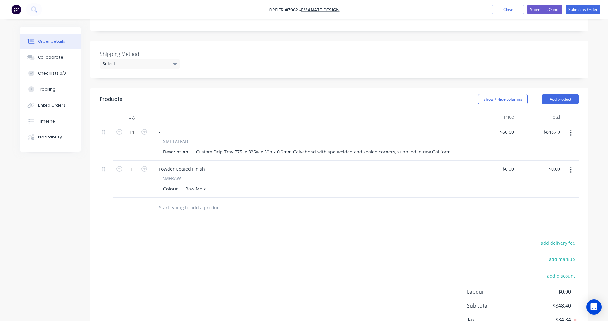
click at [203, 175] on div "\MFRAW" at bounding box center [310, 178] width 295 height 7
drag, startPoint x: 196, startPoint y: 158, endPoint x: 146, endPoint y: 160, distance: 50.1
click at [152, 161] on div "Powder Coated Finish \MFRAW Colour Raw Metal" at bounding box center [310, 179] width 319 height 37
click at [545, 11] on button "Submit as Quote" at bounding box center [544, 10] width 35 height 10
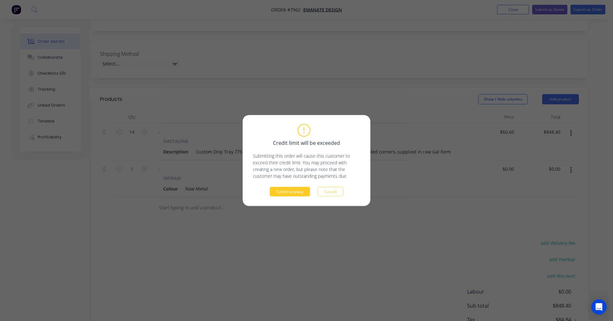
click at [294, 191] on button "Submit anyway" at bounding box center [290, 192] width 40 height 10
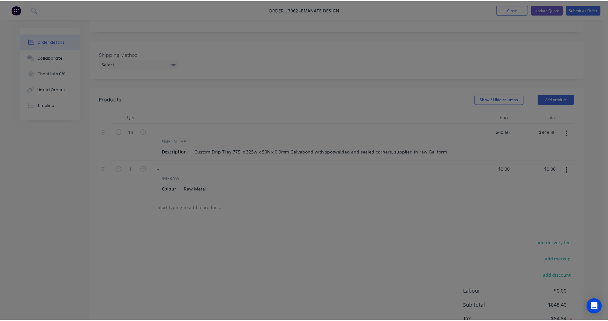
scroll to position [102, 0]
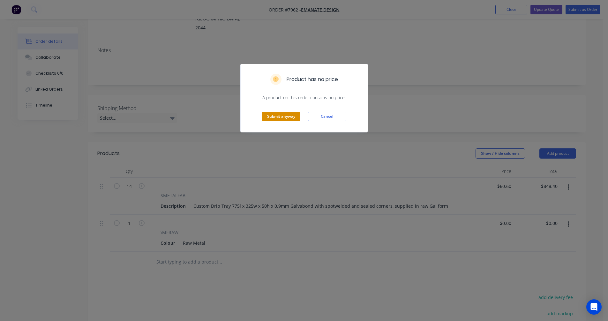
click at [280, 115] on button "Submit anyway" at bounding box center [281, 117] width 38 height 10
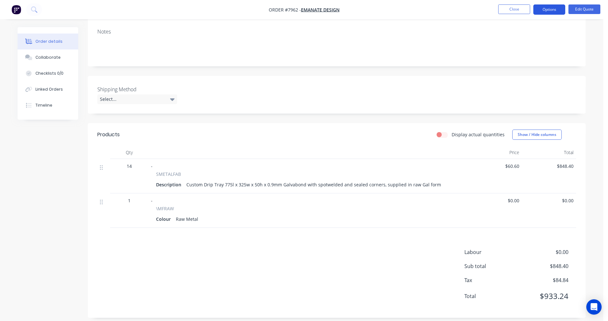
click at [550, 9] on button "Options" at bounding box center [549, 9] width 32 height 10
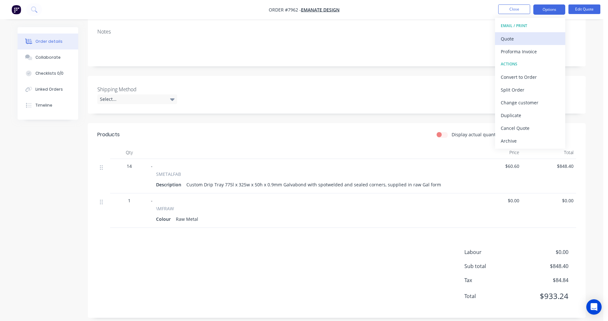
click at [511, 38] on div "Quote" at bounding box center [530, 38] width 59 height 9
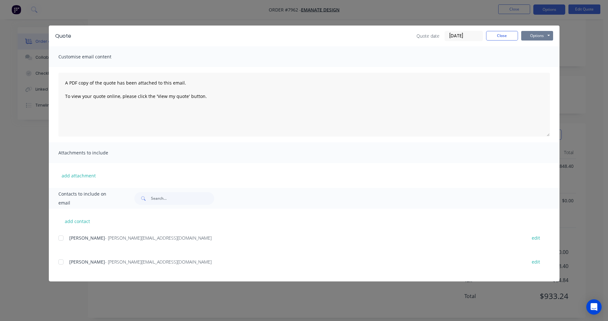
click at [537, 36] on button "Options" at bounding box center [537, 36] width 32 height 10
click at [539, 45] on button "Preview" at bounding box center [541, 47] width 41 height 11
click at [497, 38] on button "Close" at bounding box center [502, 36] width 32 height 10
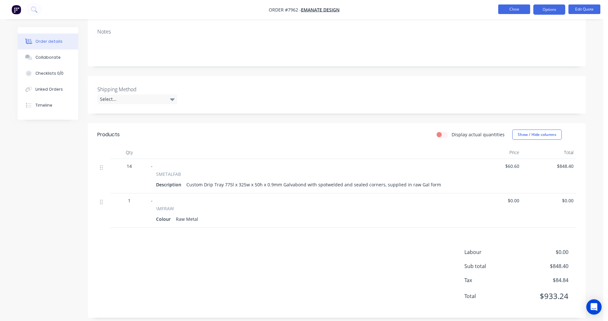
click at [511, 13] on button "Close" at bounding box center [514, 9] width 32 height 10
